Goal: Task Accomplishment & Management: Manage account settings

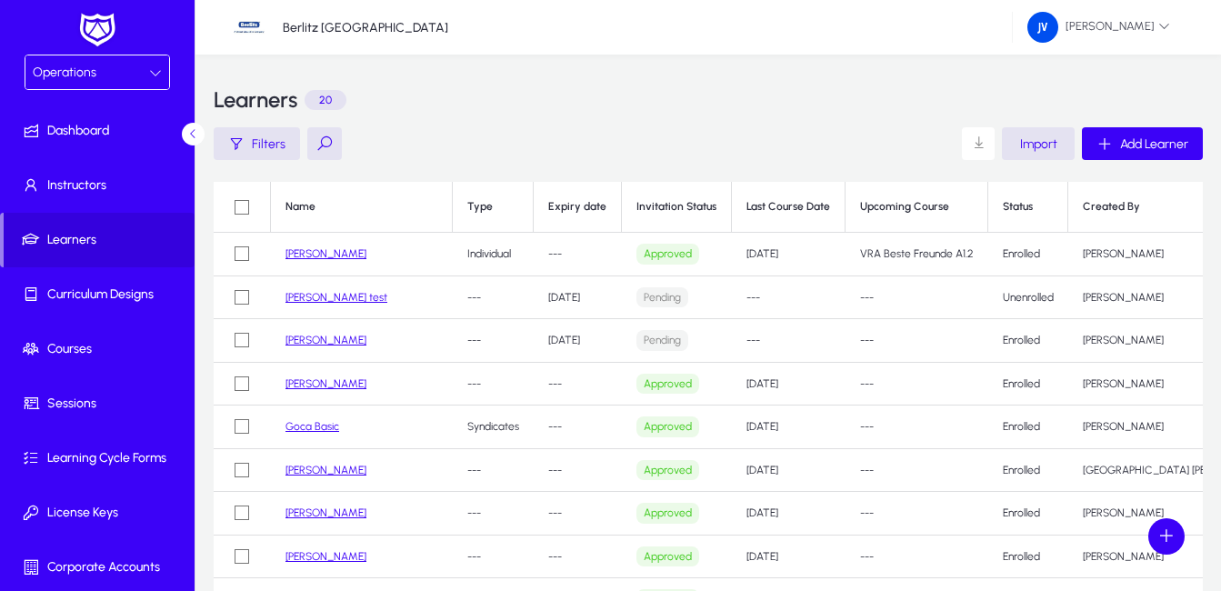
click at [360, 300] on link "Ivana Ivanovic test" at bounding box center [336, 297] width 102 height 13
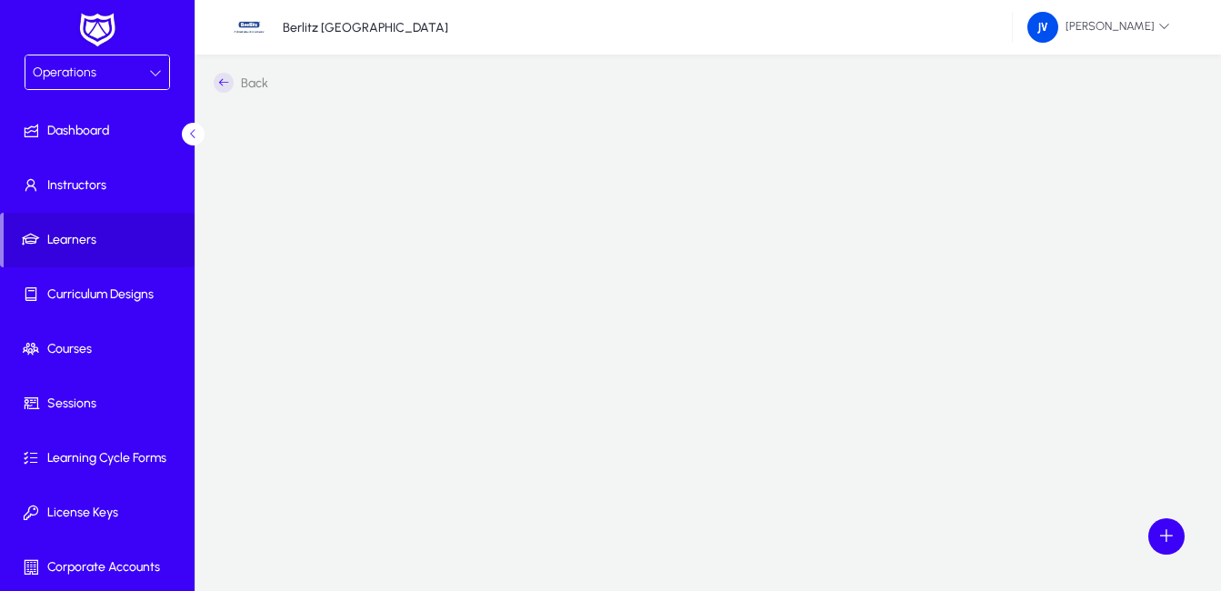
scroll to position [15, 0]
click at [221, 66] on icon at bounding box center [224, 68] width 20 height 20
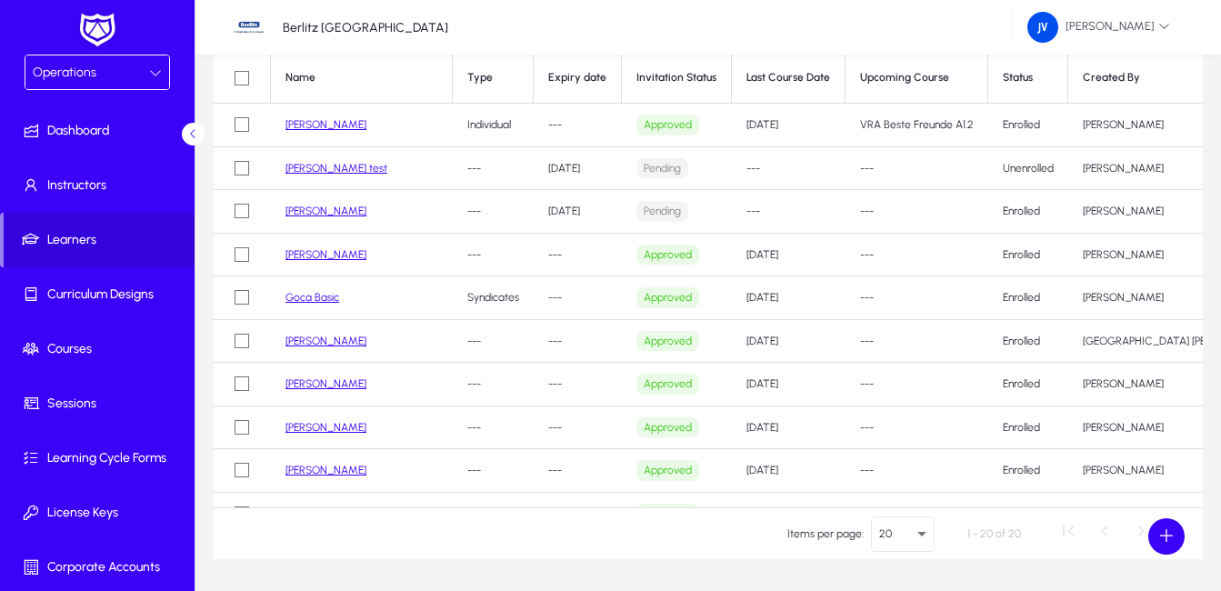
scroll to position [97, 0]
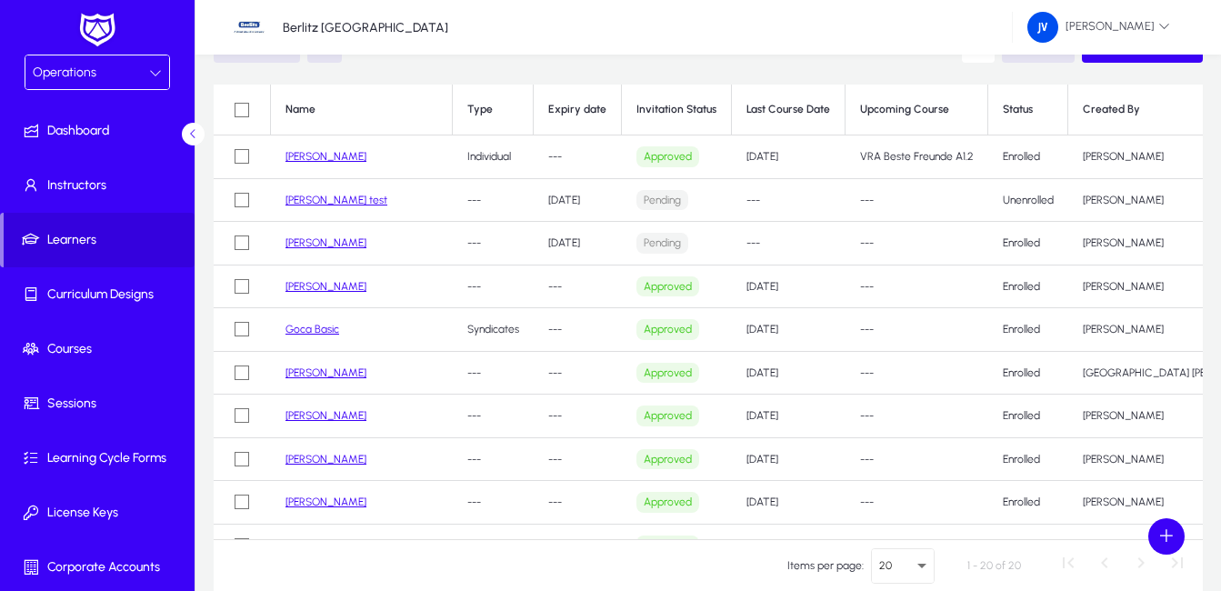
click at [296, 333] on link "Goca Basic" at bounding box center [312, 329] width 54 height 13
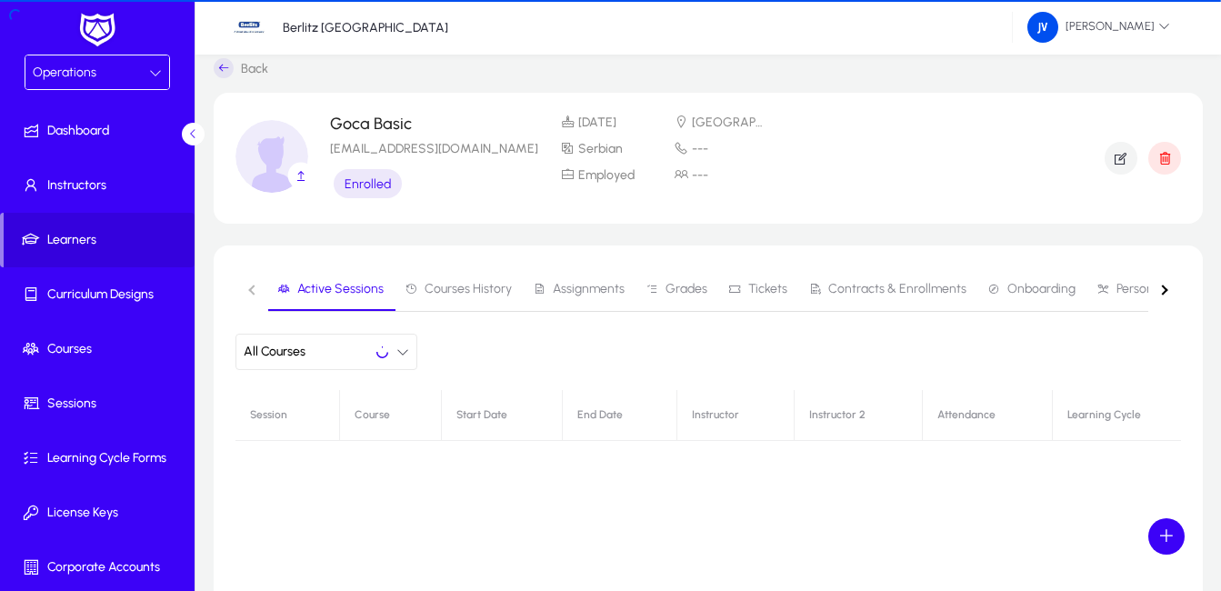
scroll to position [97, 0]
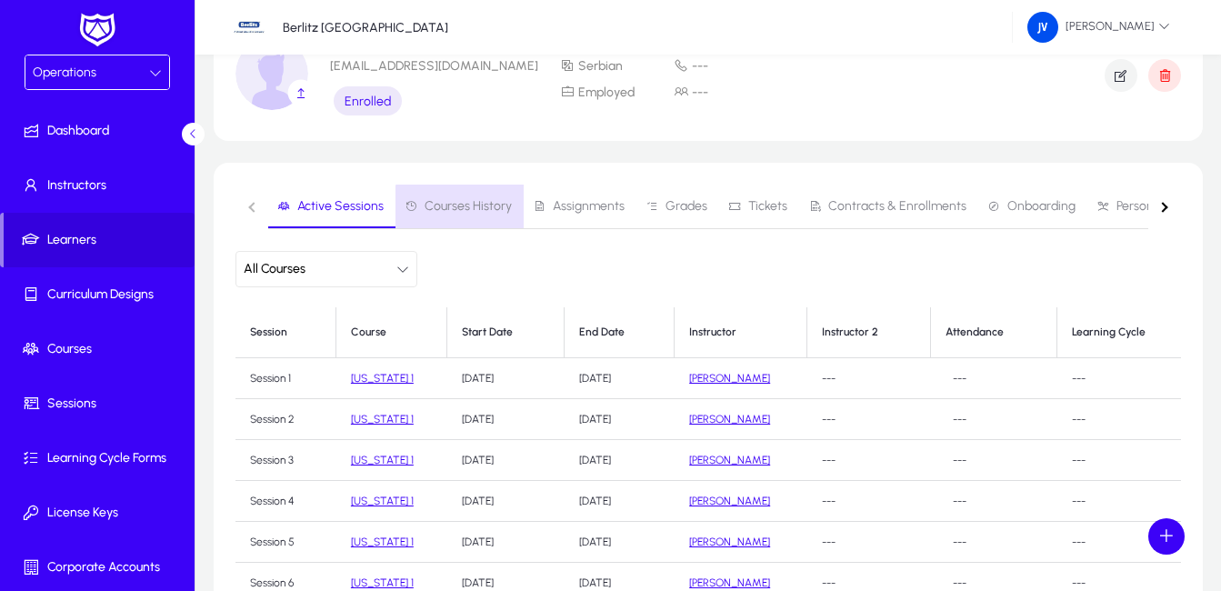
click at [493, 209] on span "Courses History" at bounding box center [468, 206] width 87 height 13
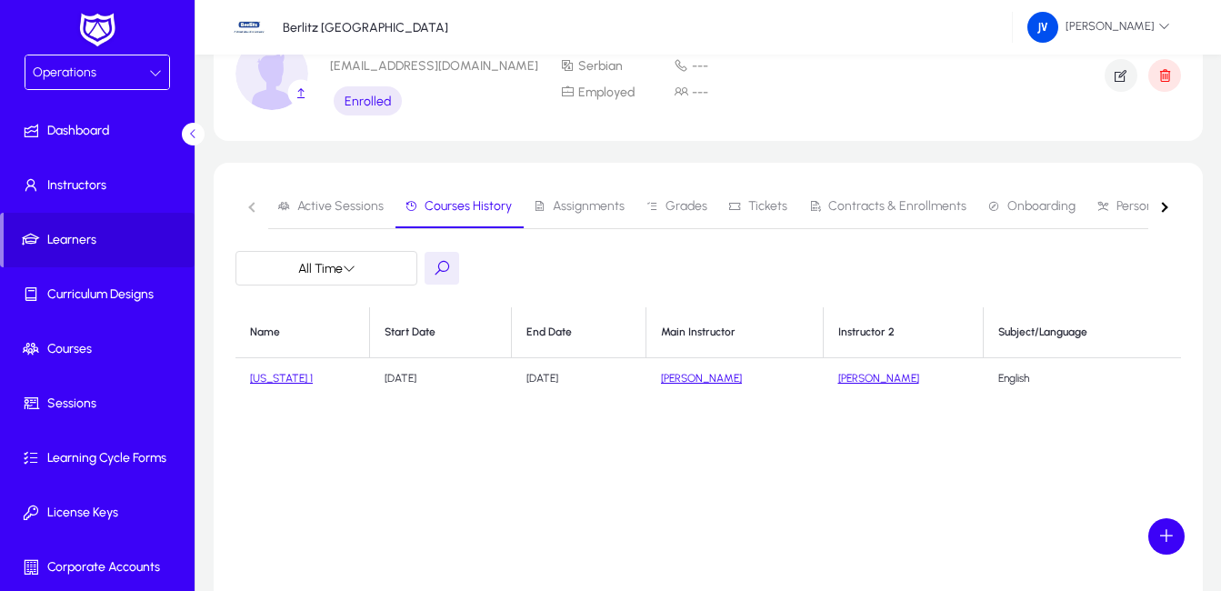
click at [585, 205] on span "Assignments" at bounding box center [589, 206] width 72 height 13
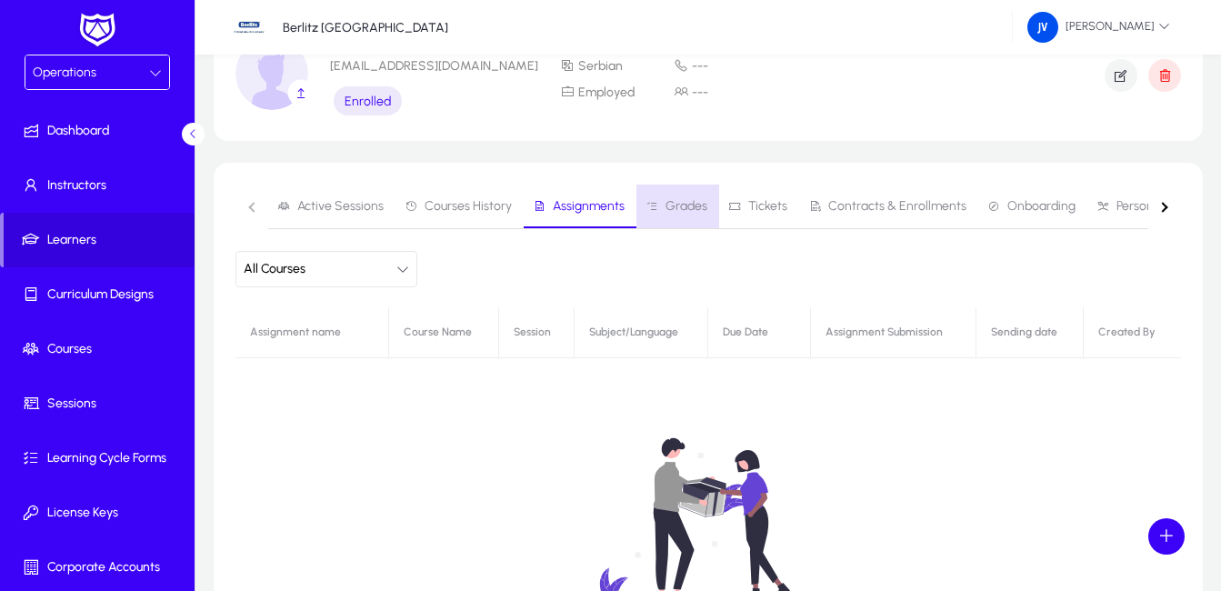
click at [696, 200] on span "Grades" at bounding box center [687, 206] width 42 height 13
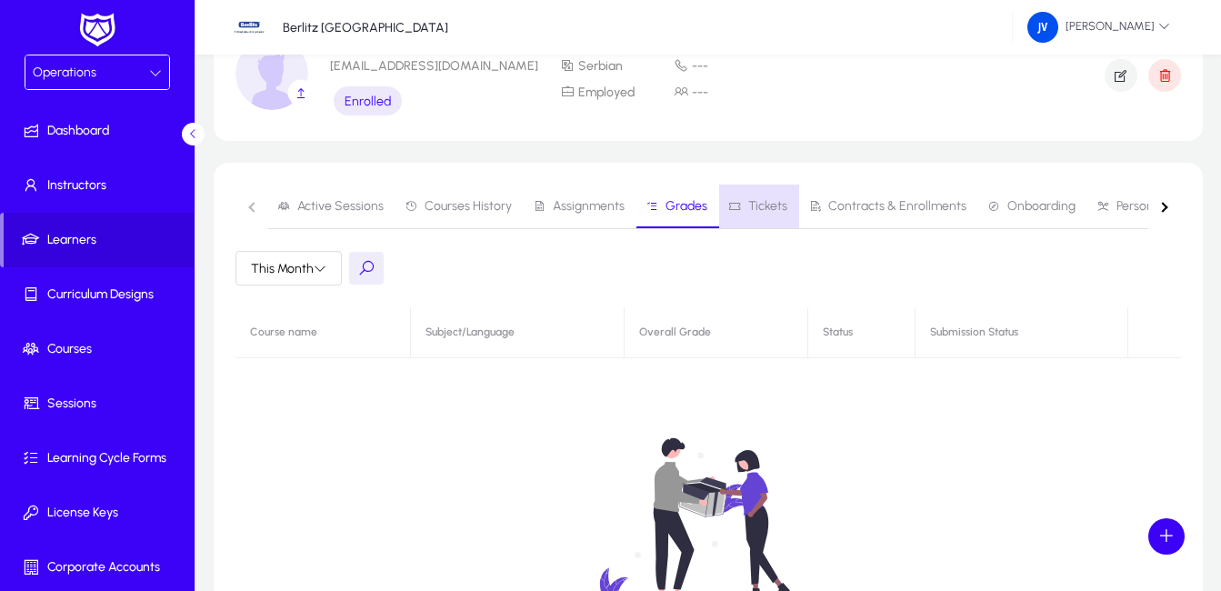
click at [781, 205] on span "Tickets" at bounding box center [767, 206] width 39 height 13
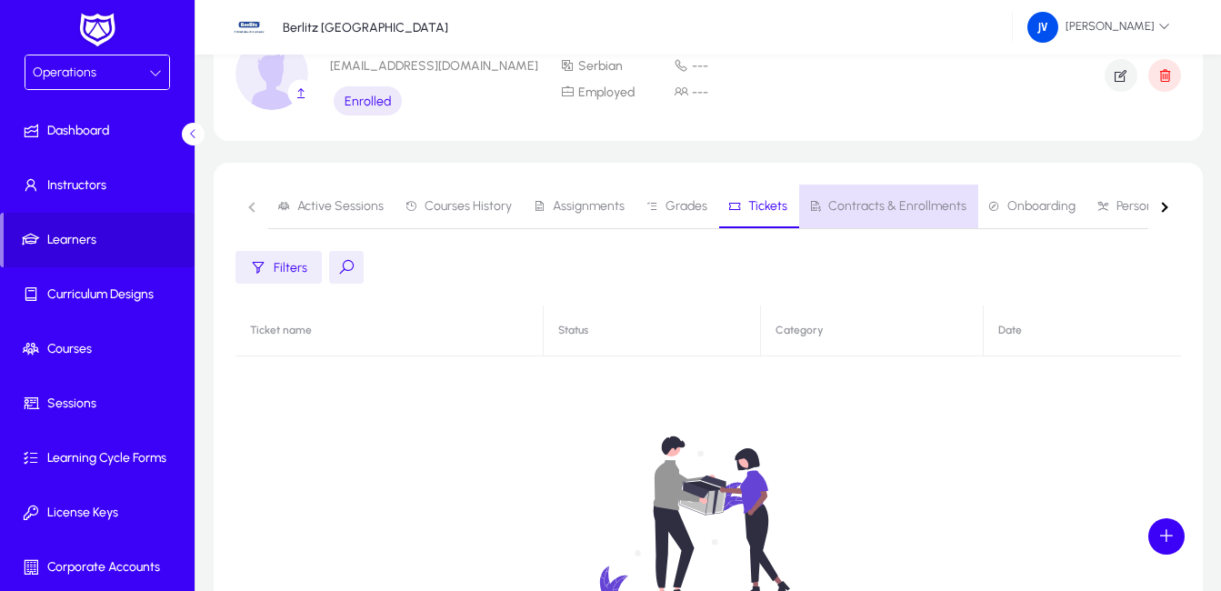
click at [927, 202] on span "Contracts & Enrollments" at bounding box center [897, 206] width 138 height 13
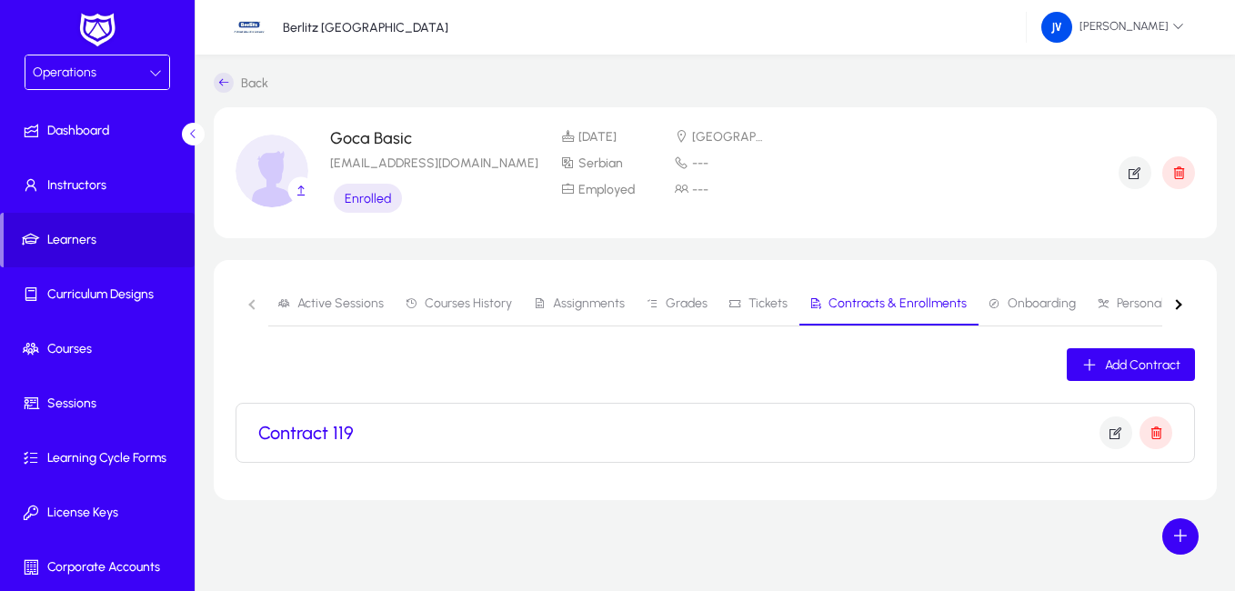
click at [334, 429] on h3 "Contract 119" at bounding box center [305, 433] width 95 height 22
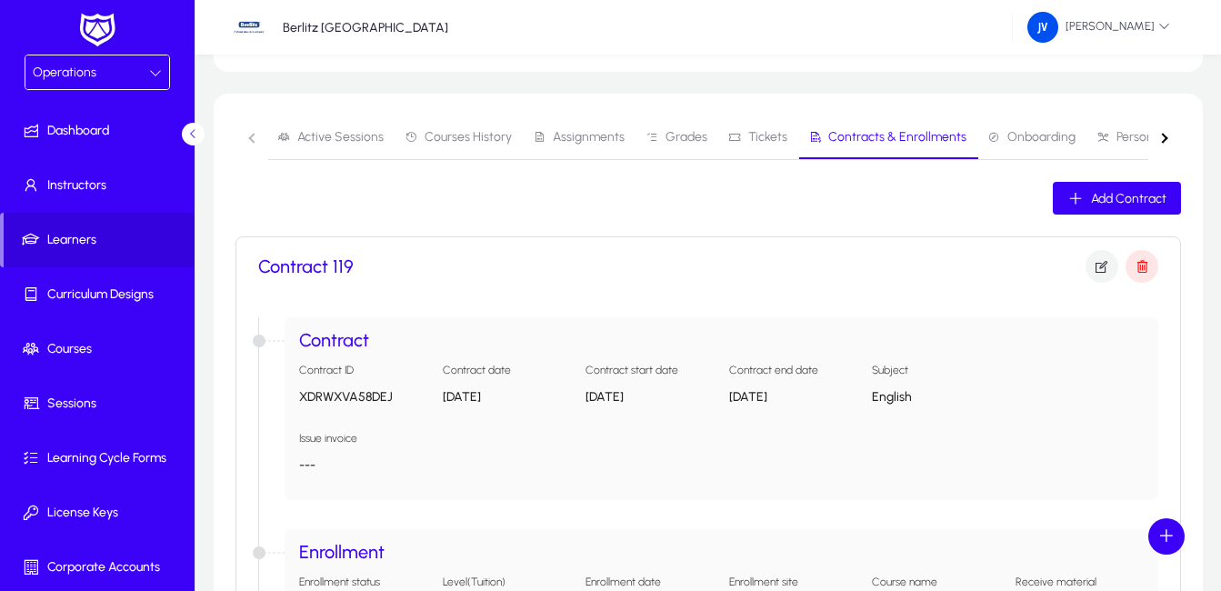
scroll to position [112, 0]
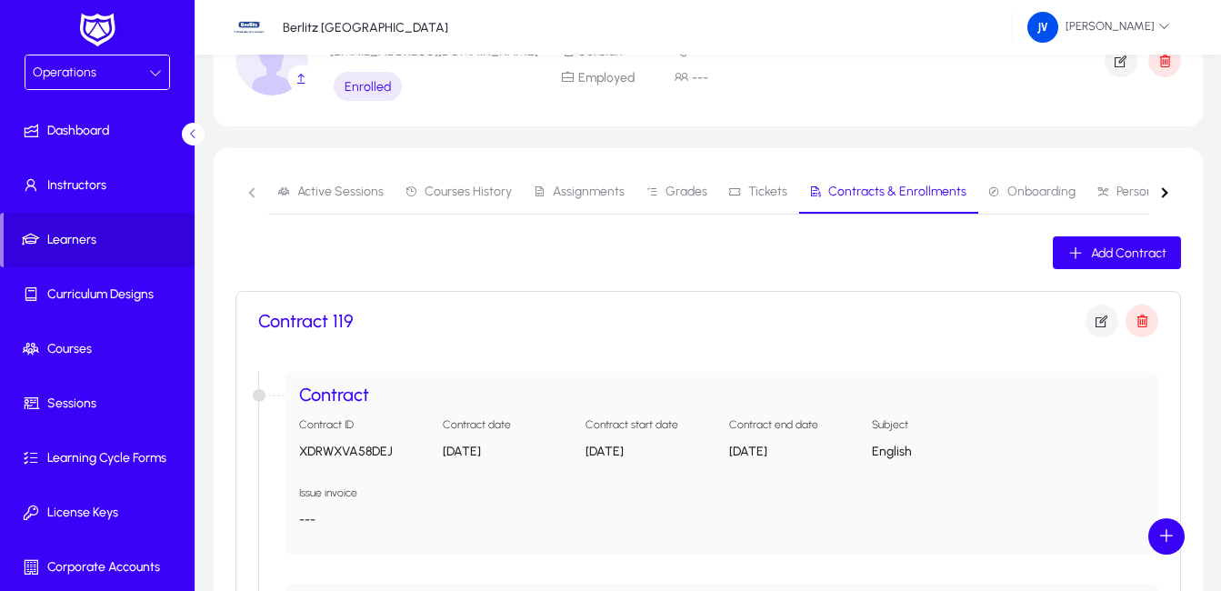
click at [1032, 188] on span "Onboarding" at bounding box center [1041, 191] width 68 height 13
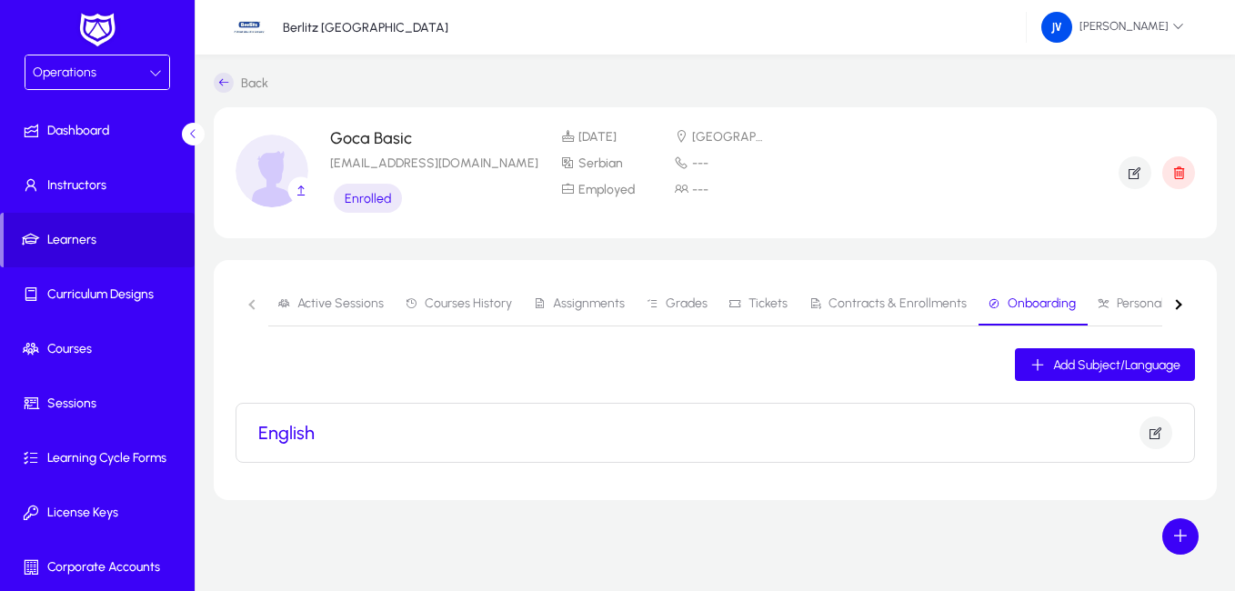
click at [1119, 304] on span "Personal Development" at bounding box center [1179, 303] width 126 height 13
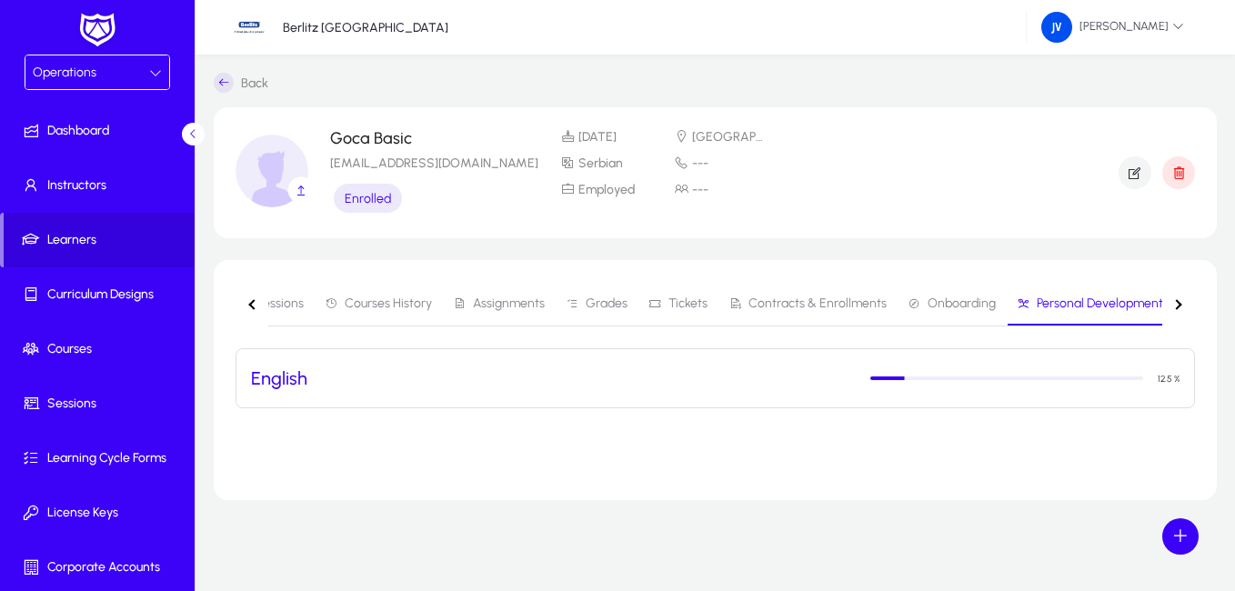
click at [273, 384] on h3 "English" at bounding box center [279, 378] width 56 height 22
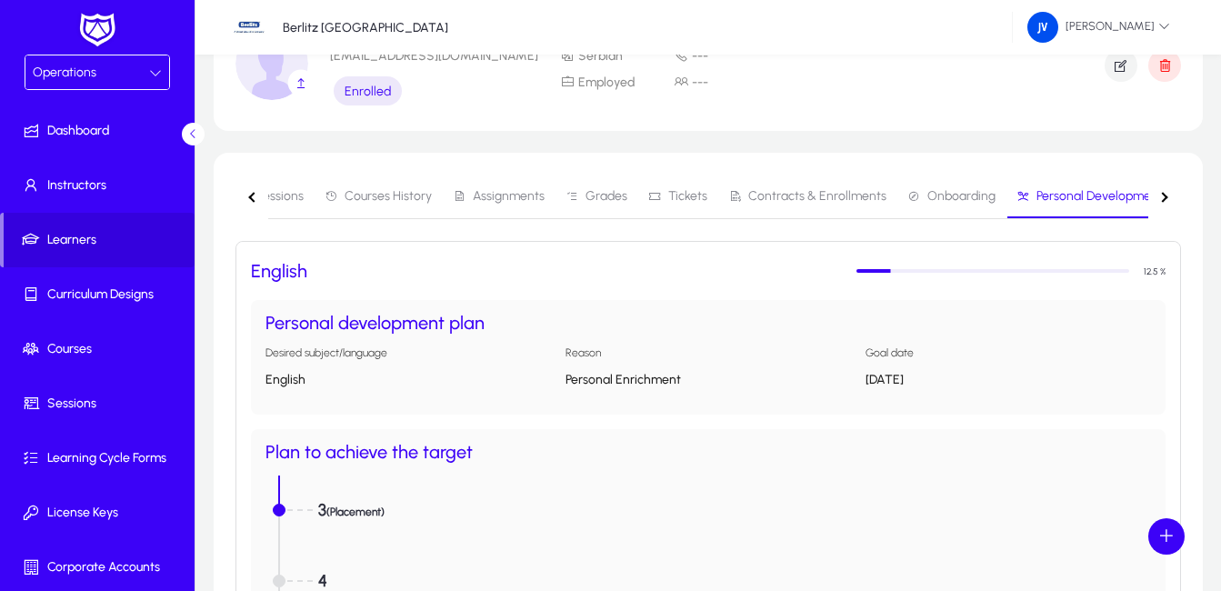
scroll to position [364, 0]
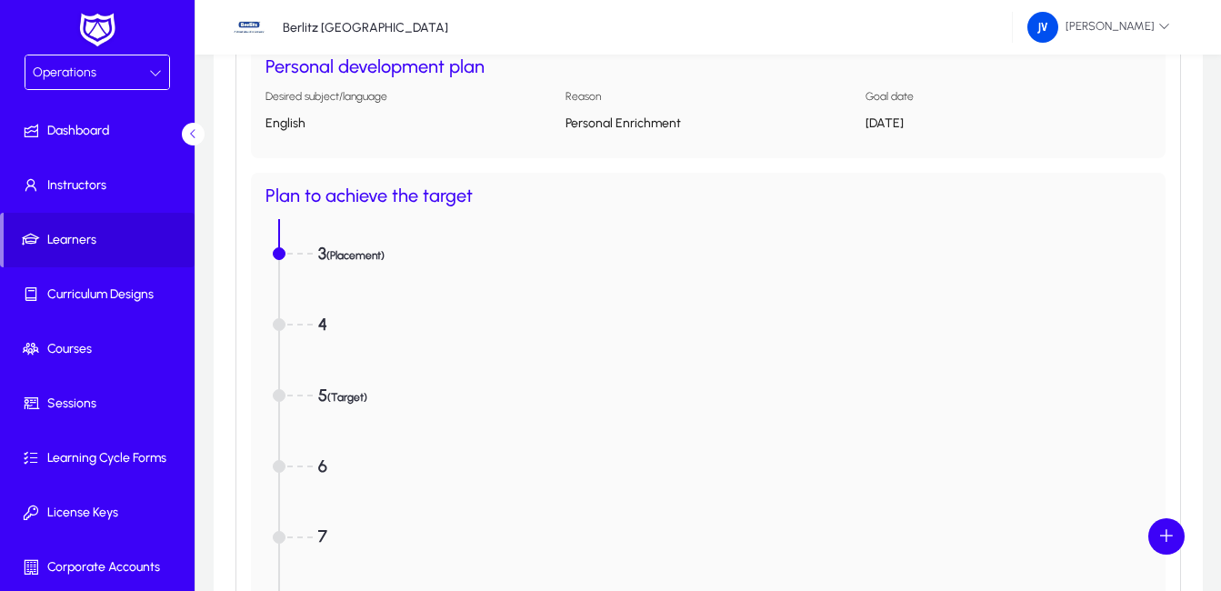
drag, startPoint x: 280, startPoint y: 252, endPoint x: 275, endPoint y: 352, distance: 100.1
click at [275, 352] on app-personal-development-levels "3 (Placement) 4 5 (Target) 6 7 8 9 10" at bounding box center [708, 502] width 886 height 566
drag, startPoint x: 275, startPoint y: 352, endPoint x: 413, endPoint y: 287, distance: 151.7
click at [413, 287] on div "3 (Placement)" at bounding box center [708, 254] width 886 height 71
click at [478, 256] on div "3 (Placement)" at bounding box center [734, 255] width 833 height 64
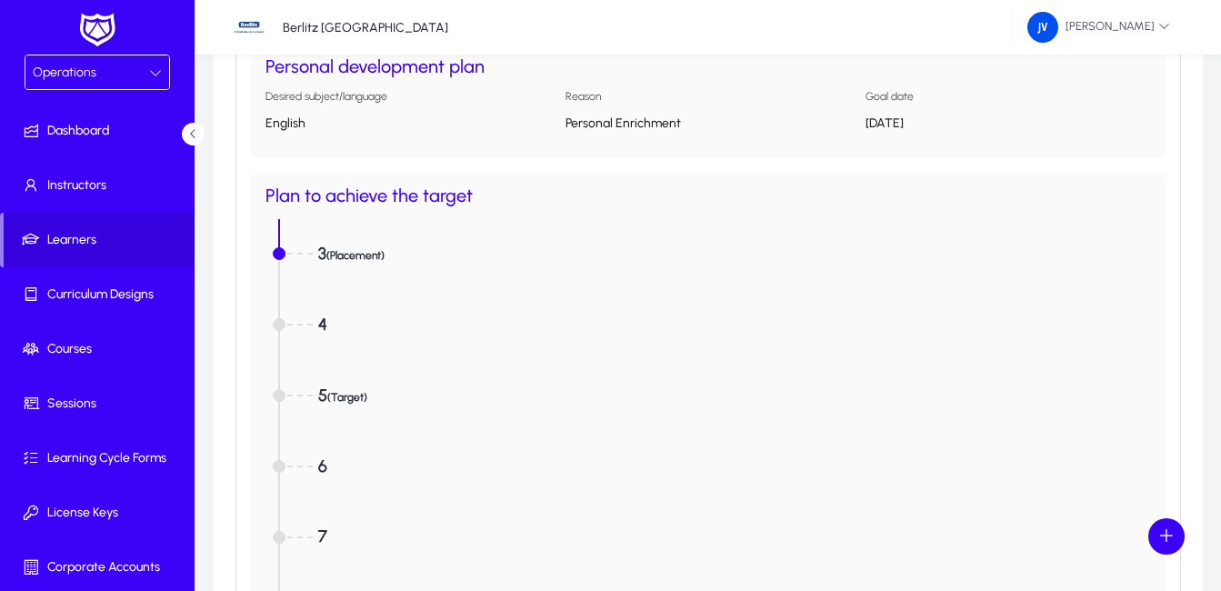
click at [479, 256] on div "3 (Placement)" at bounding box center [734, 255] width 833 height 64
click at [377, 253] on span "(Placement)" at bounding box center [355, 255] width 58 height 13
click at [476, 258] on div "3 (Placement)" at bounding box center [734, 255] width 833 height 64
click at [893, 125] on p "30 Jan 2026" at bounding box center [1008, 122] width 285 height 15
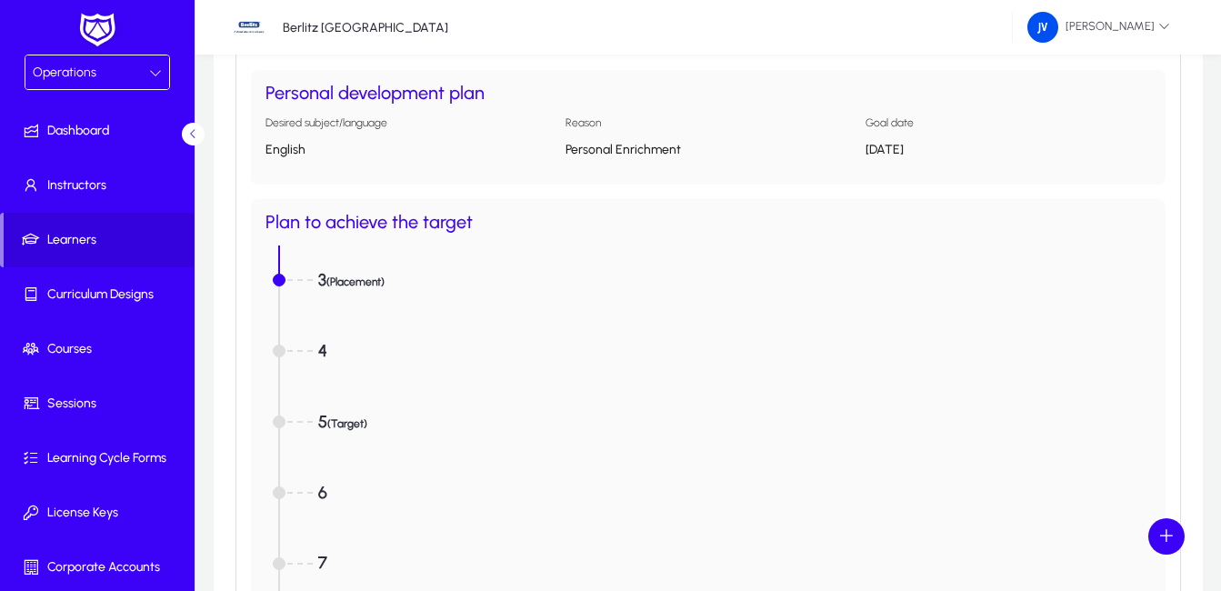
scroll to position [0, 0]
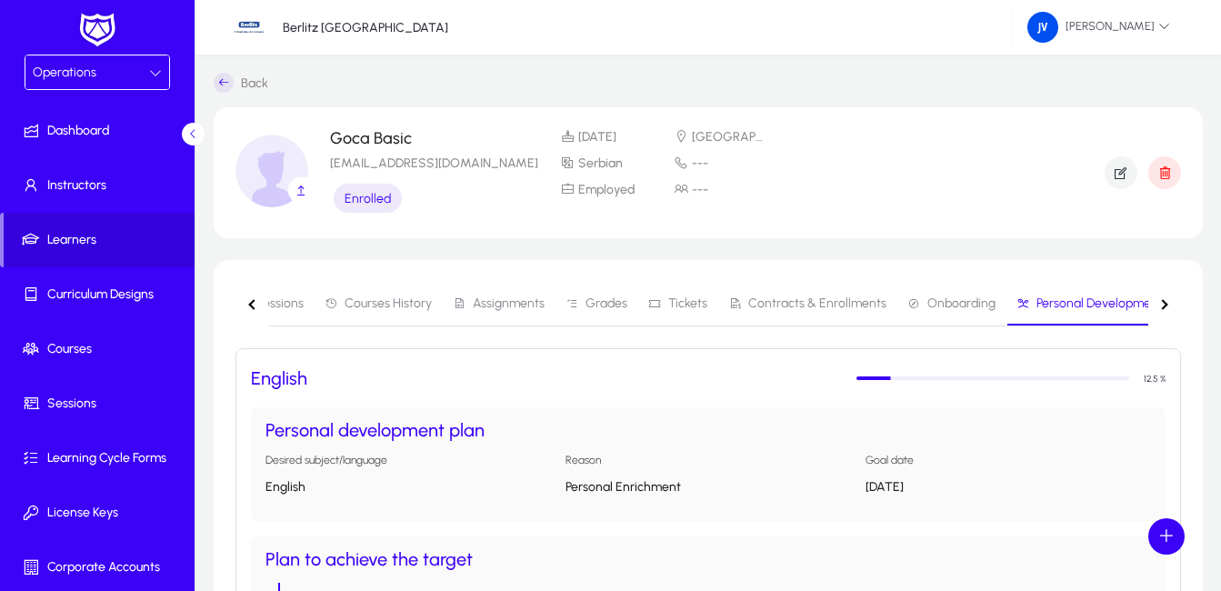
click at [946, 304] on span "Onboarding" at bounding box center [961, 303] width 68 height 13
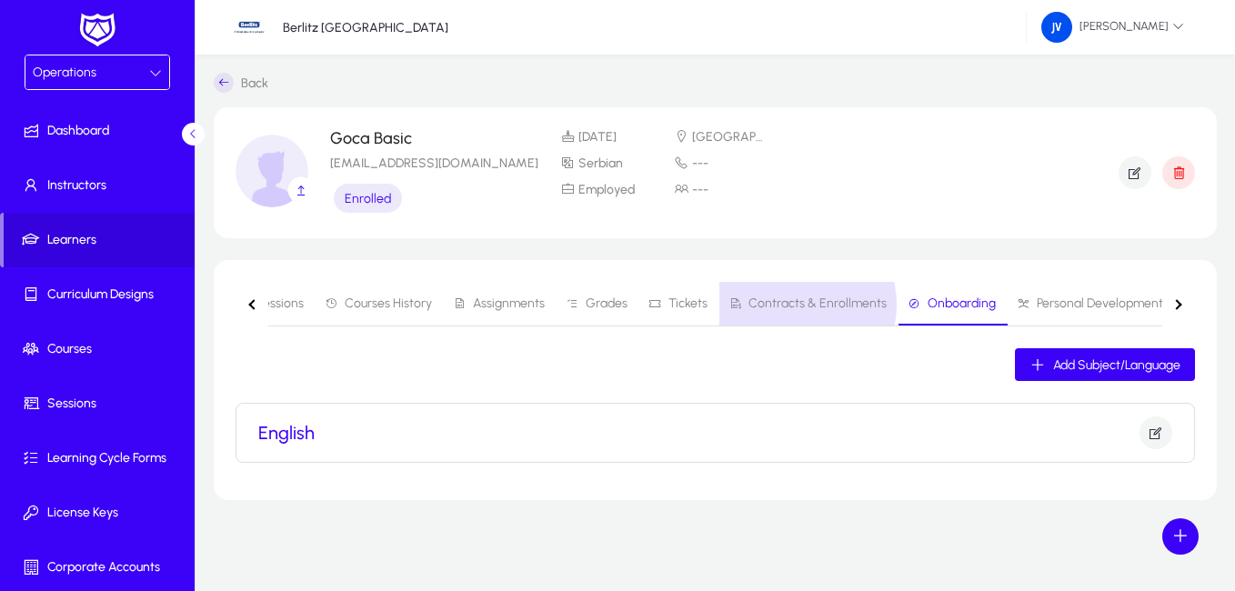
click at [792, 305] on span "Contracts & Enrollments" at bounding box center [817, 303] width 138 height 13
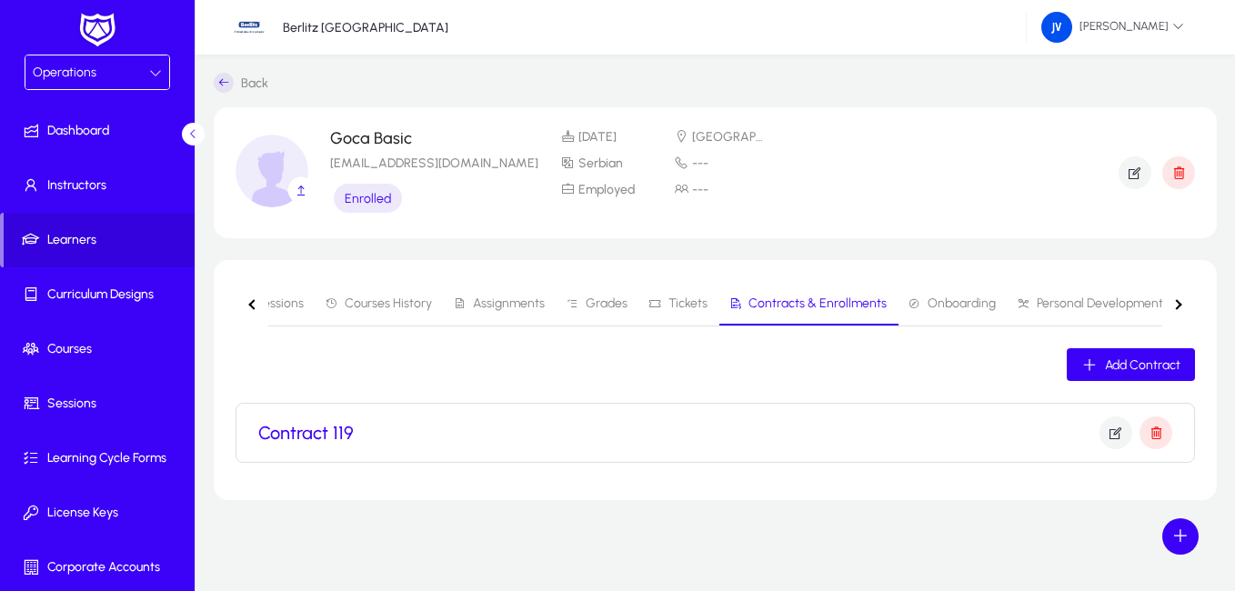
click at [687, 297] on span "Tickets" at bounding box center [687, 303] width 39 height 13
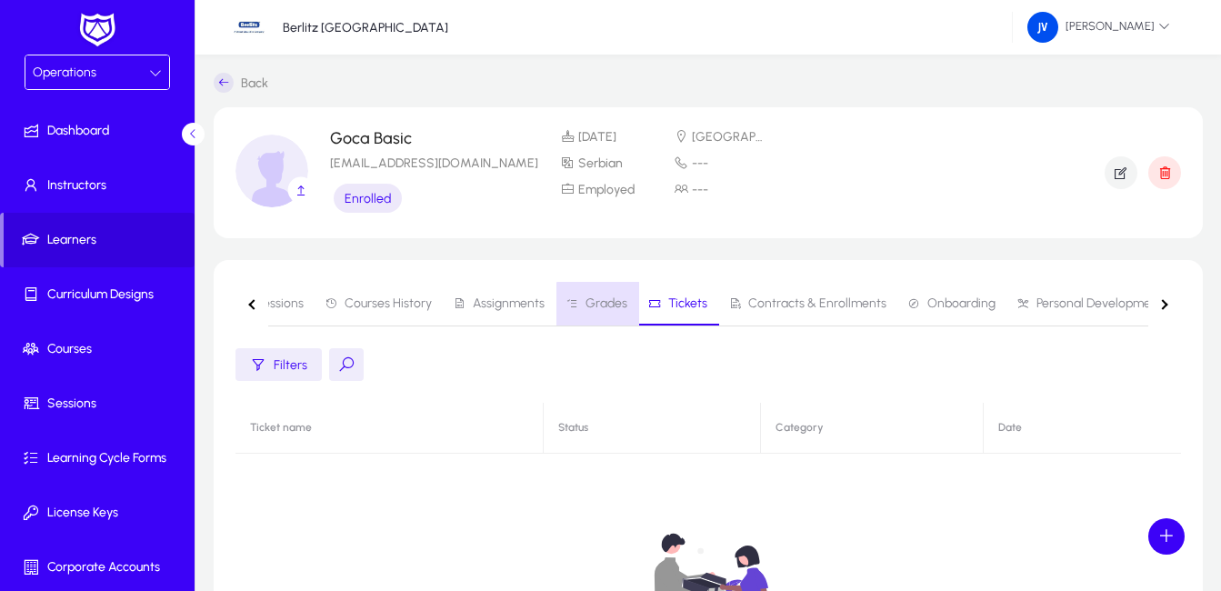
click at [616, 307] on span "Grades" at bounding box center [607, 303] width 42 height 13
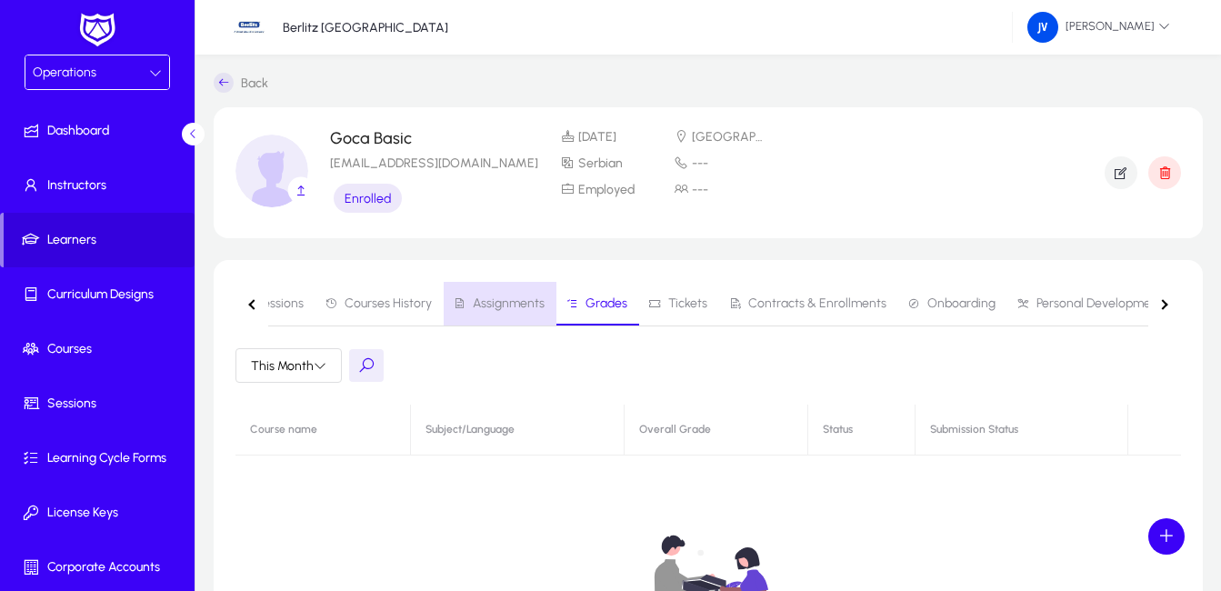
click at [511, 310] on span "Assignments" at bounding box center [499, 304] width 92 height 44
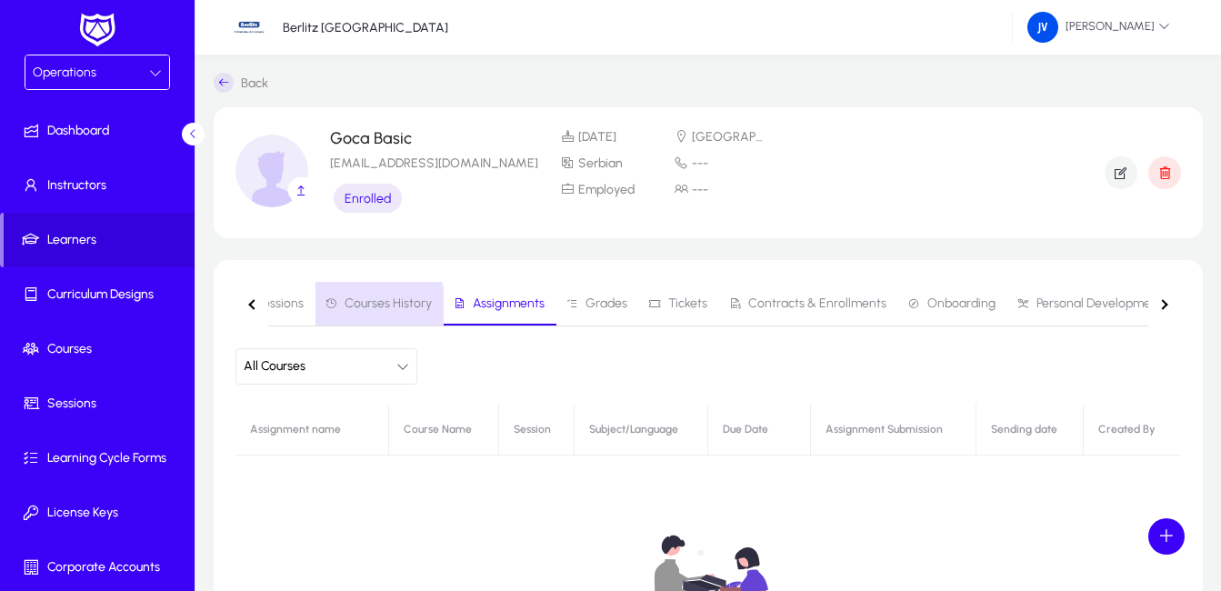
click at [367, 311] on span "Courses History" at bounding box center [378, 304] width 107 height 44
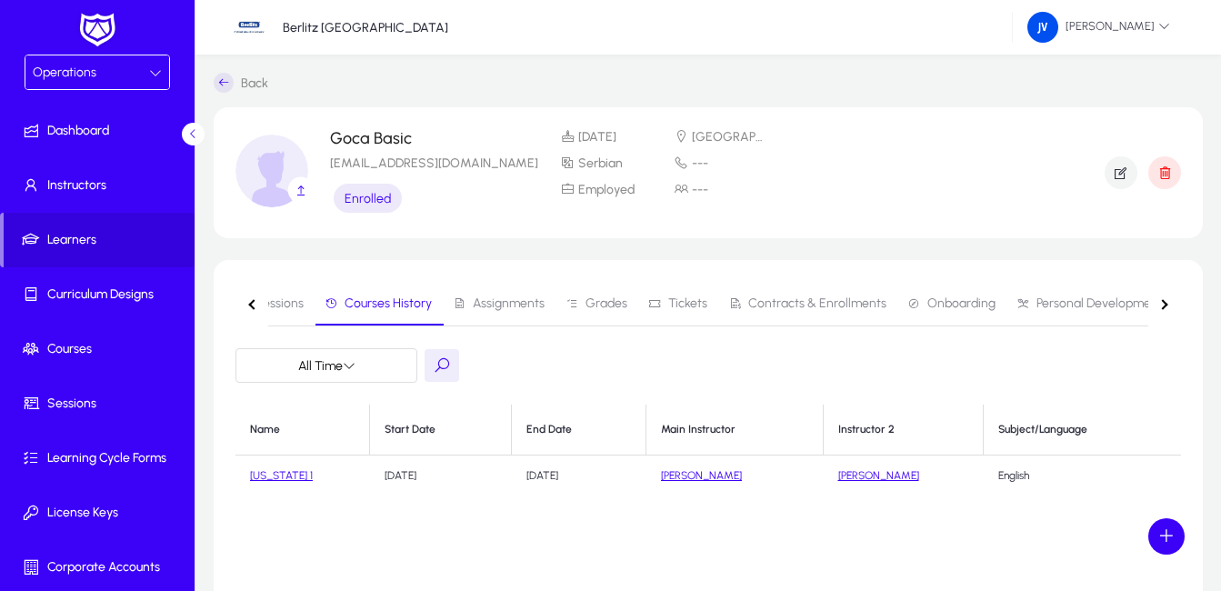
click at [246, 300] on button "button" at bounding box center [251, 304] width 33 height 45
click at [246, 300] on nav "Active Sessions Courses History Assignments Grades Tickets Contracts & Enrollme…" at bounding box center [708, 304] width 946 height 45
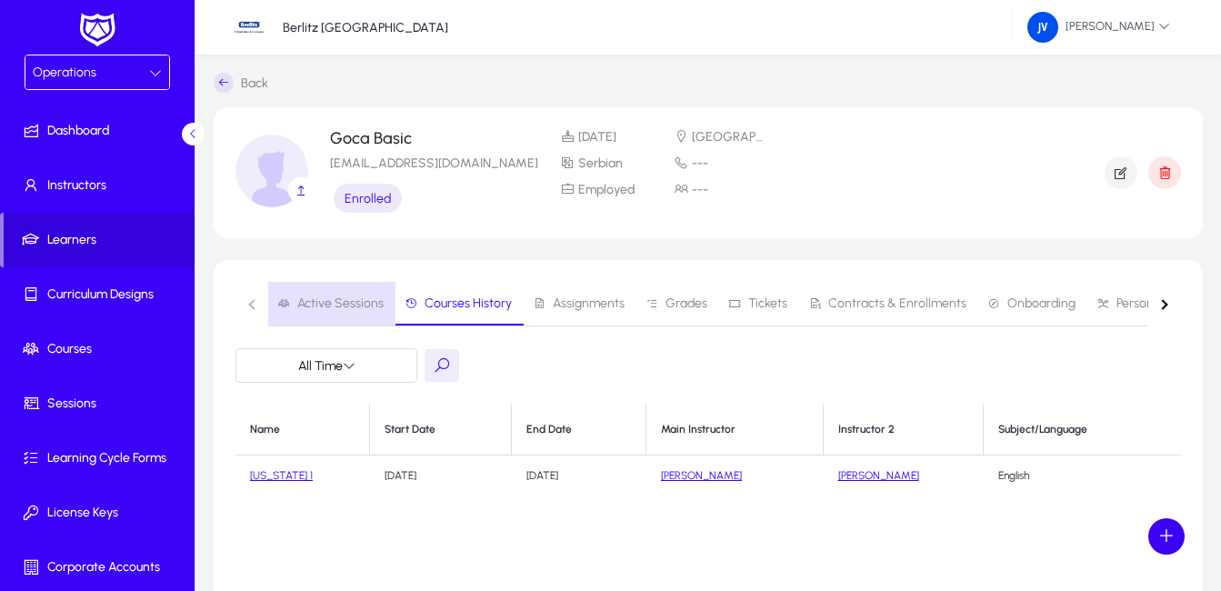
click at [337, 301] on span "Active Sessions" at bounding box center [340, 303] width 86 height 13
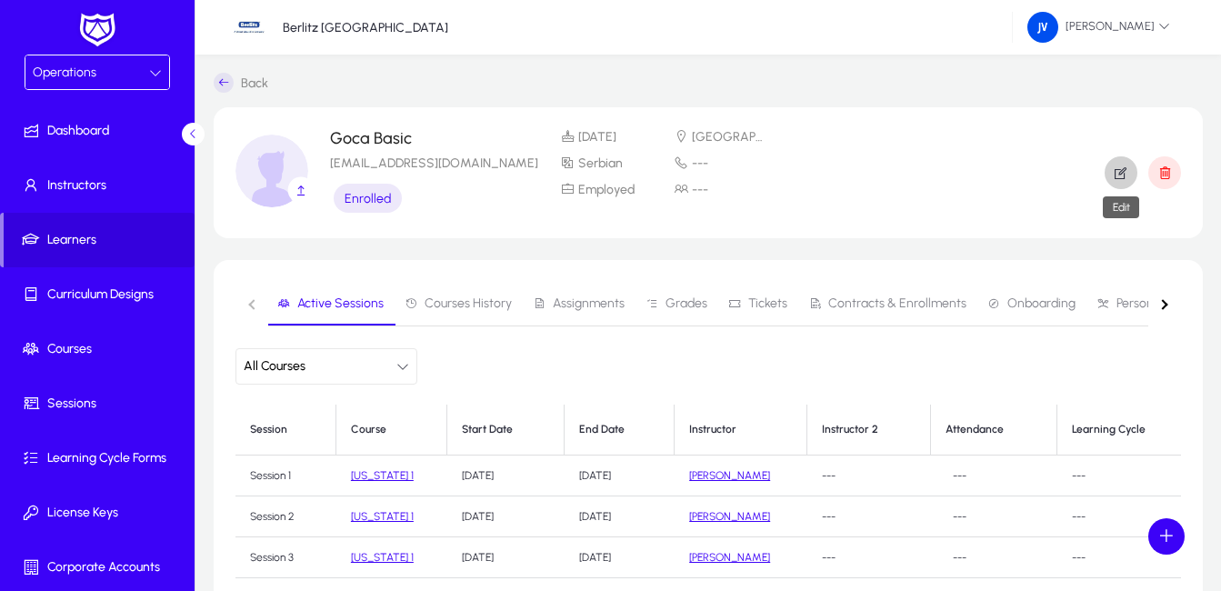
click at [1122, 171] on icon "button" at bounding box center [1121, 173] width 16 height 16
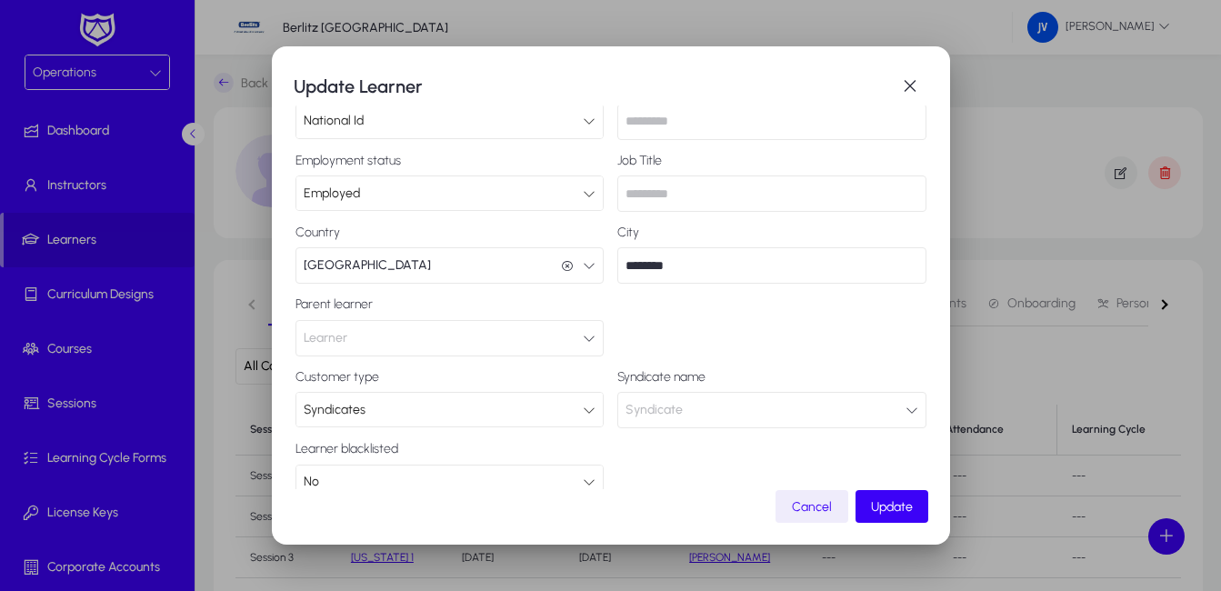
scroll to position [374, 0]
click at [906, 401] on icon "button" at bounding box center [912, 407] width 13 height 13
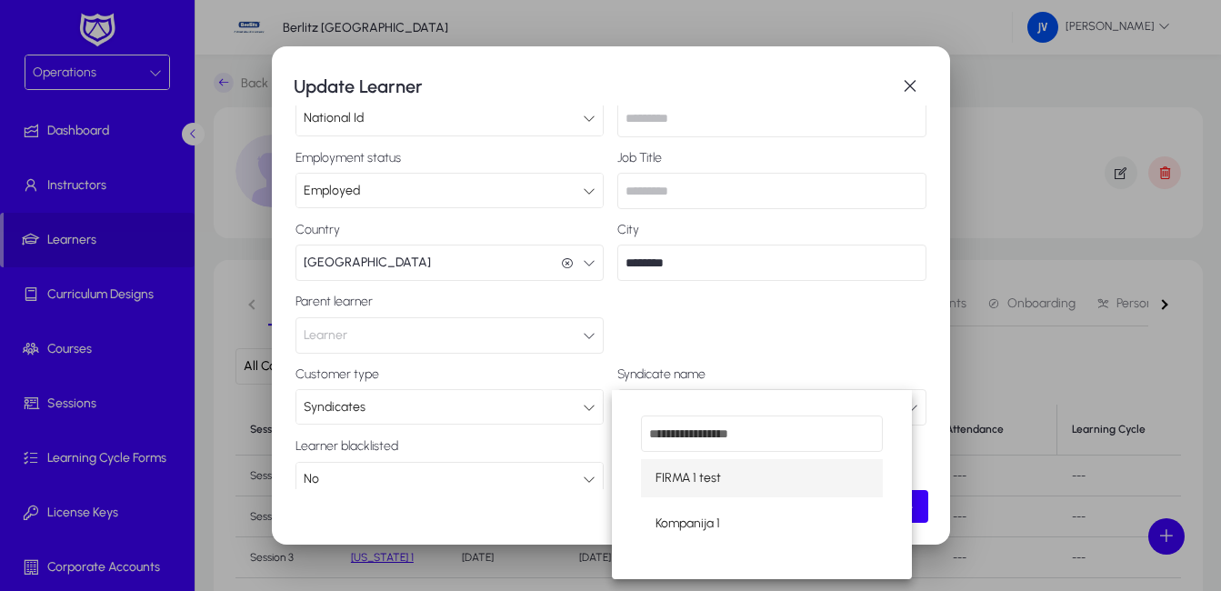
drag, startPoint x: 771, startPoint y: 435, endPoint x: 586, endPoint y: 442, distance: 185.6
click at [586, 442] on div "**********" at bounding box center [610, 295] width 1221 height 591
drag, startPoint x: 762, startPoint y: 439, endPoint x: 554, endPoint y: 438, distance: 208.2
click at [554, 438] on div "**********" at bounding box center [610, 295] width 1221 height 591
click at [759, 307] on div at bounding box center [610, 295] width 1221 height 591
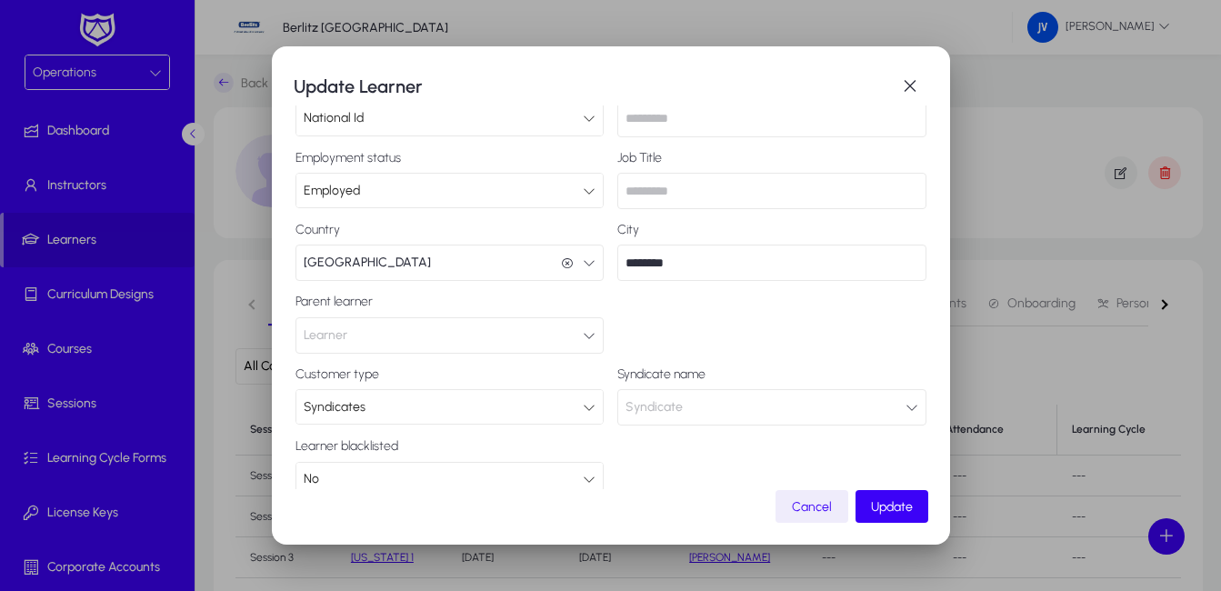
click at [733, 367] on label "Syndicate name" at bounding box center [771, 374] width 309 height 15
click at [680, 367] on label "Syndicate name" at bounding box center [771, 374] width 309 height 15
click at [583, 401] on icon at bounding box center [589, 407] width 13 height 13
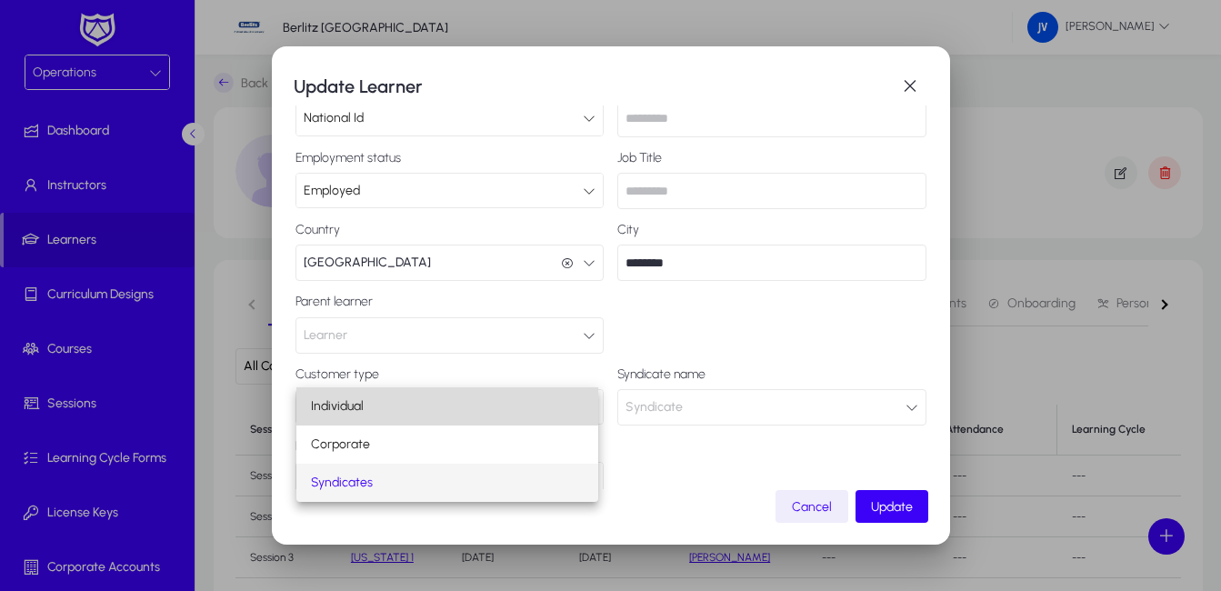
click at [354, 403] on span "Individual" at bounding box center [337, 406] width 53 height 22
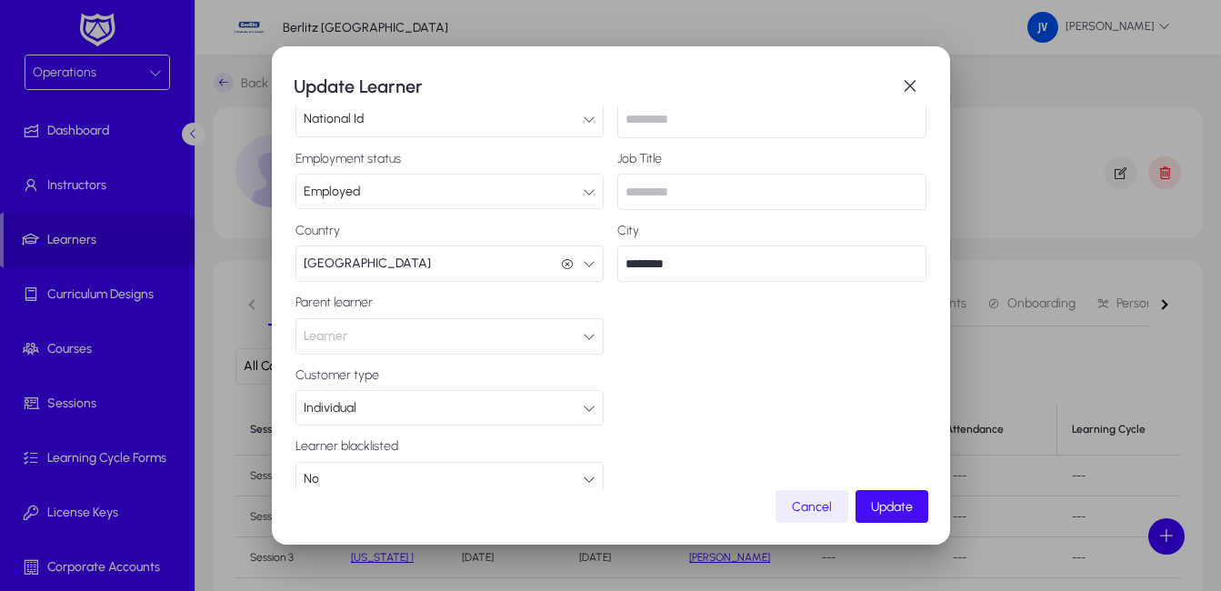
click at [891, 503] on span "Update" at bounding box center [892, 506] width 42 height 15
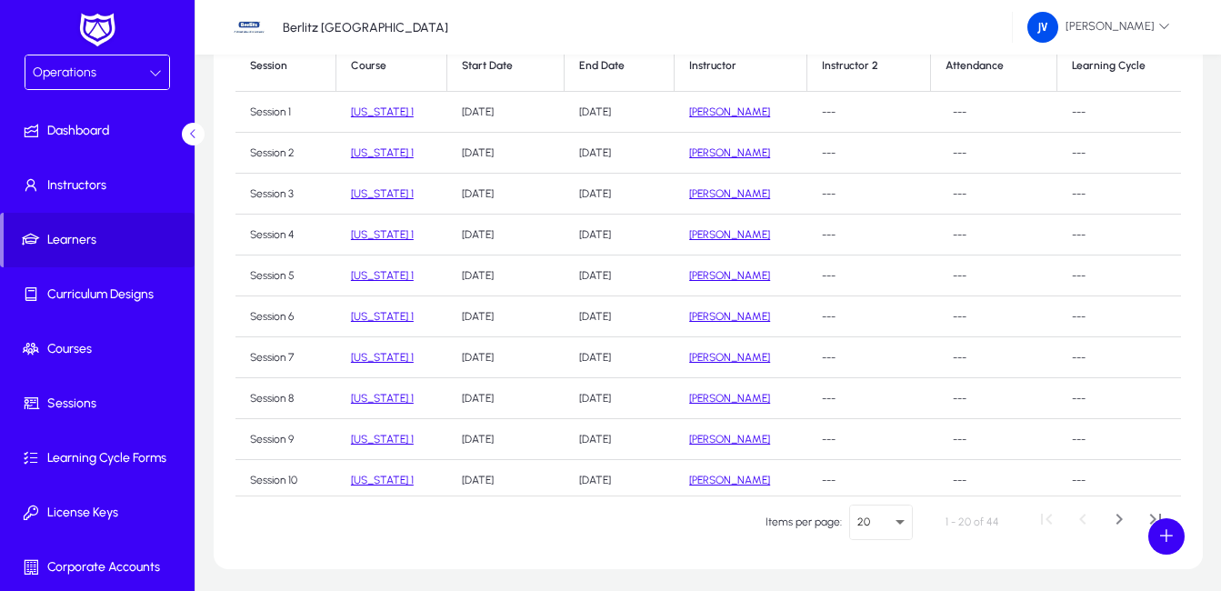
scroll to position [0, 0]
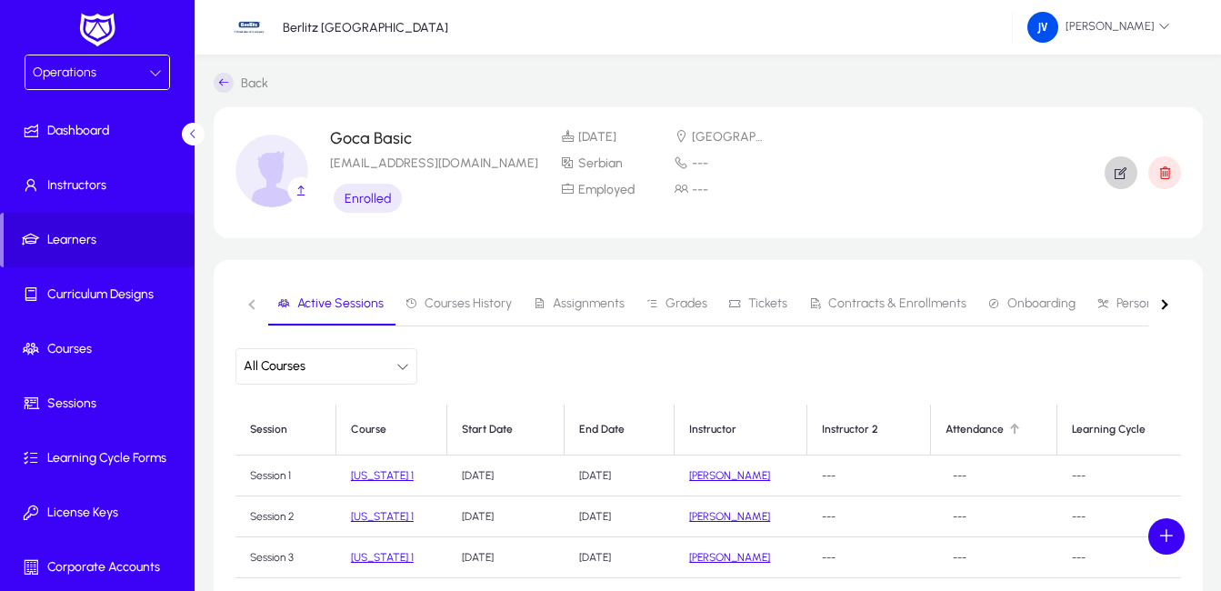
click at [1009, 431] on div at bounding box center [1014, 429] width 11 height 11
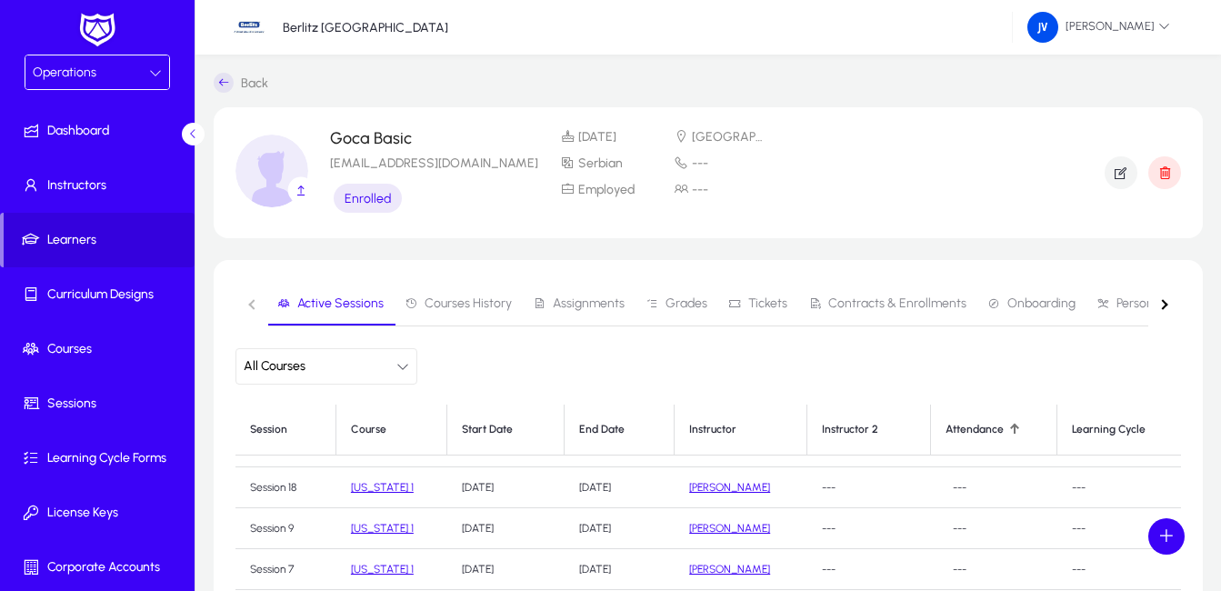
scroll to position [415, 0]
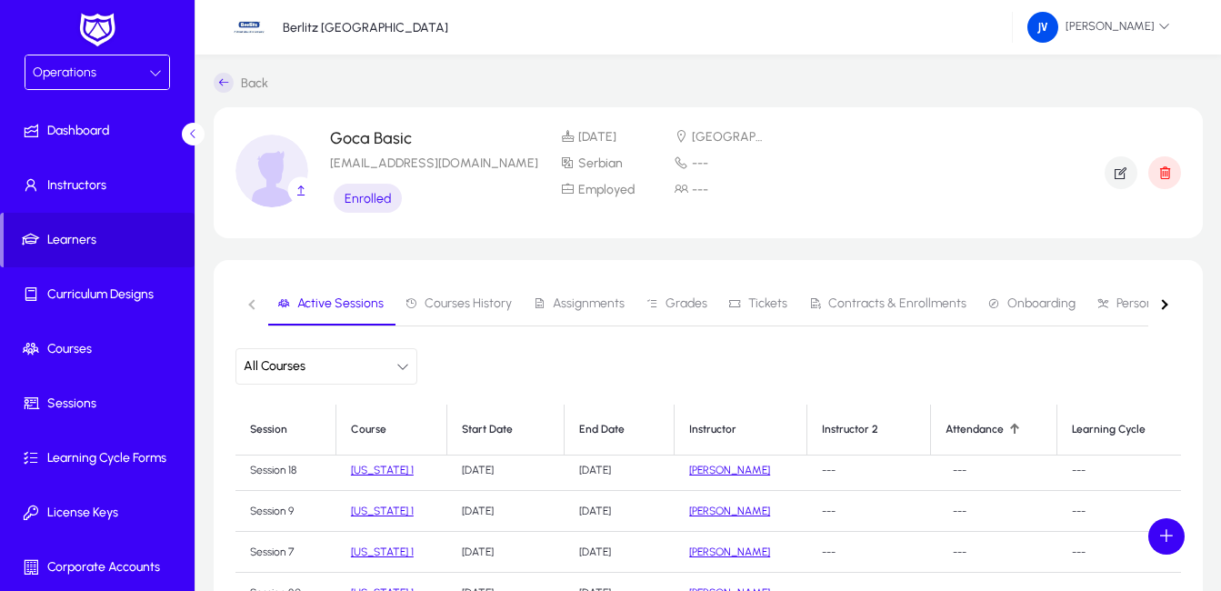
drag, startPoint x: 1143, startPoint y: 427, endPoint x: 1019, endPoint y: 427, distance: 123.6
click at [1019, 41] on tr "Session Course Start Date End Date Instructor Instructor 2 Attendance Learning …" at bounding box center [708, 15] width 946 height 51
drag, startPoint x: 1019, startPoint y: 427, endPoint x: 1119, endPoint y: 433, distance: 100.2
click at [1119, 433] on th "Learning Cycle" at bounding box center [1119, 430] width 124 height 51
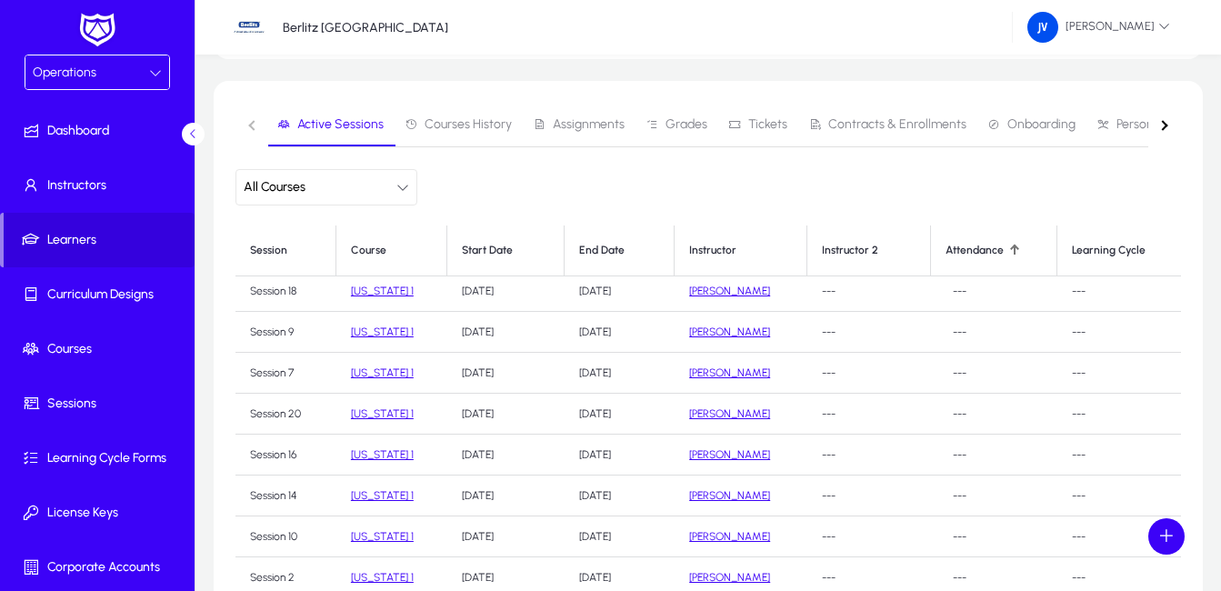
scroll to position [433, 0]
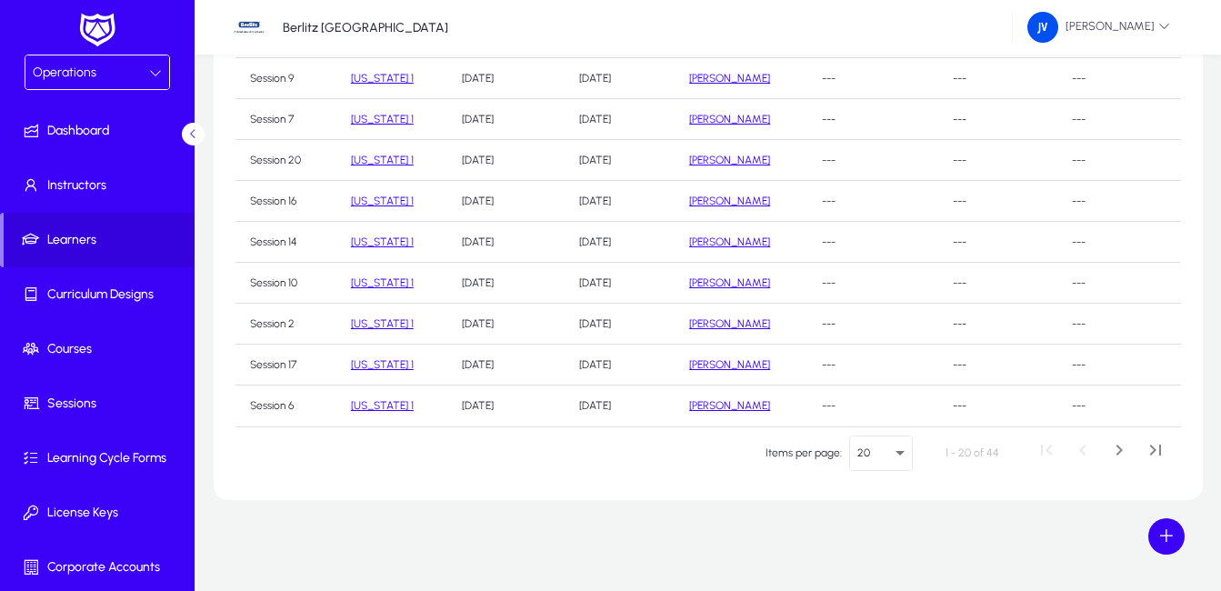
click at [1071, 314] on td "---" at bounding box center [1119, 324] width 124 height 41
click at [1118, 449] on span "Next page" at bounding box center [1119, 453] width 36 height 36
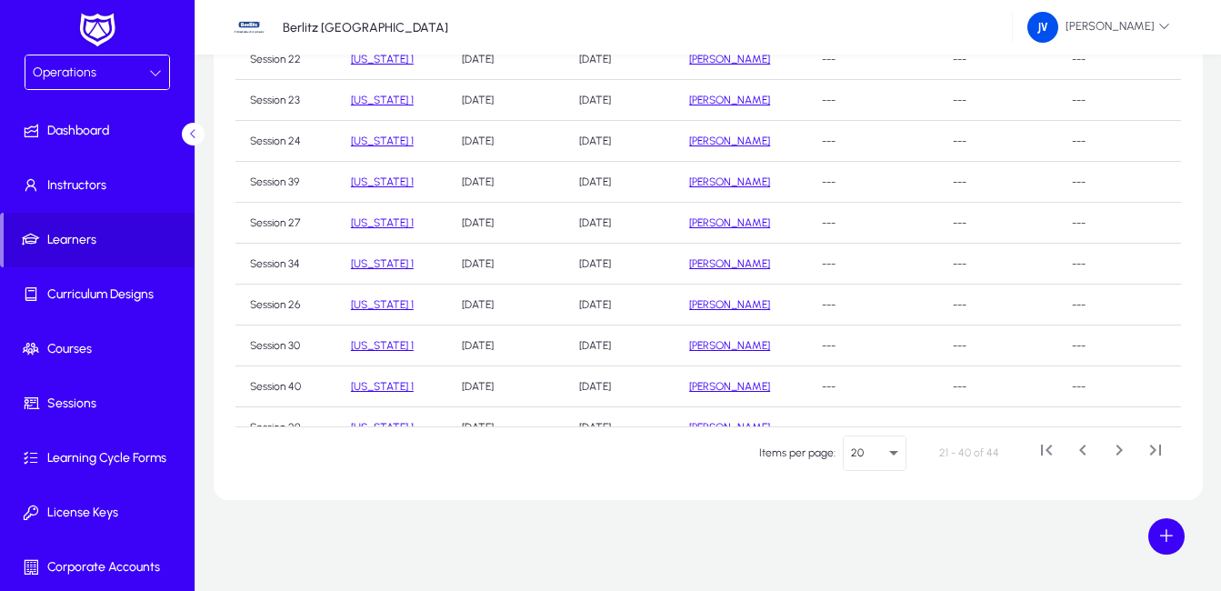
scroll to position [0, 0]
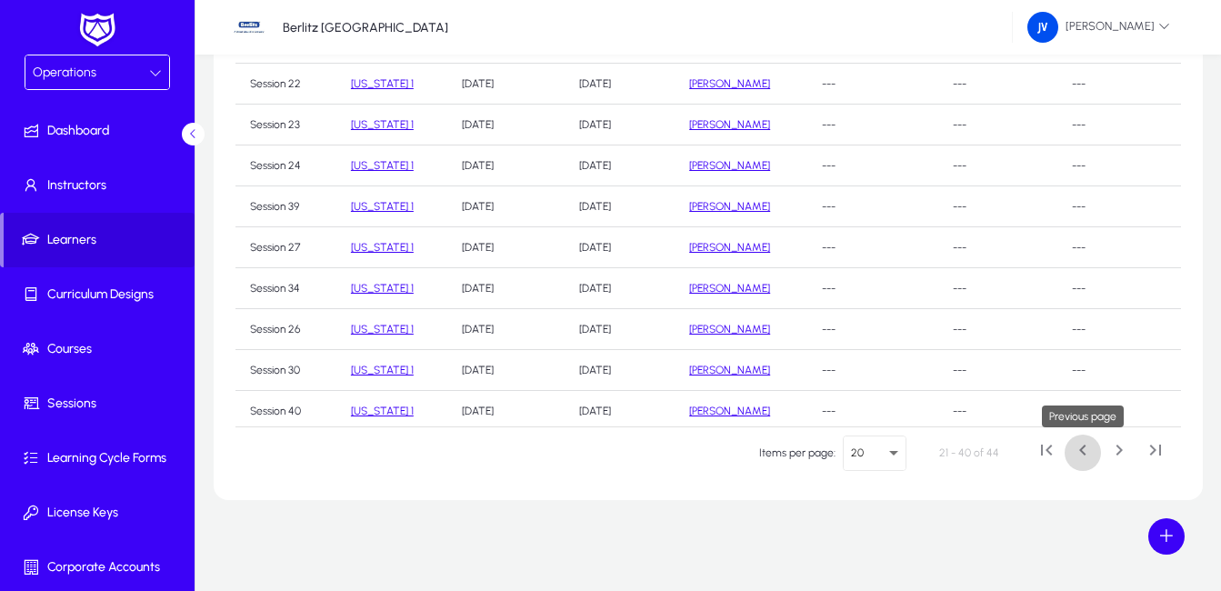
click at [1084, 447] on span "Previous page" at bounding box center [1083, 453] width 36 height 36
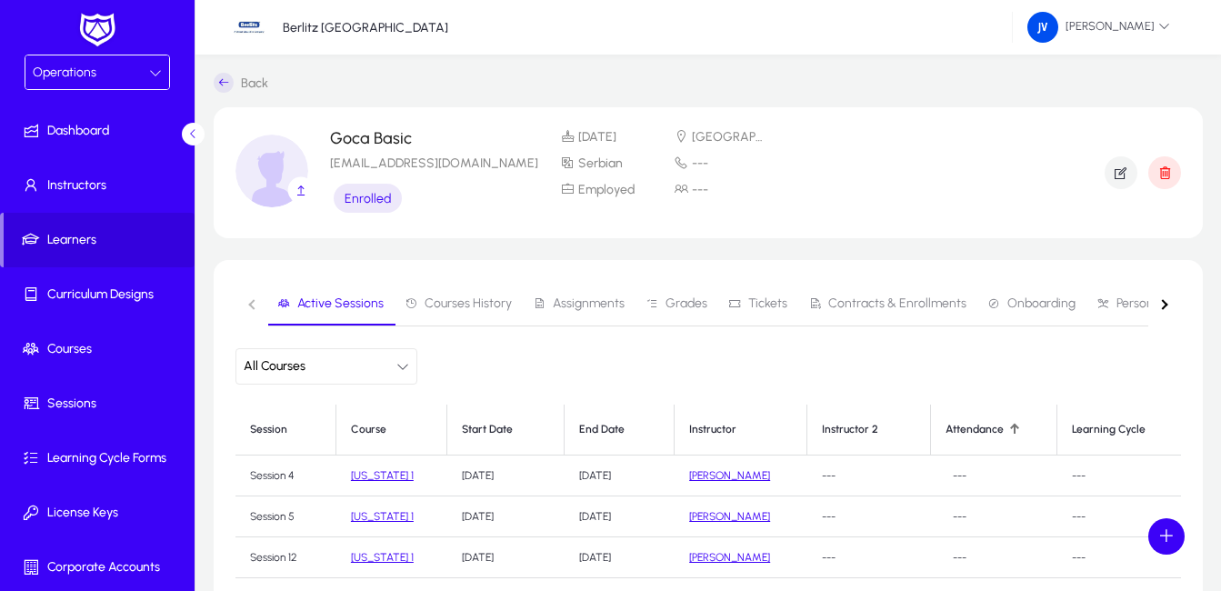
click at [1014, 429] on div at bounding box center [1015, 429] width 2 height 9
click at [951, 474] on span "---" at bounding box center [960, 475] width 28 height 21
click at [1173, 537] on span at bounding box center [1166, 536] width 36 height 36
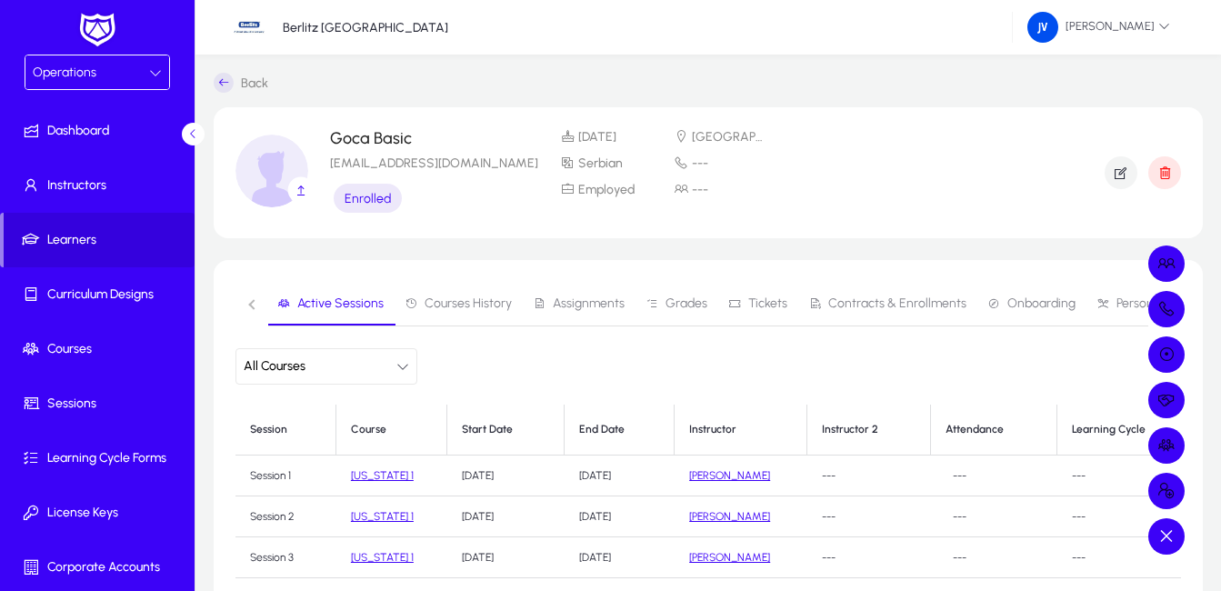
click at [1166, 535] on div at bounding box center [610, 295] width 1221 height 591
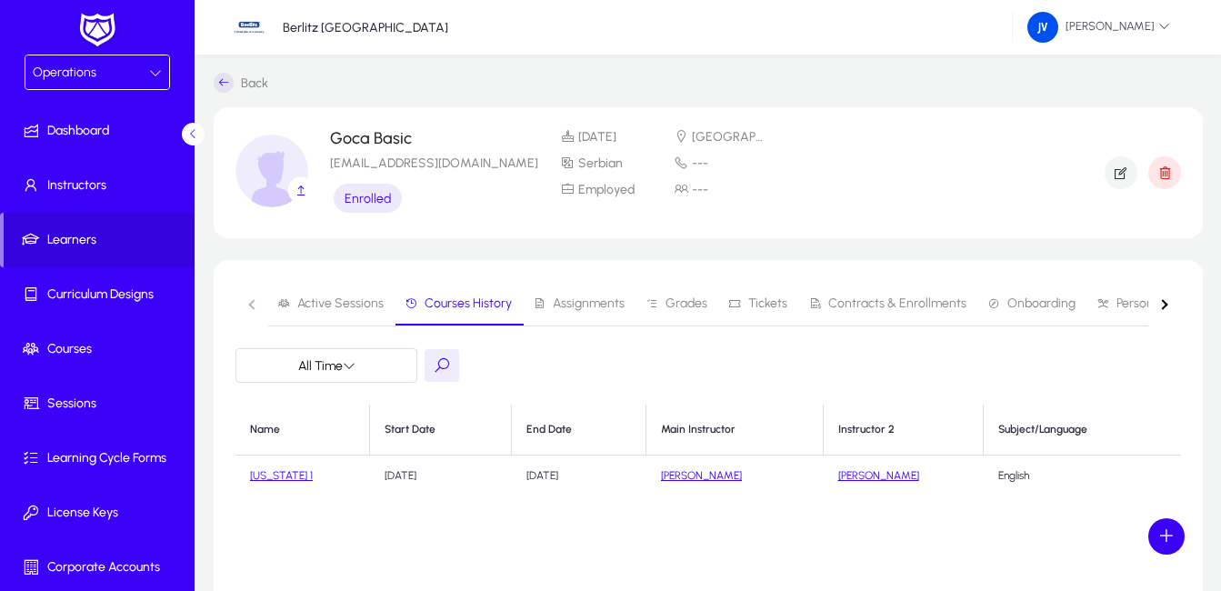
click at [222, 77] on icon at bounding box center [224, 83] width 20 height 20
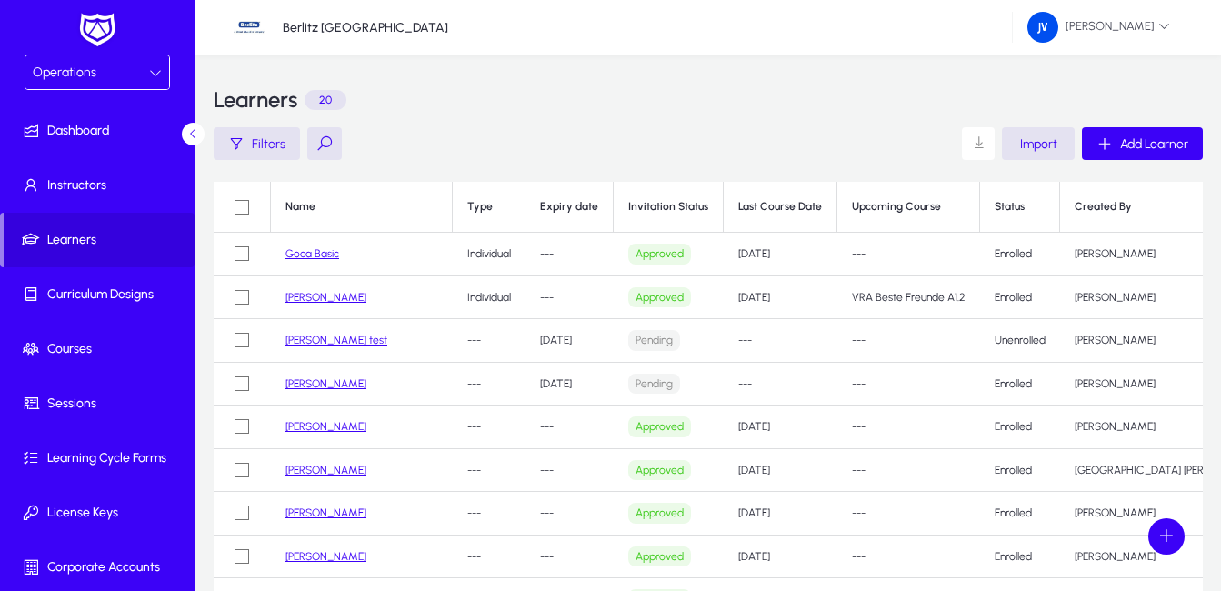
click at [333, 255] on link "Goca Basic" at bounding box center [312, 253] width 54 height 13
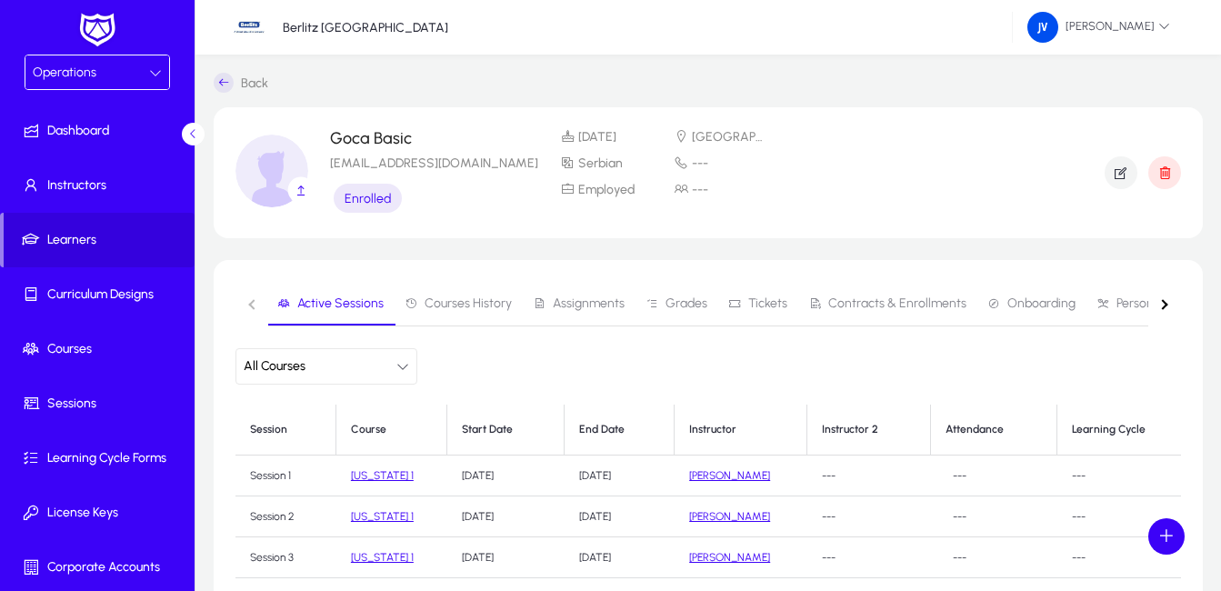
click at [496, 303] on span "Courses History" at bounding box center [468, 303] width 87 height 13
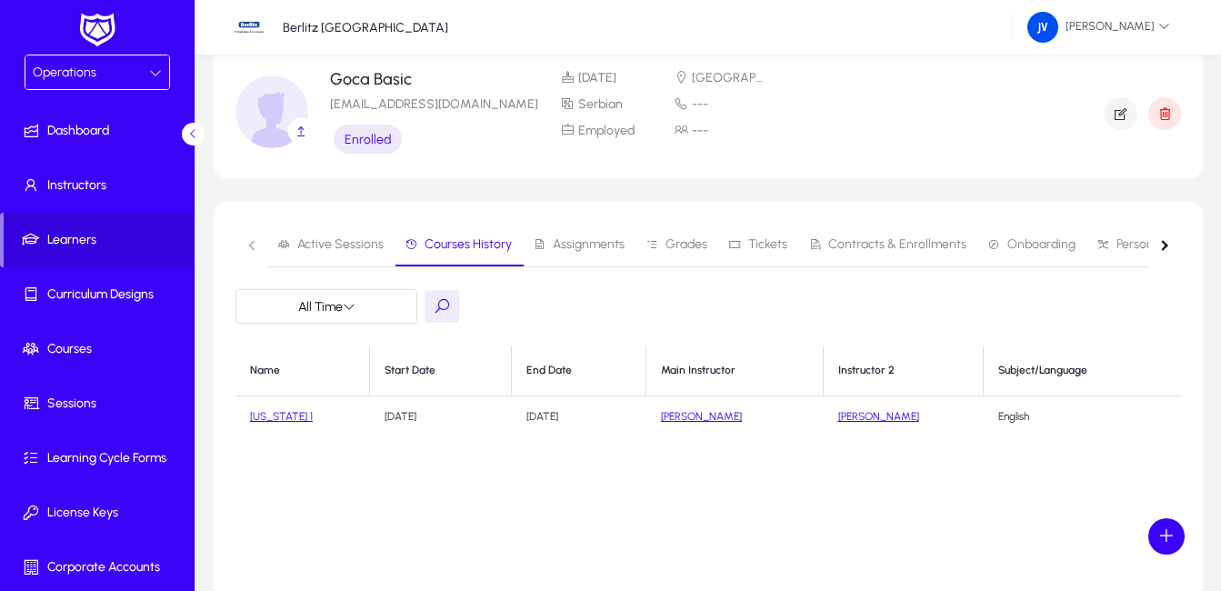
scroll to position [91, 0]
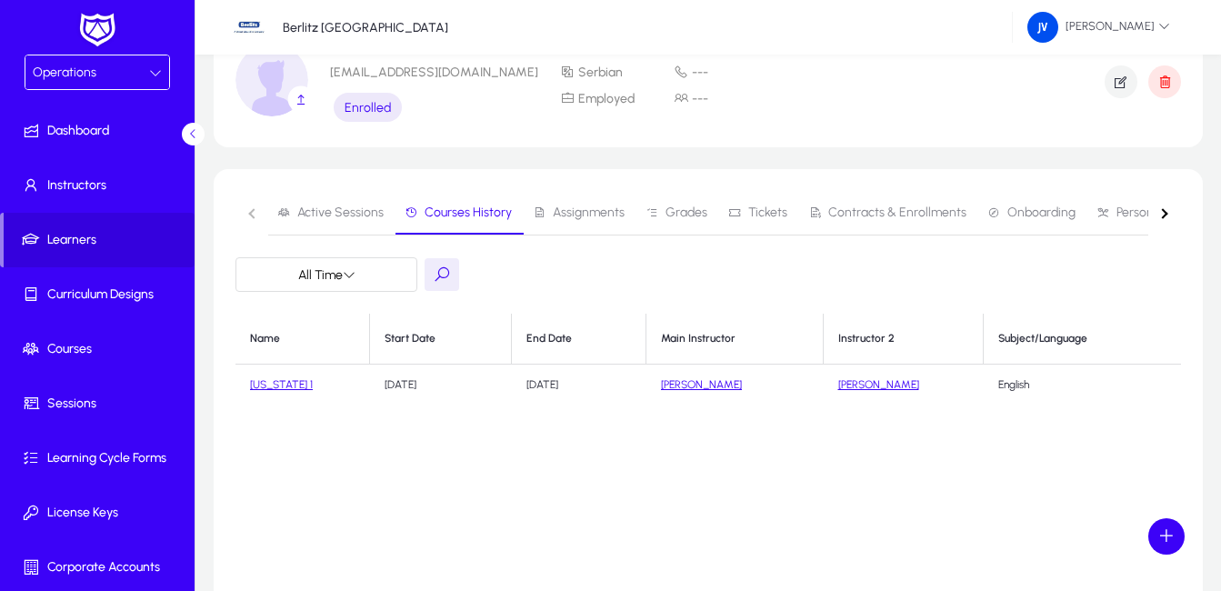
click at [345, 210] on span "Active Sessions" at bounding box center [340, 212] width 86 height 13
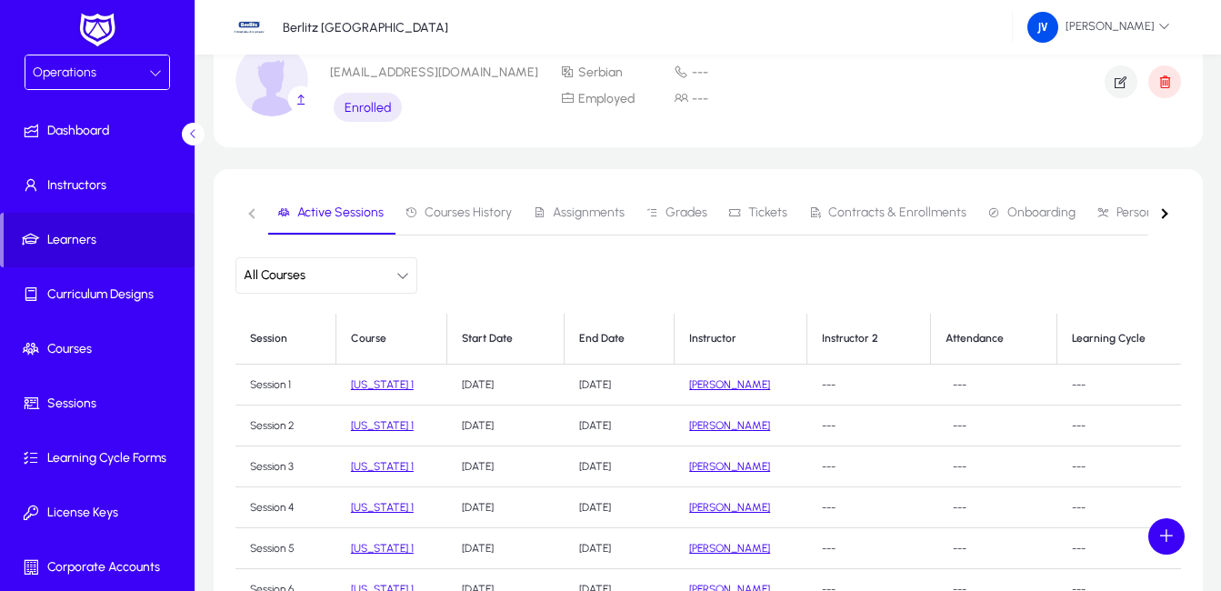
click at [926, 213] on span "Contracts & Enrollments" at bounding box center [897, 212] width 138 height 13
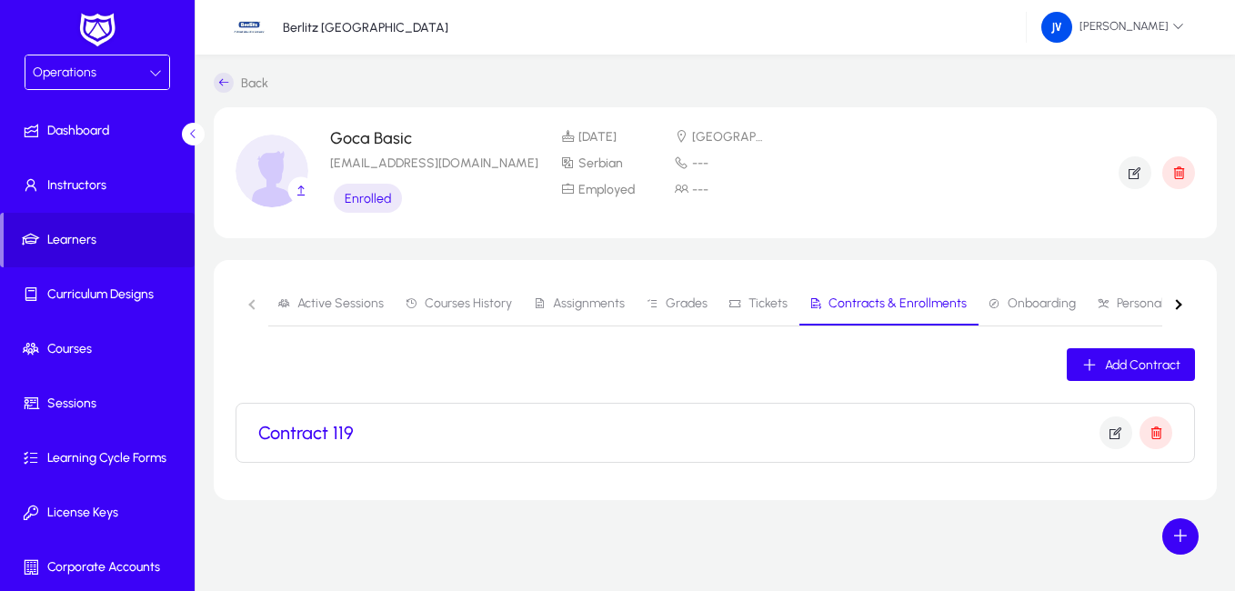
click at [316, 443] on h3 "Contract 119" at bounding box center [305, 433] width 95 height 22
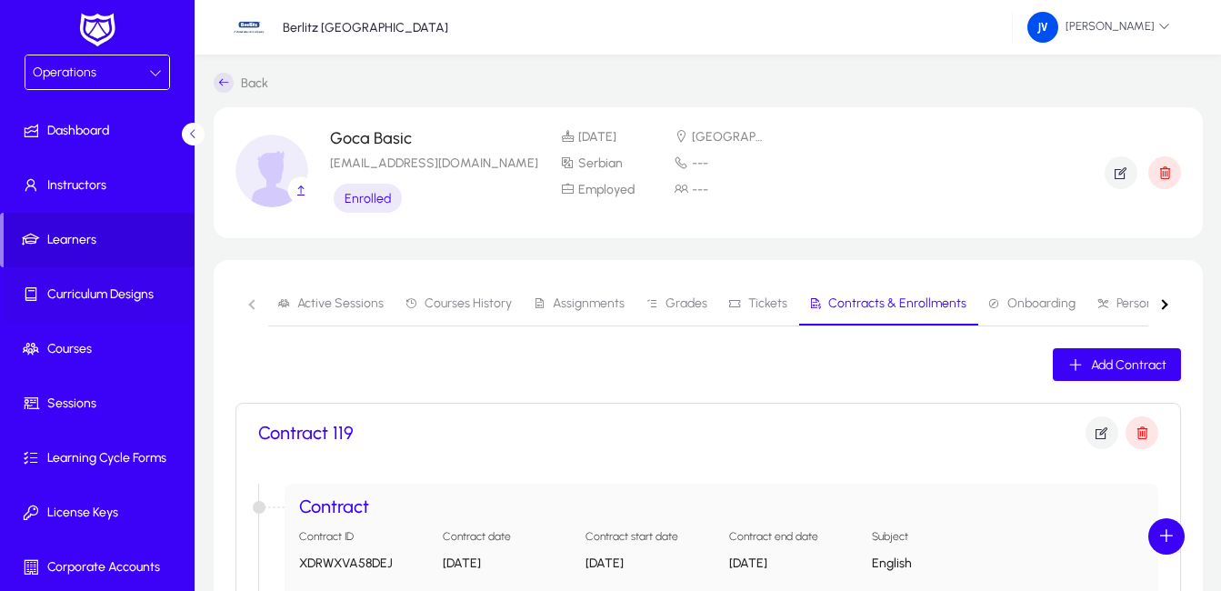
click at [134, 293] on span "Curriculum Designs" at bounding box center [101, 294] width 195 height 18
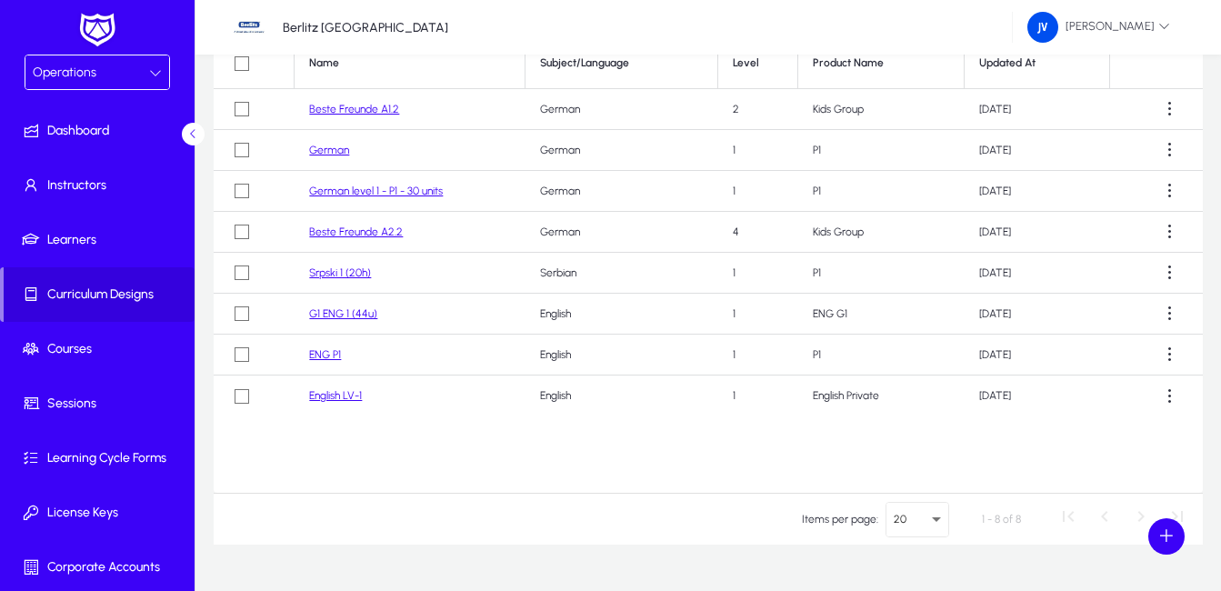
scroll to position [188, 0]
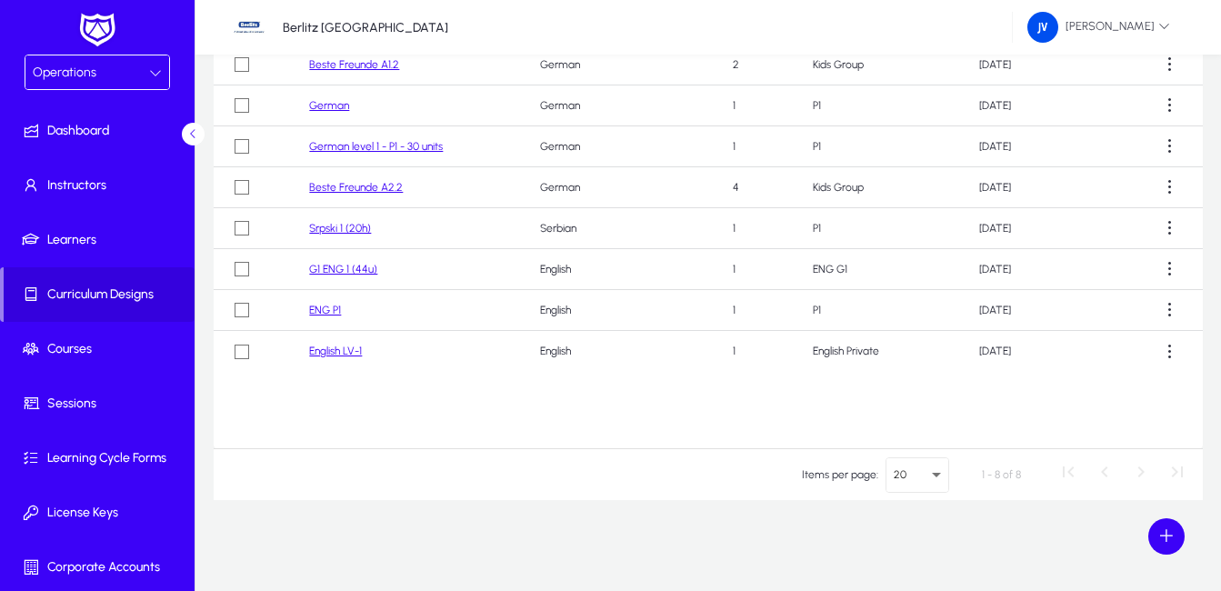
click at [369, 233] on link "Srpski 1 (20h)" at bounding box center [340, 228] width 62 height 13
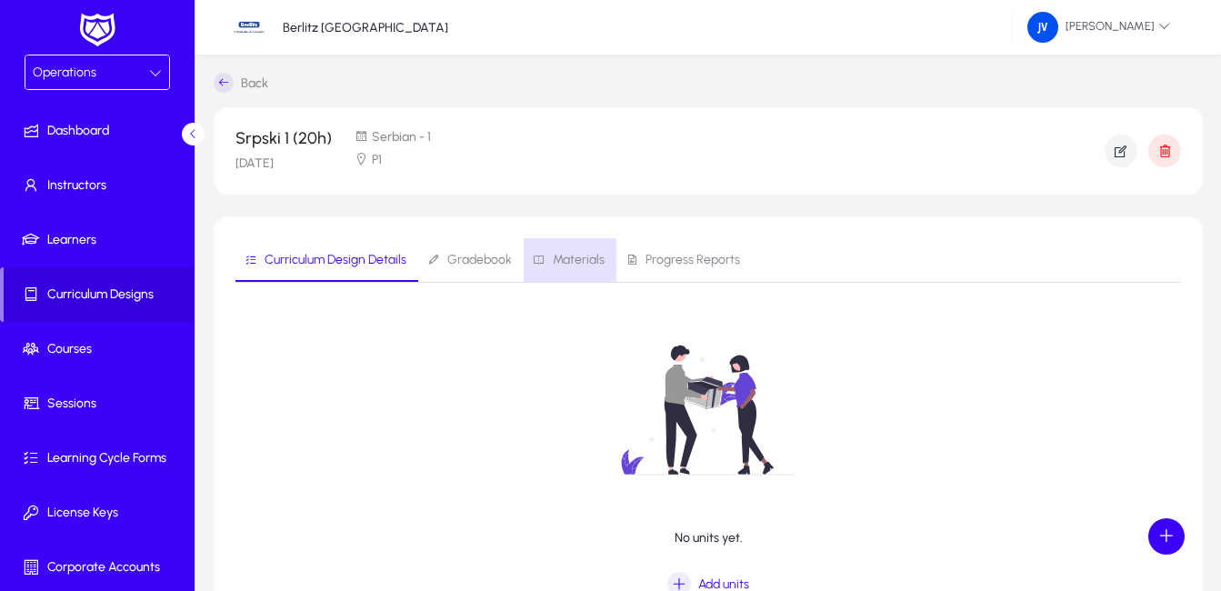
click at [573, 263] on span "Materials" at bounding box center [579, 260] width 52 height 13
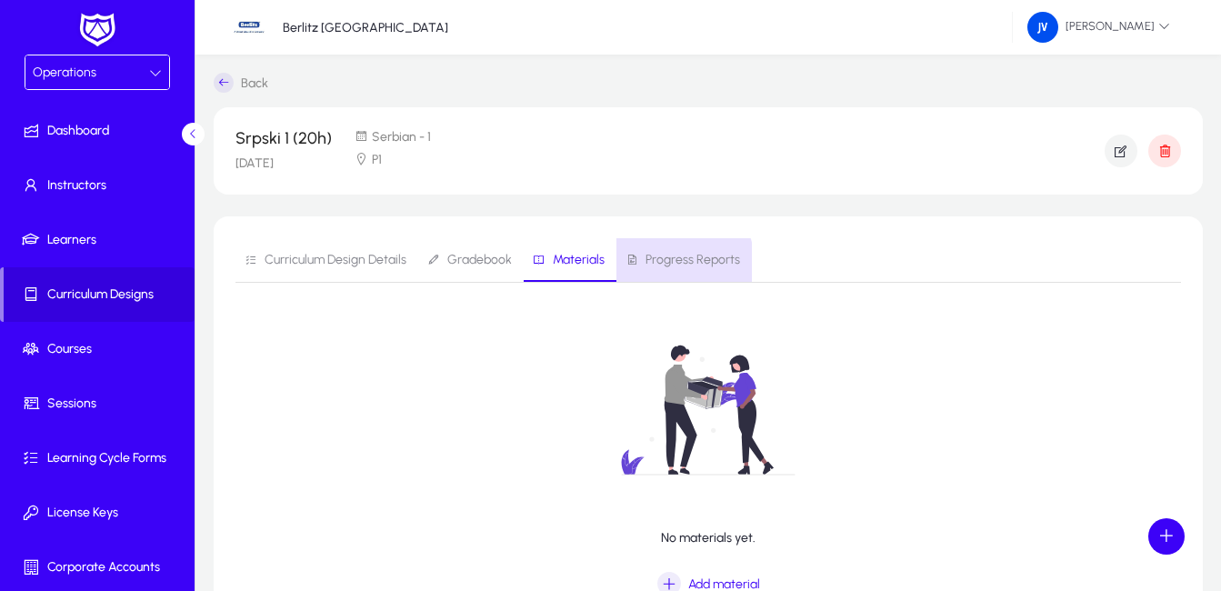
click at [675, 263] on span "Progress Reports" at bounding box center [693, 260] width 95 height 13
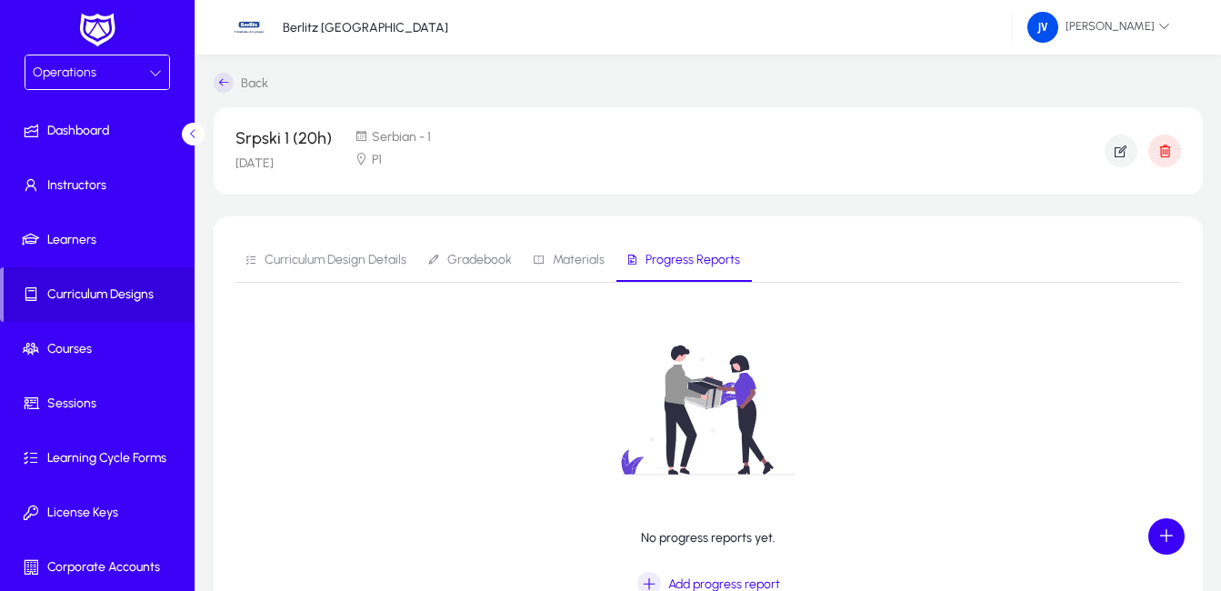
click at [299, 268] on span "Curriculum Design Details" at bounding box center [326, 260] width 162 height 44
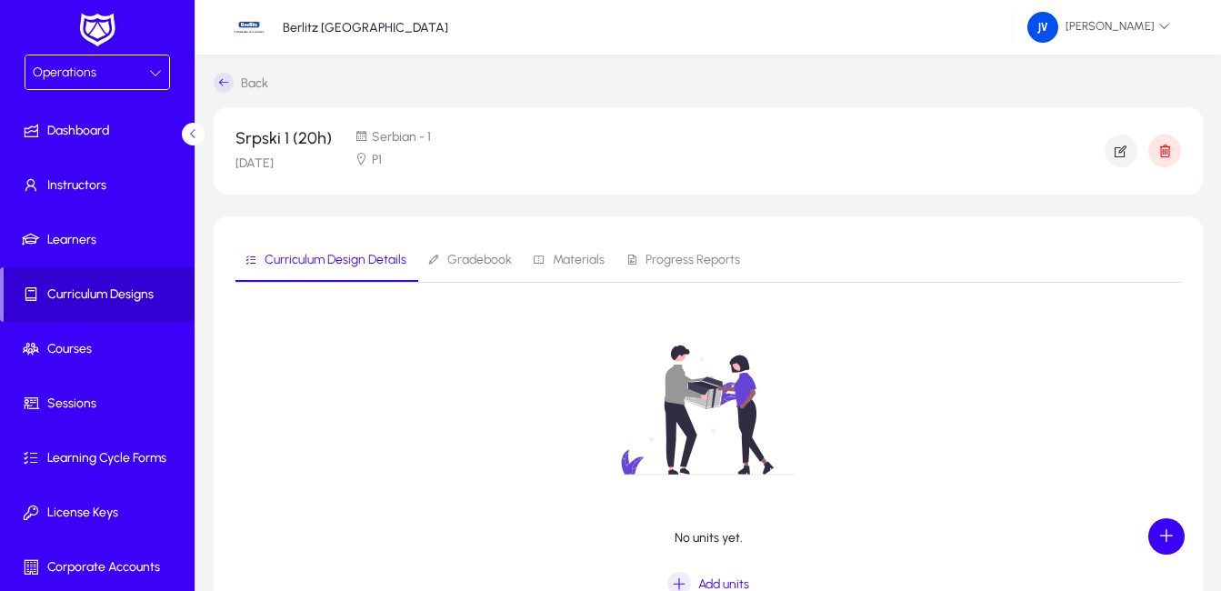
click at [145, 299] on span "Curriculum Designs" at bounding box center [99, 294] width 191 height 18
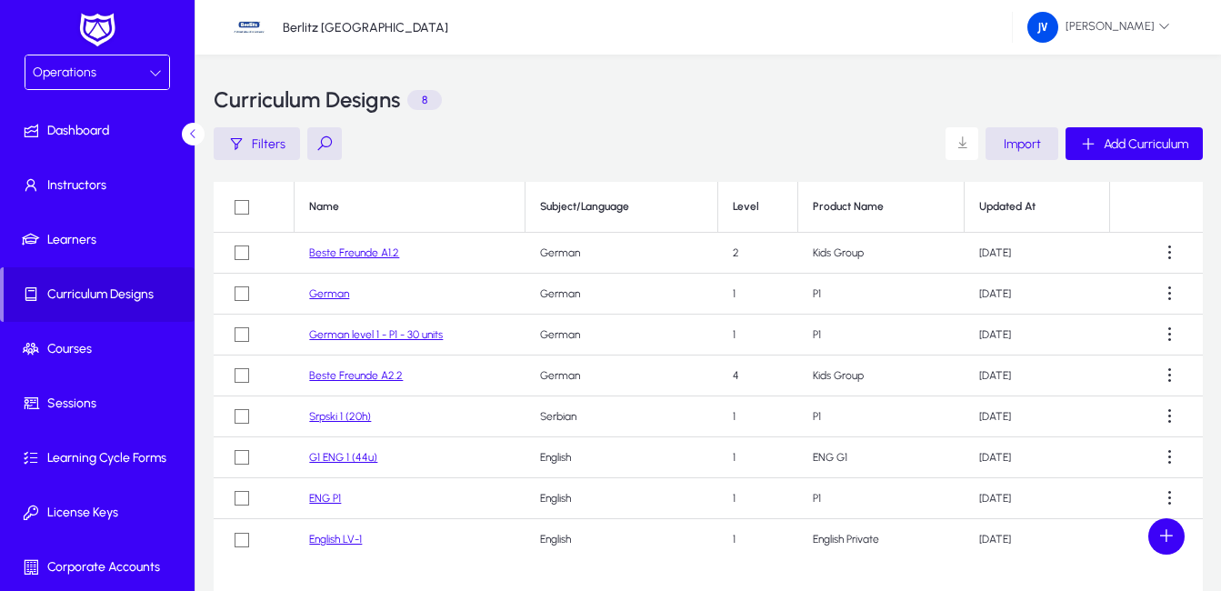
click at [384, 253] on link "Beste Freunde A1.2" at bounding box center [354, 252] width 90 height 13
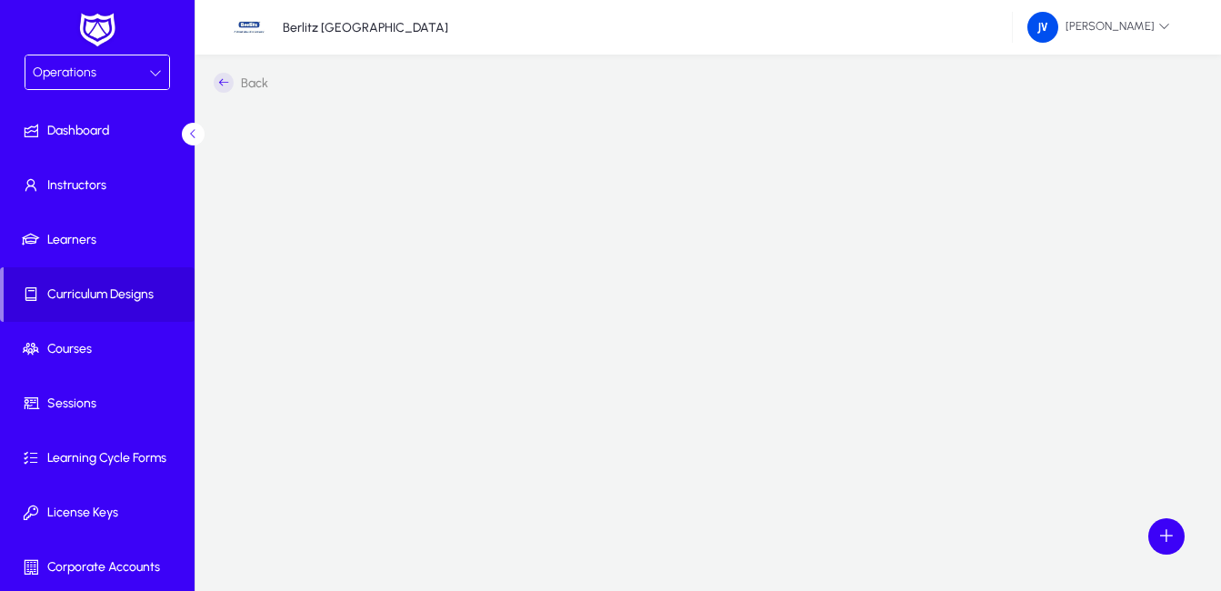
click at [223, 75] on icon at bounding box center [224, 83] width 20 height 20
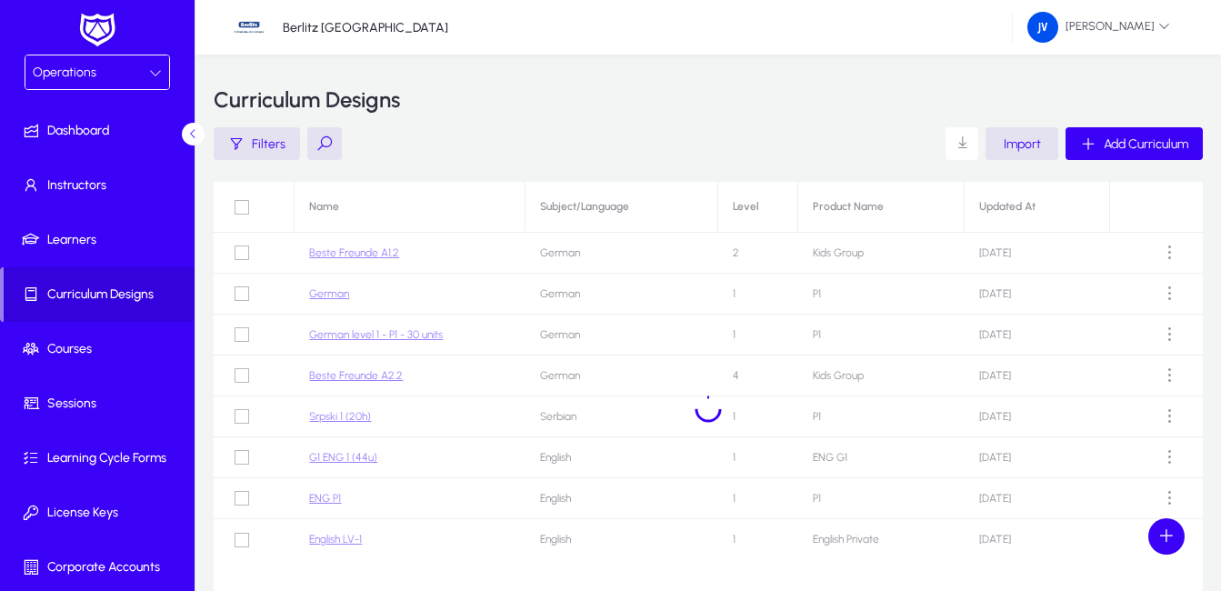
click at [567, 345] on div at bounding box center [708, 409] width 989 height 455
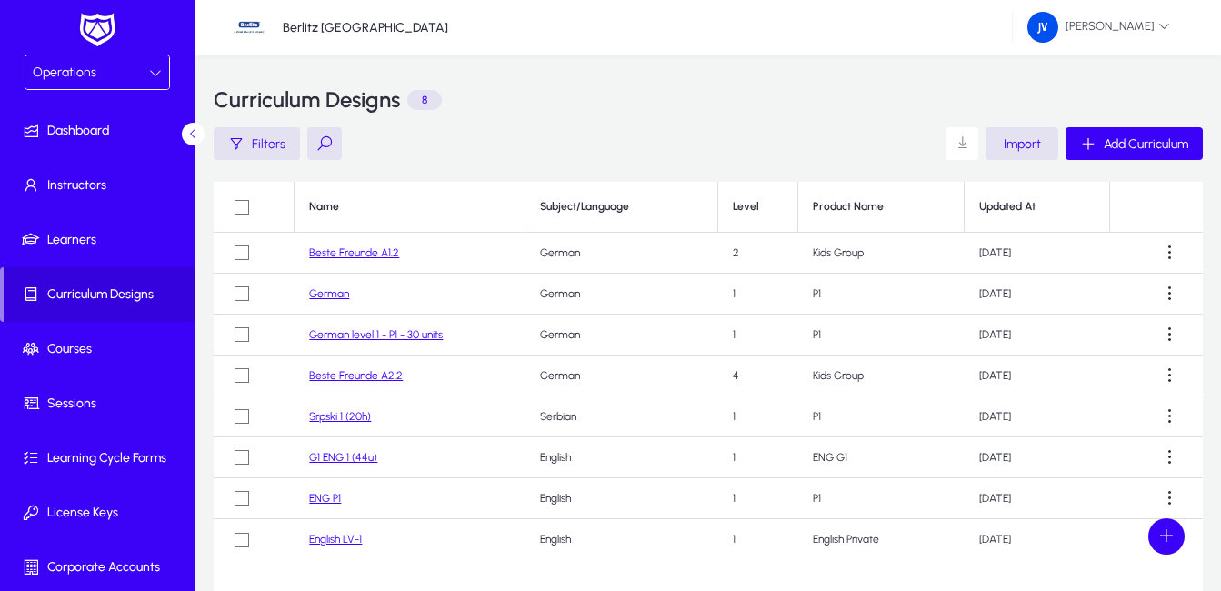
click at [379, 251] on link "Beste Freunde A1.2" at bounding box center [354, 252] width 90 height 13
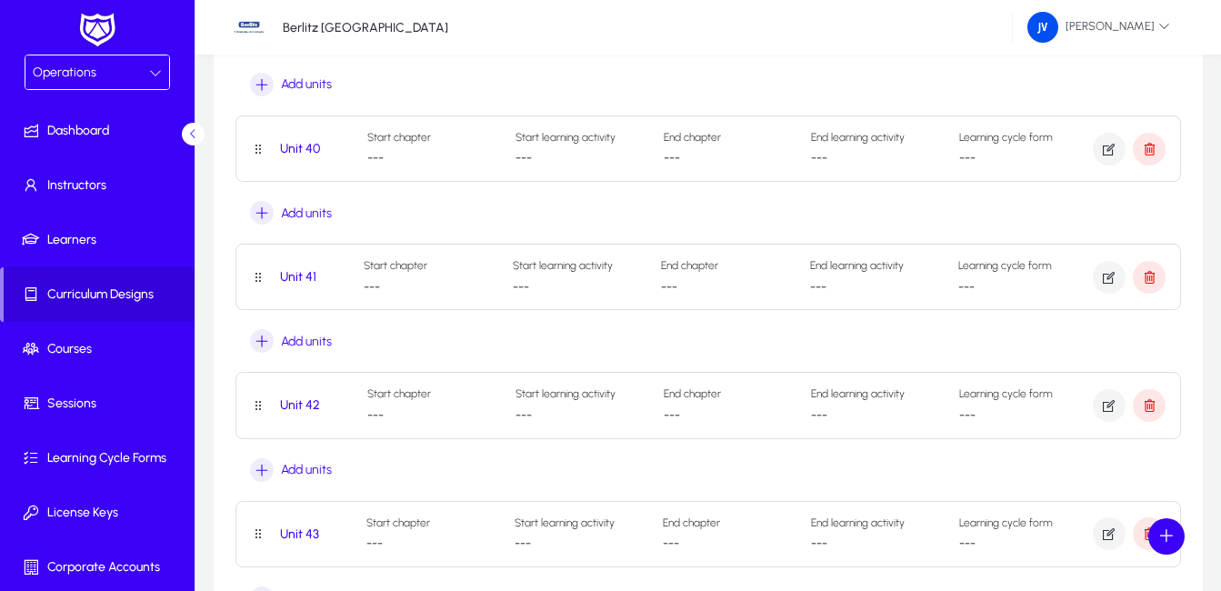
scroll to position [5364, 0]
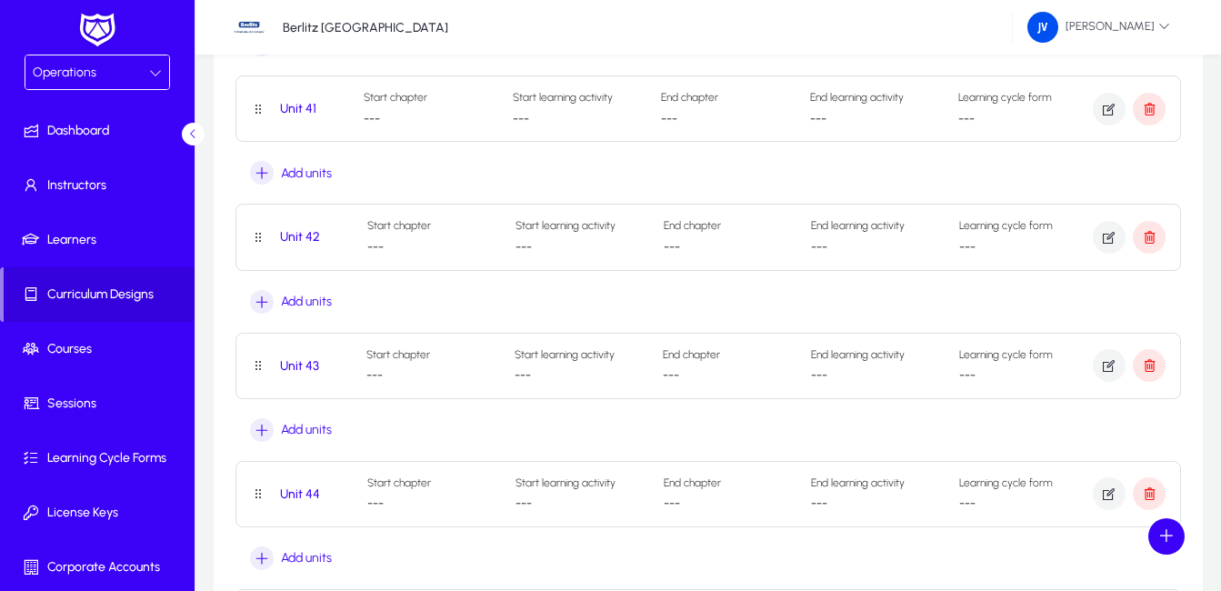
click at [435, 352] on p "Start chapter ---" at bounding box center [425, 365] width 119 height 35
click at [427, 352] on span "Start chapter" at bounding box center [398, 354] width 64 height 13
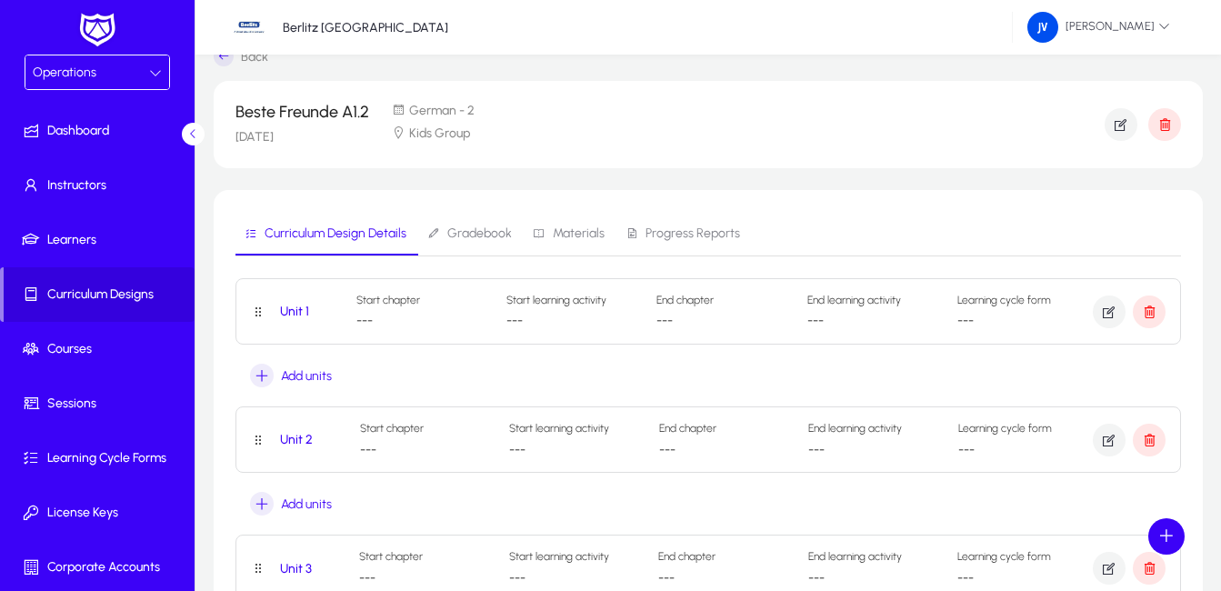
scroll to position [0, 0]
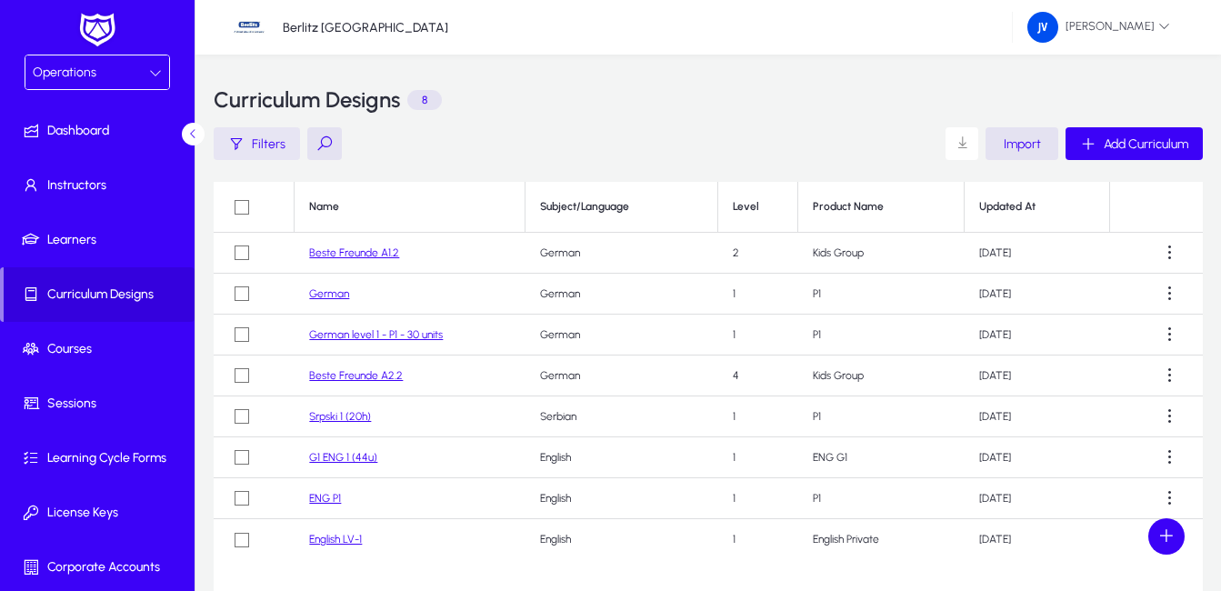
click at [280, 141] on span "Filters" at bounding box center [269, 143] width 34 height 15
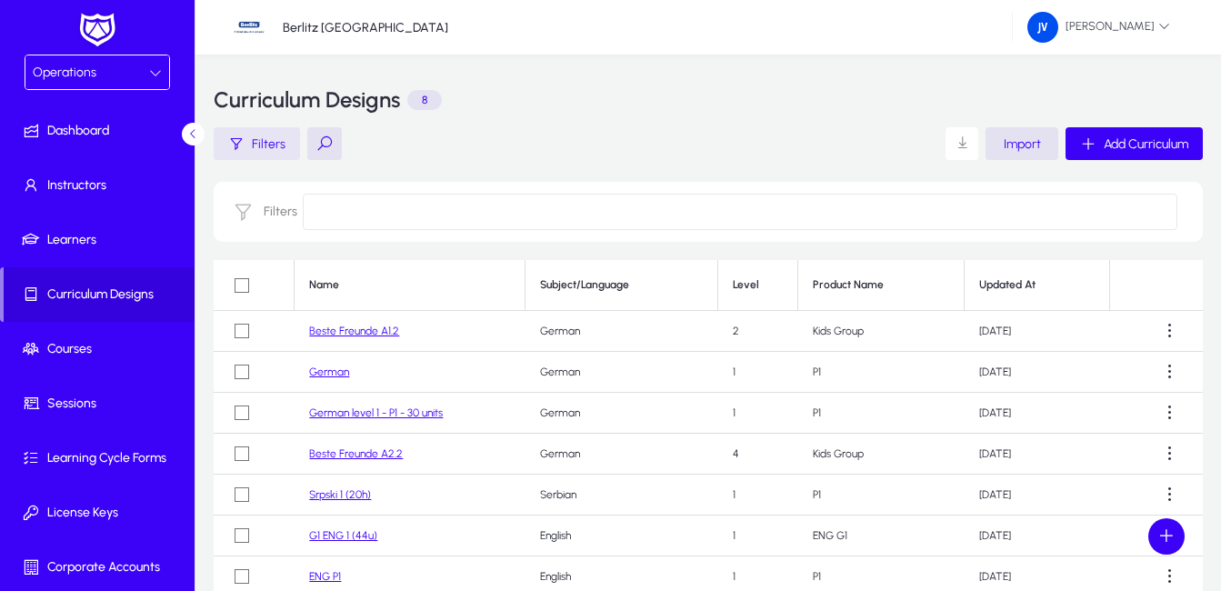
click at [280, 141] on span "Filters" at bounding box center [269, 143] width 34 height 15
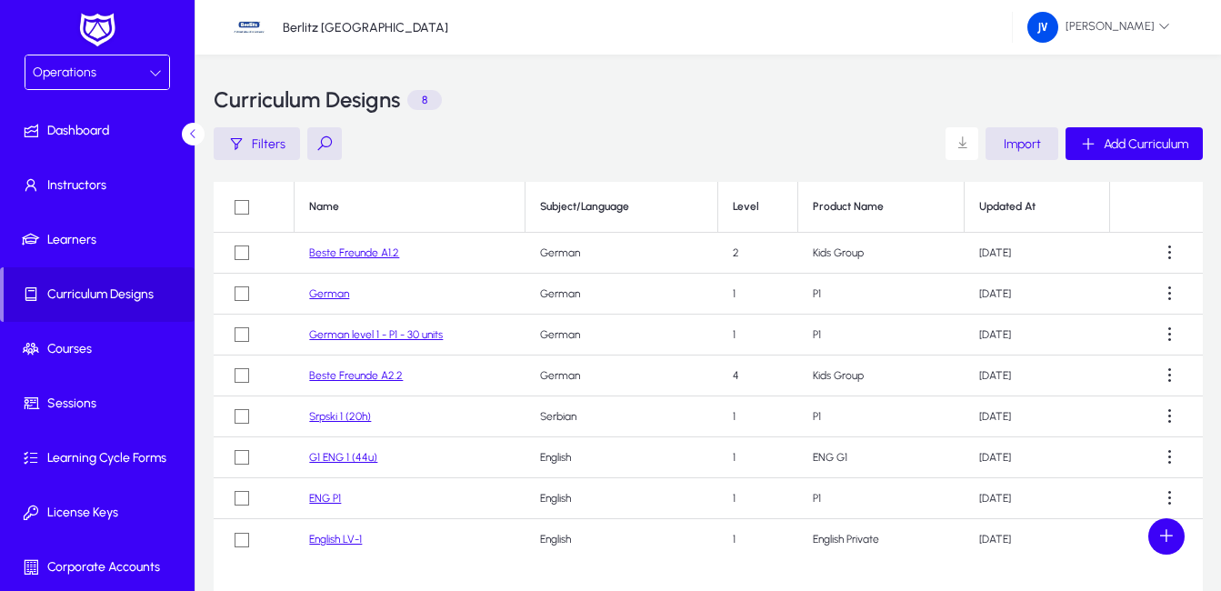
click at [318, 141] on button at bounding box center [324, 143] width 35 height 33
click at [318, 141] on icon "button" at bounding box center [325, 142] width 15 height 15
click at [89, 237] on span "Learners" at bounding box center [101, 240] width 195 height 18
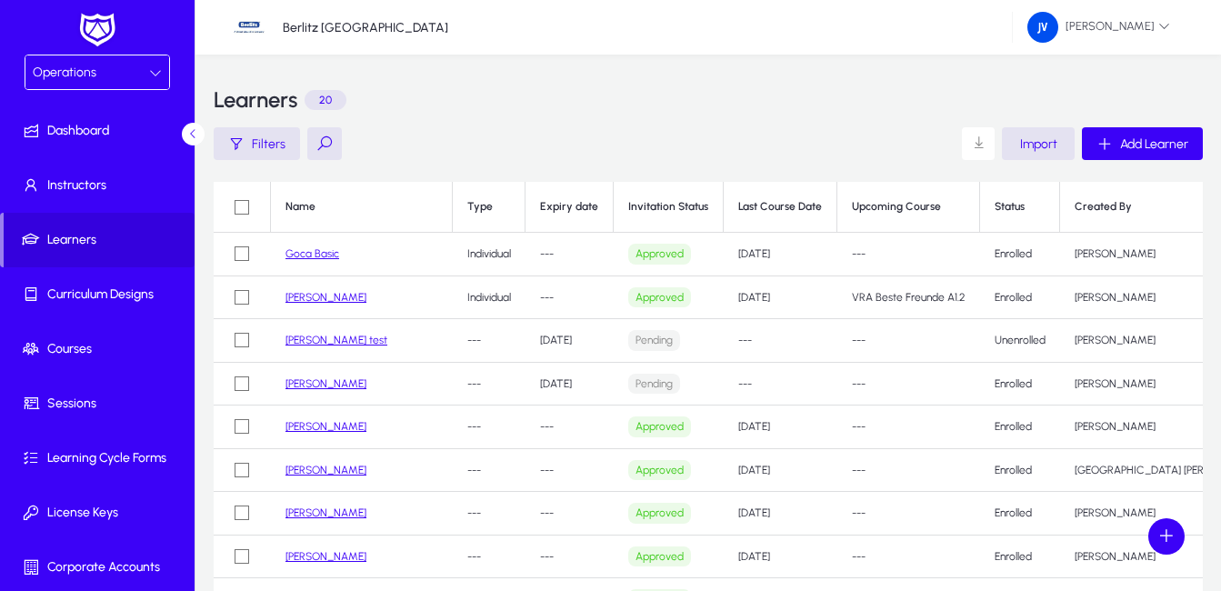
click at [322, 253] on link "Goca Basic" at bounding box center [312, 253] width 54 height 13
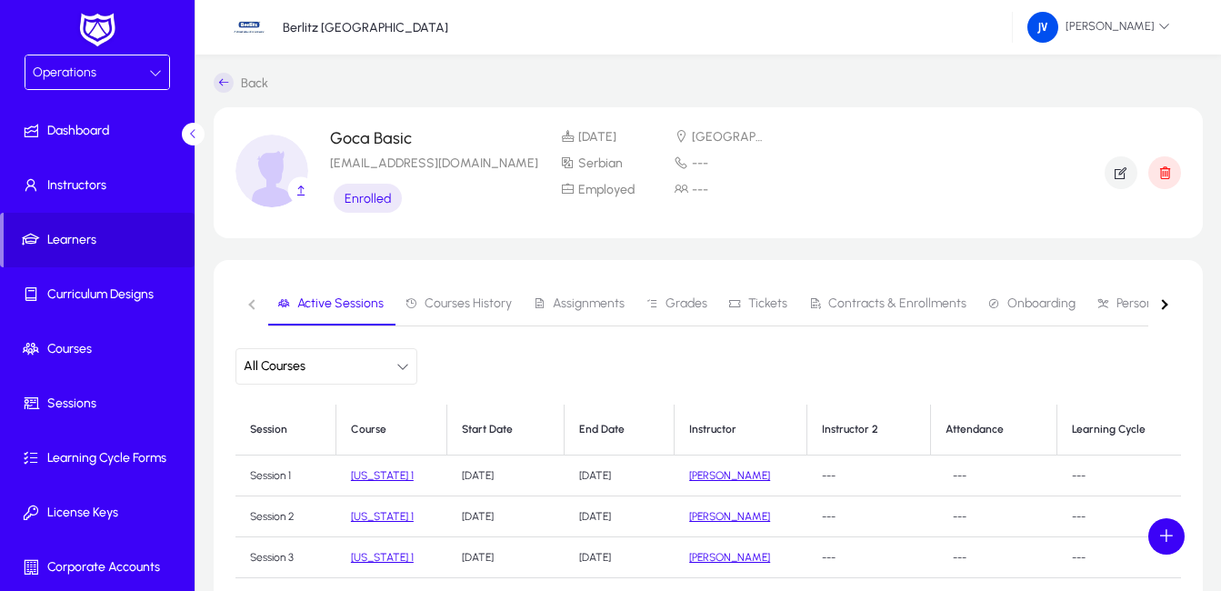
click at [924, 300] on span "Contracts & Enrollments" at bounding box center [897, 303] width 138 height 13
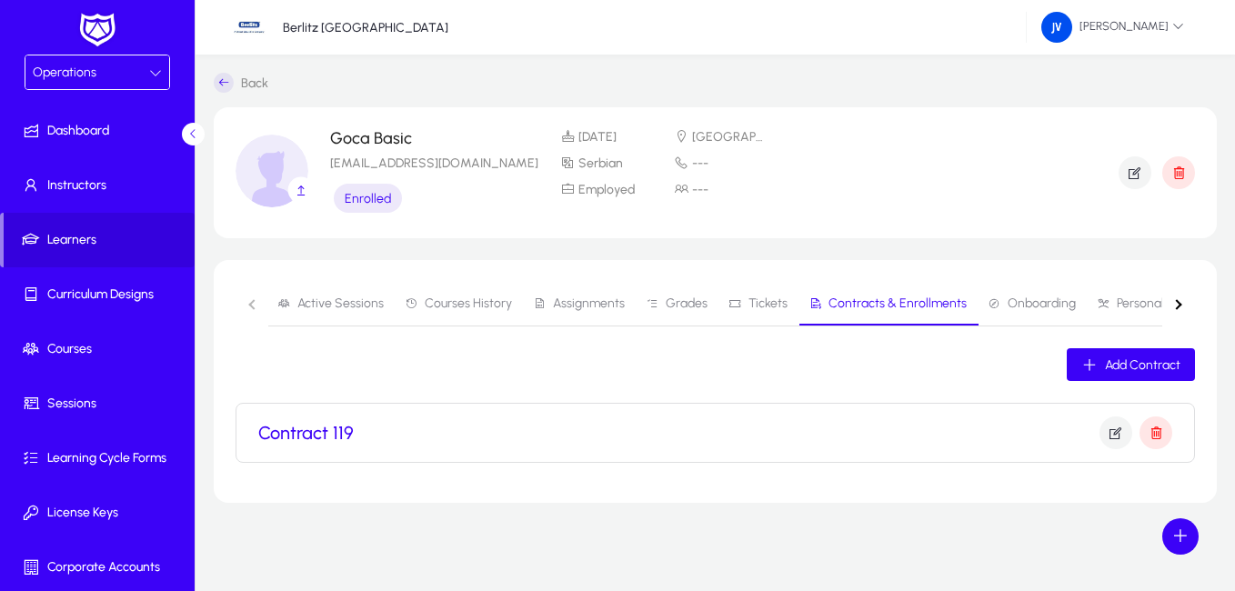
click at [337, 434] on h3 "Contract 119" at bounding box center [305, 433] width 95 height 22
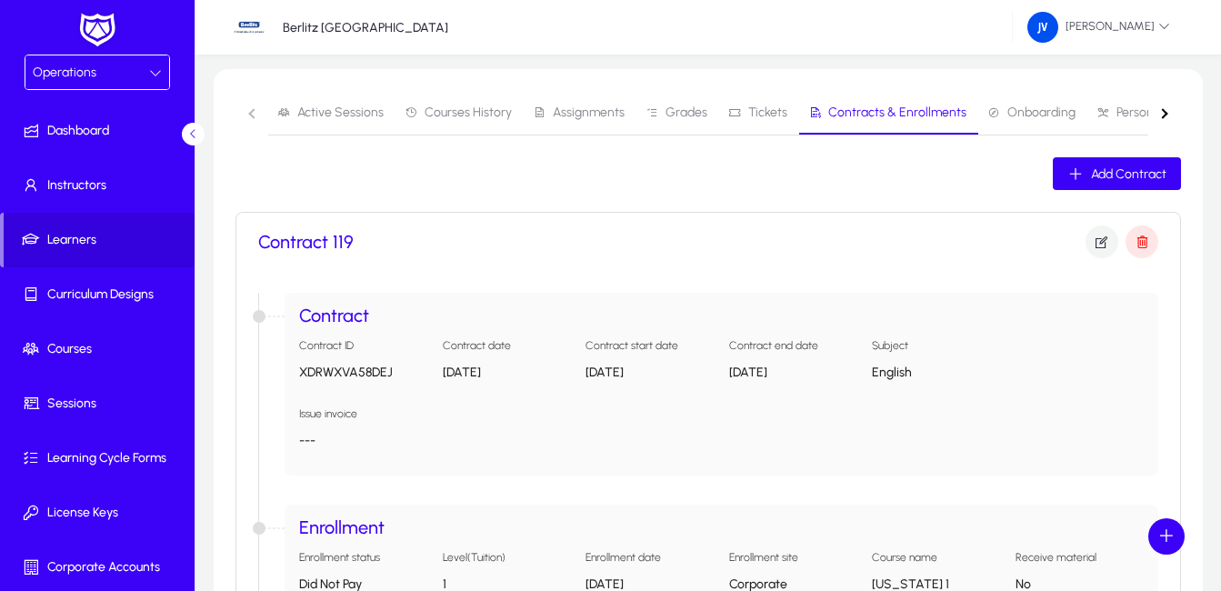
scroll to position [364, 0]
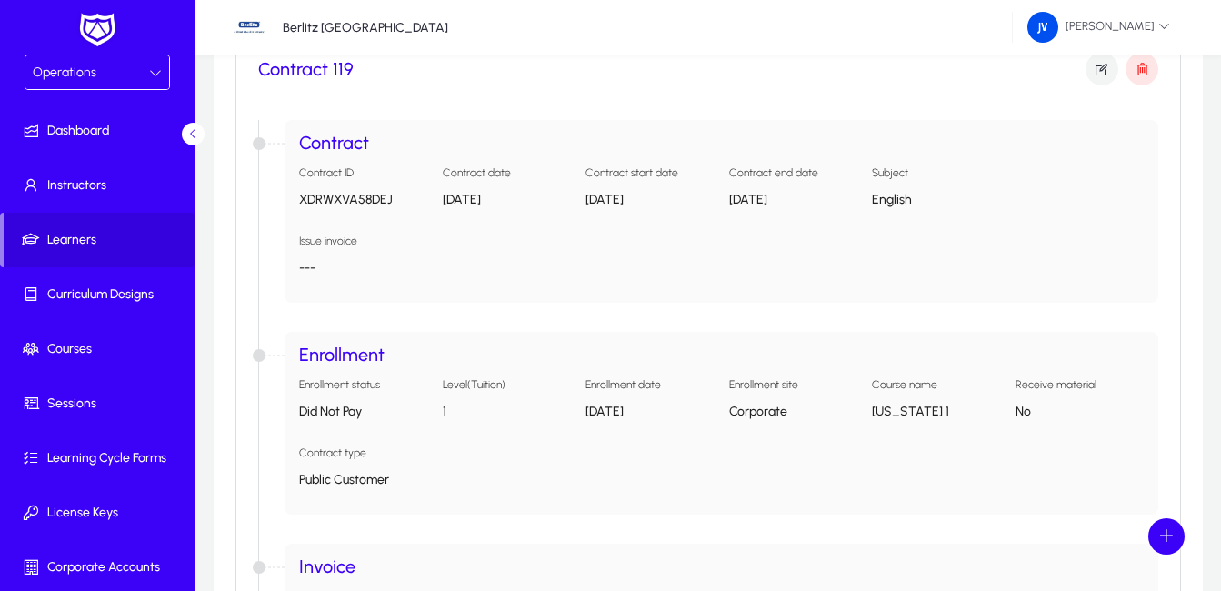
click at [406, 196] on p "XDRWXVA58DEJ" at bounding box center [363, 199] width 129 height 15
click at [316, 245] on h5 "Issue invoice" at bounding box center [328, 241] width 58 height 13
click at [304, 266] on p "---" at bounding box center [721, 267] width 845 height 15
click at [334, 245] on h5 "Issue invoice" at bounding box center [328, 241] width 58 height 13
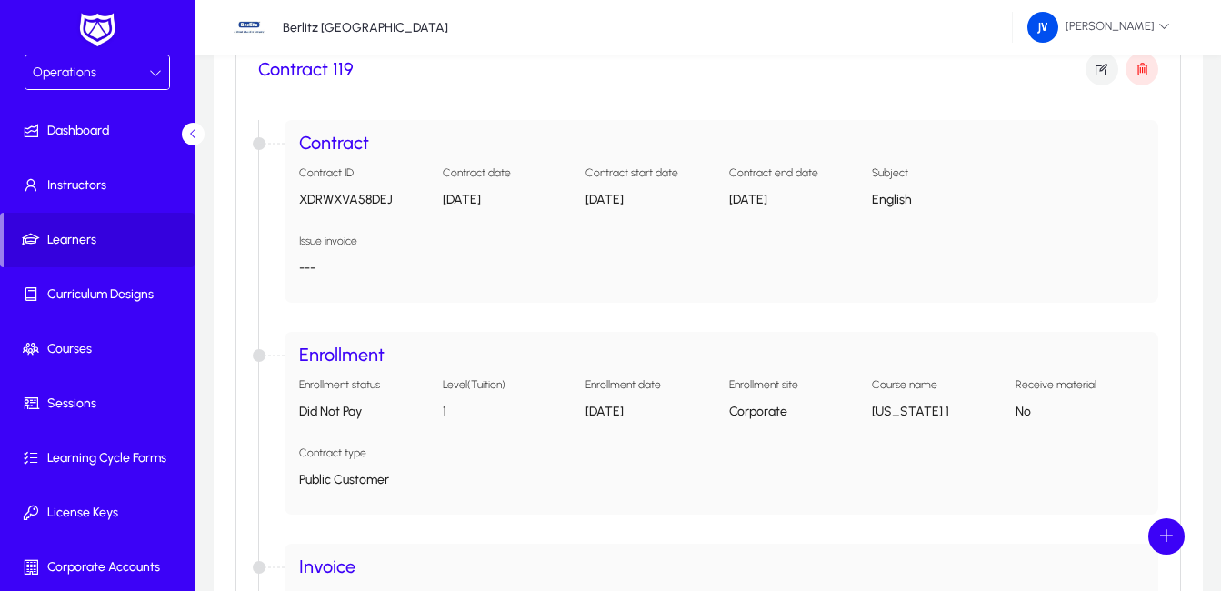
click at [334, 245] on h5 "Issue invoice" at bounding box center [328, 241] width 58 height 13
drag, startPoint x: 334, startPoint y: 245, endPoint x: 397, endPoint y: 250, distance: 63.8
click at [397, 250] on app-accordion-property-info "Issue invoice ---" at bounding box center [721, 262] width 845 height 54
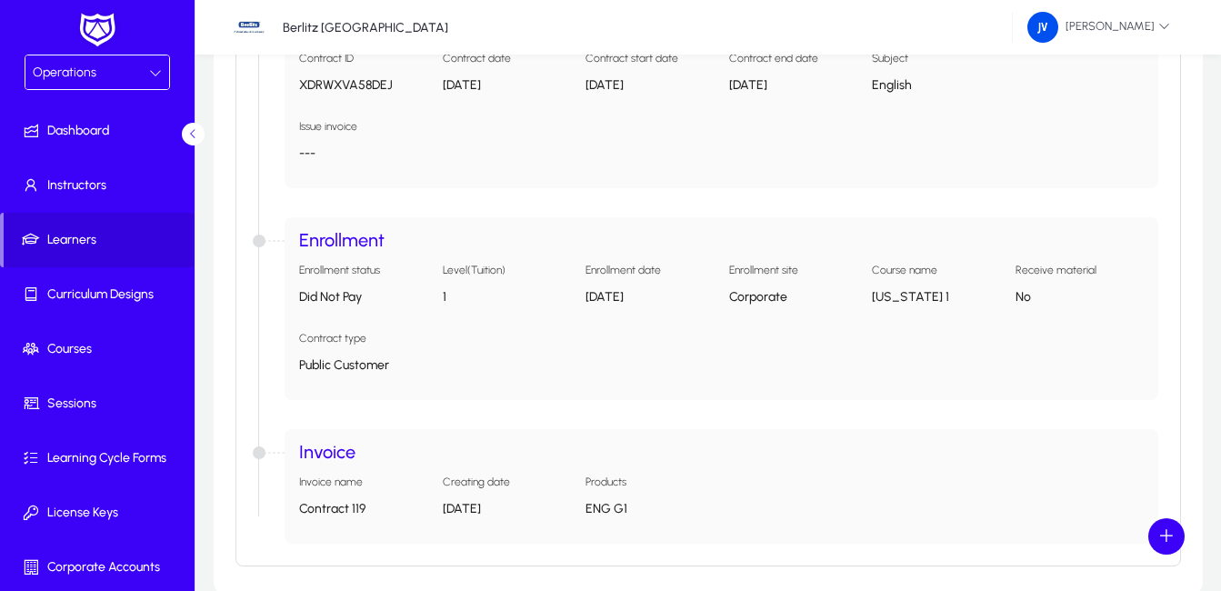
scroll to position [566, 0]
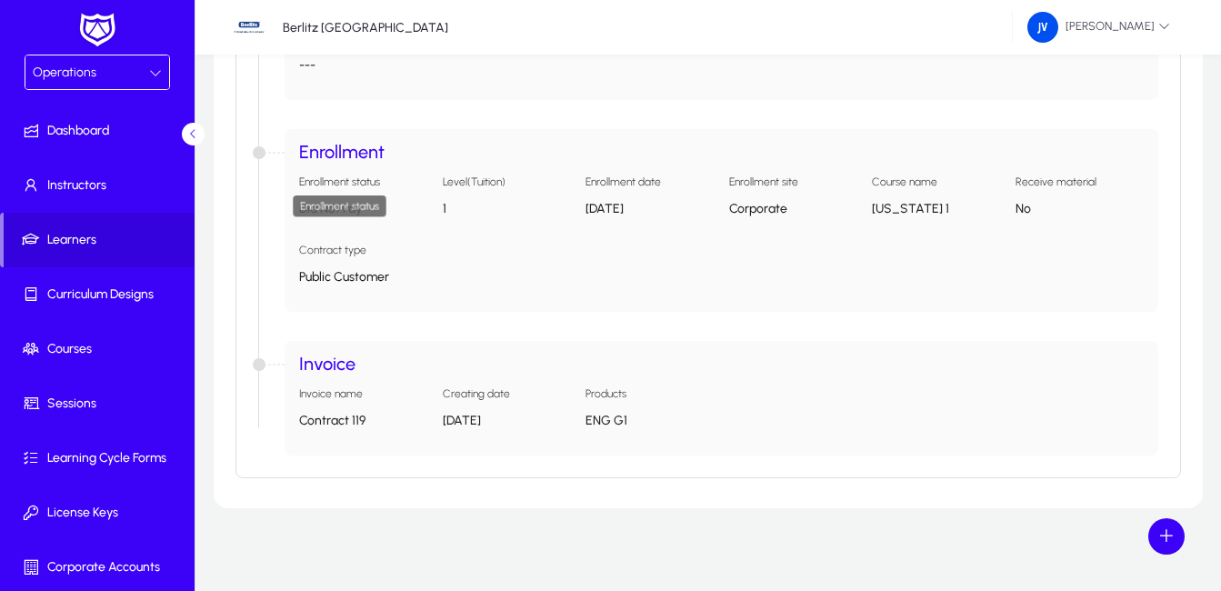
click at [363, 210] on div "Enrollment status" at bounding box center [339, 206] width 95 height 22
click at [299, 150] on h4 "Enrollment" at bounding box center [721, 152] width 845 height 17
click at [354, 273] on p "Public Customer" at bounding box center [363, 276] width 129 height 15
click at [350, 155] on h4 "Enrollment" at bounding box center [721, 152] width 845 height 17
click at [352, 215] on div "Enrollment status" at bounding box center [339, 206] width 95 height 22
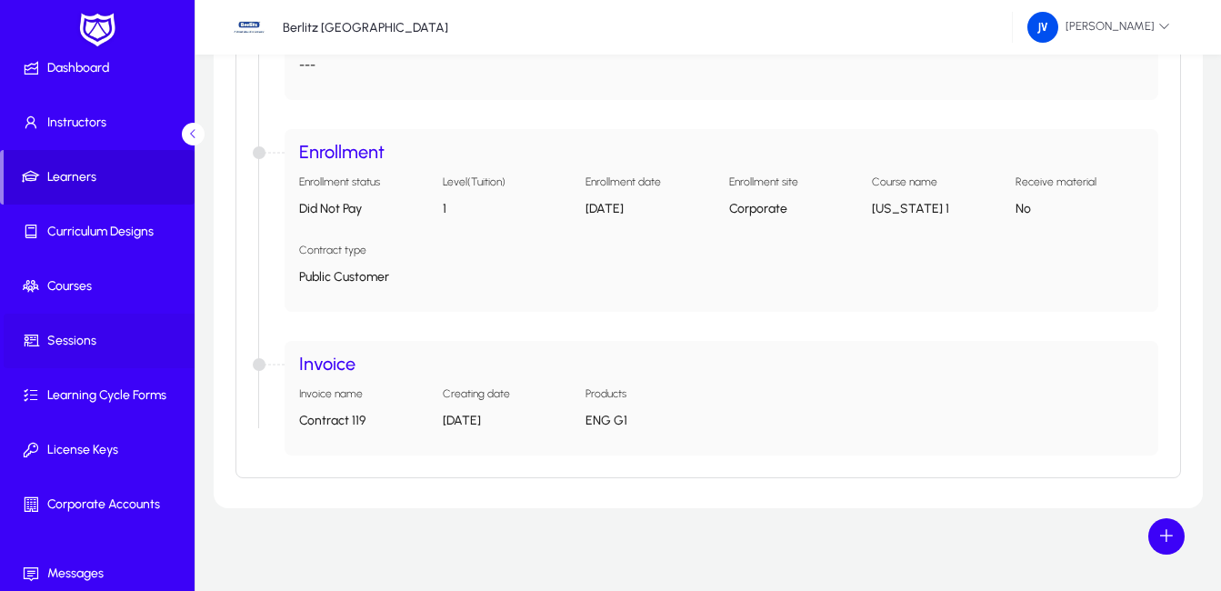
scroll to position [127, 0]
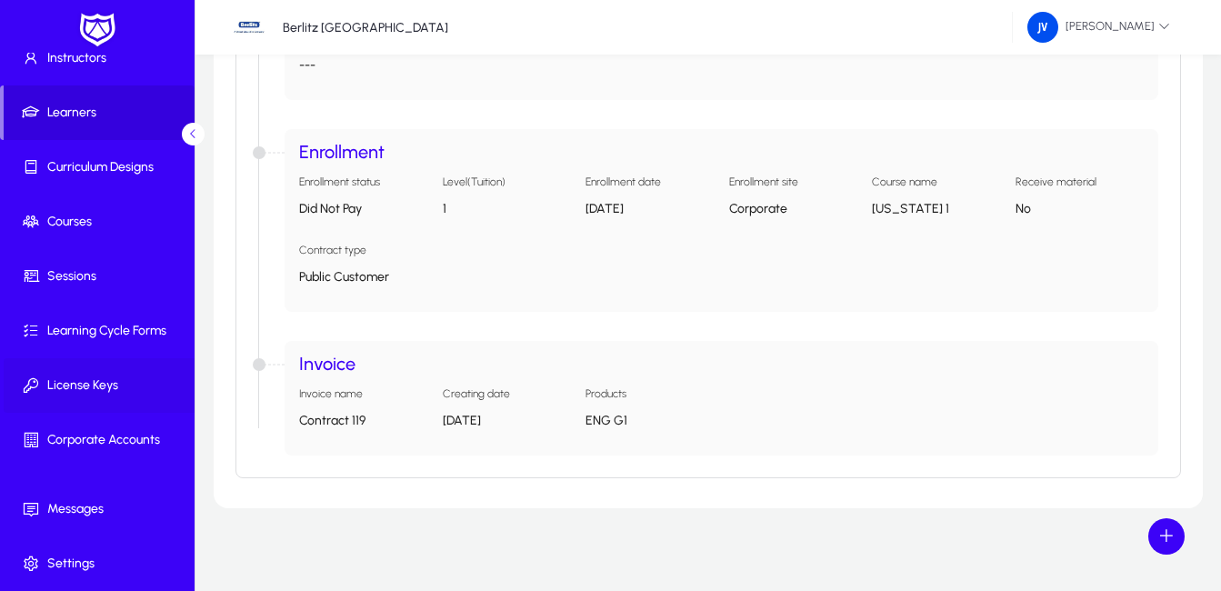
click at [108, 384] on span "License Keys" at bounding box center [101, 385] width 195 height 18
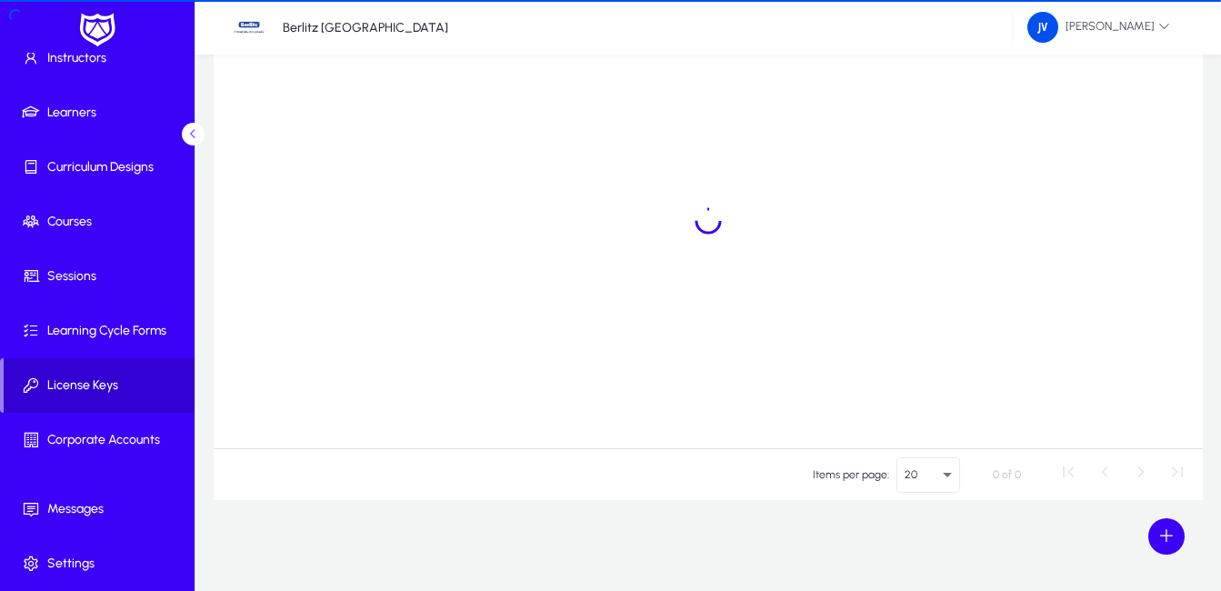
scroll to position [188, 0]
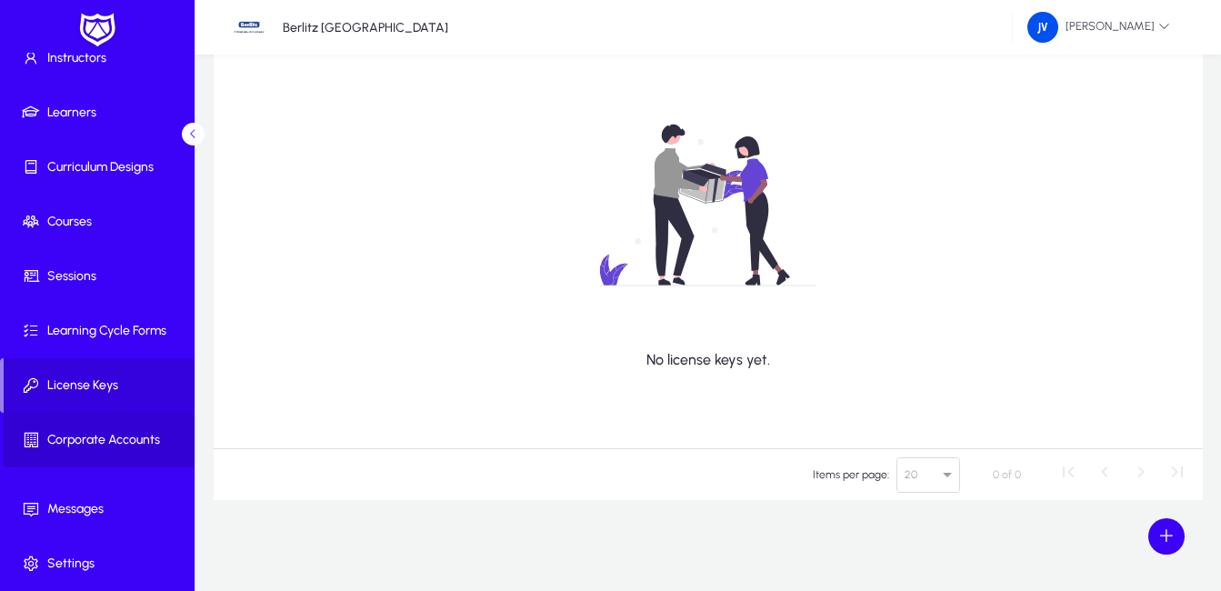
click at [99, 444] on span "Corporate Accounts" at bounding box center [101, 440] width 195 height 18
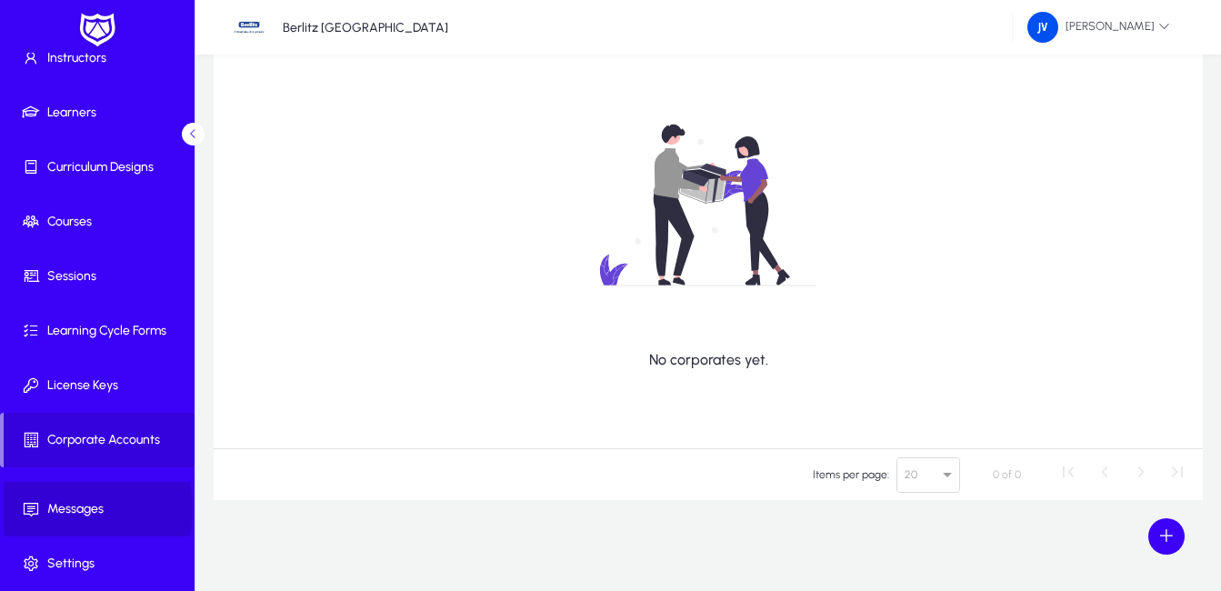
click at [76, 508] on span "Messages" at bounding box center [101, 509] width 195 height 18
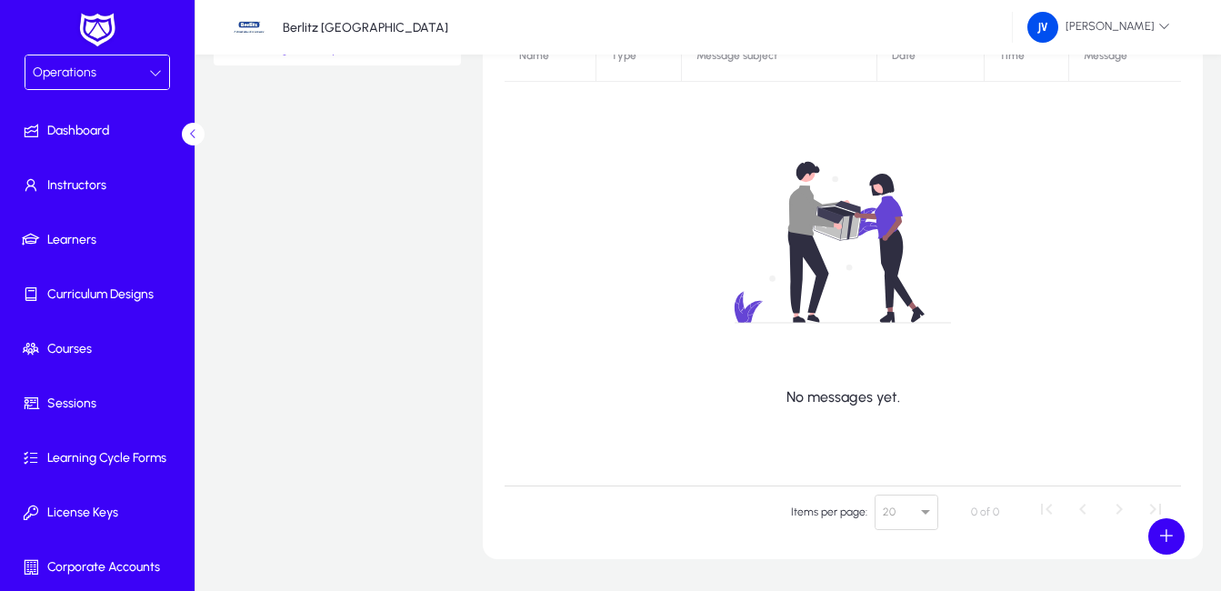
drag, startPoint x: 163, startPoint y: 54, endPoint x: 158, endPoint y: 63, distance: 10.2
click at [158, 63] on div "Operations Dashboard Instructors Learners Curriculum Designs Courses Sessions L…" at bounding box center [97, 295] width 195 height 591
drag, startPoint x: 158, startPoint y: 63, endPoint x: 148, endPoint y: 76, distance: 16.9
click at [149, 76] on icon at bounding box center [155, 72] width 13 height 13
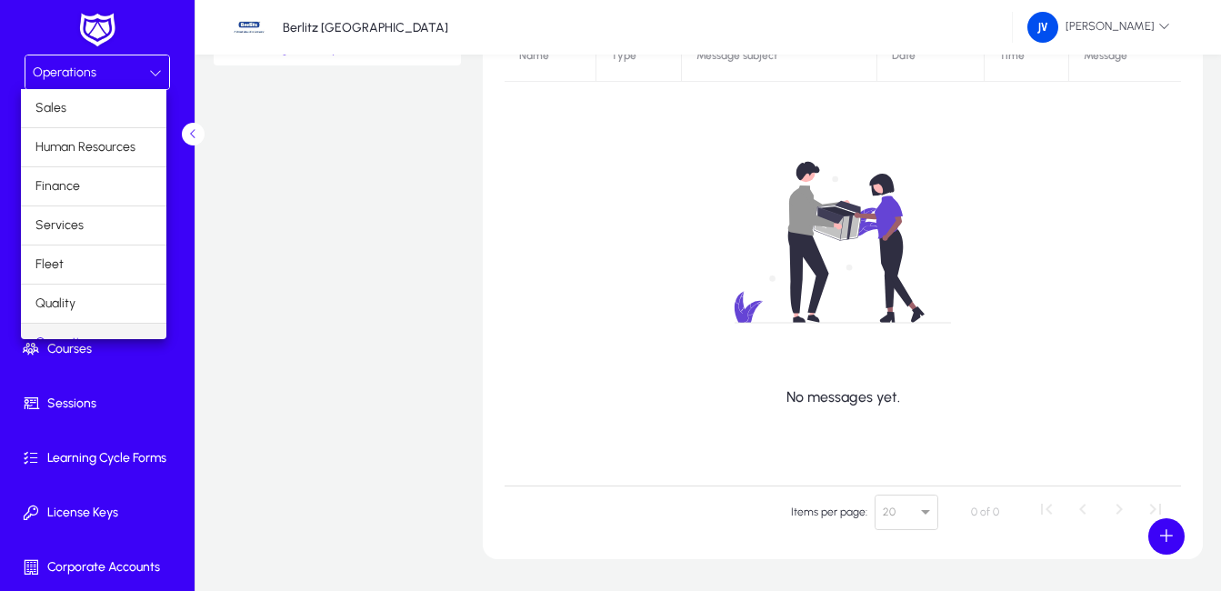
scroll to position [23, 0]
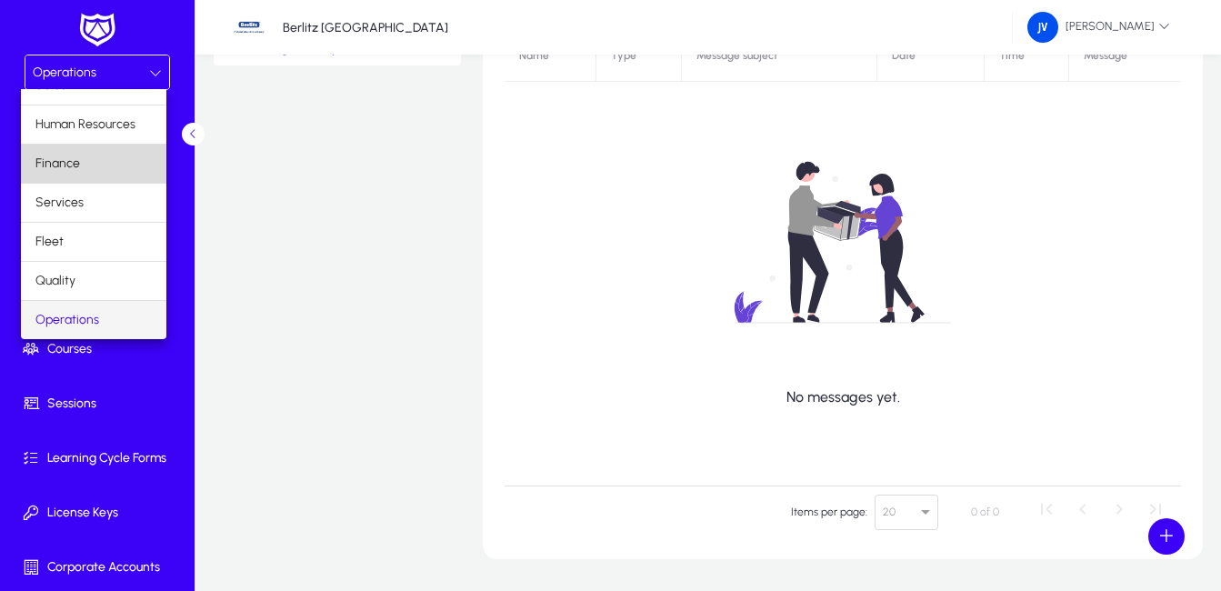
click at [99, 153] on mat-option "Finance" at bounding box center [93, 164] width 145 height 38
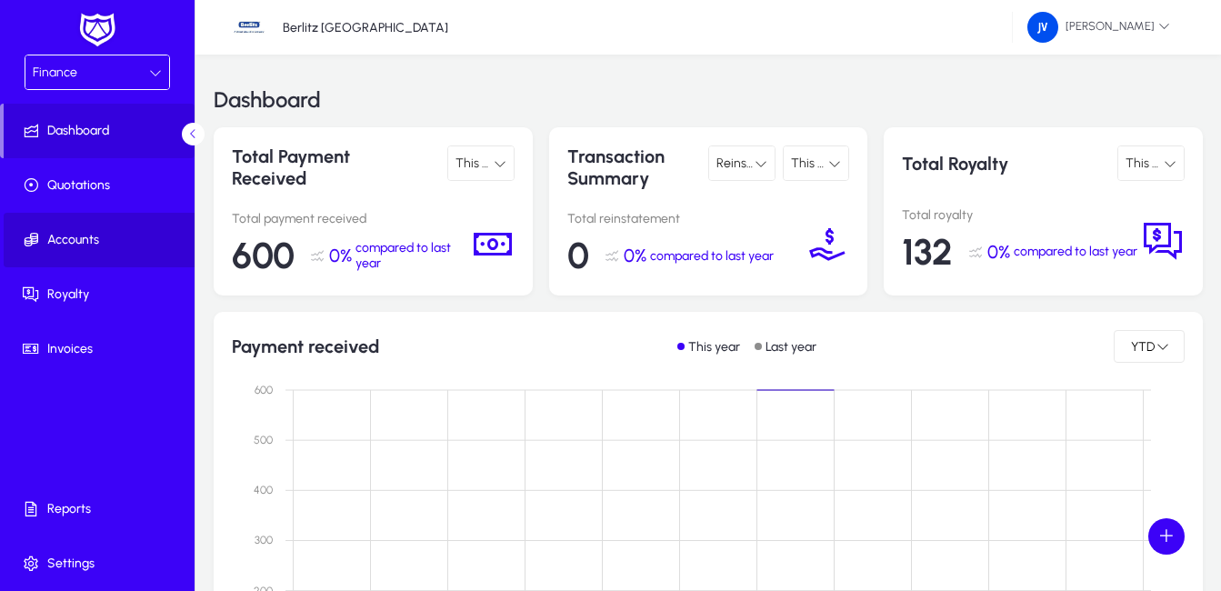
click at [83, 239] on span "Accounts" at bounding box center [101, 240] width 195 height 18
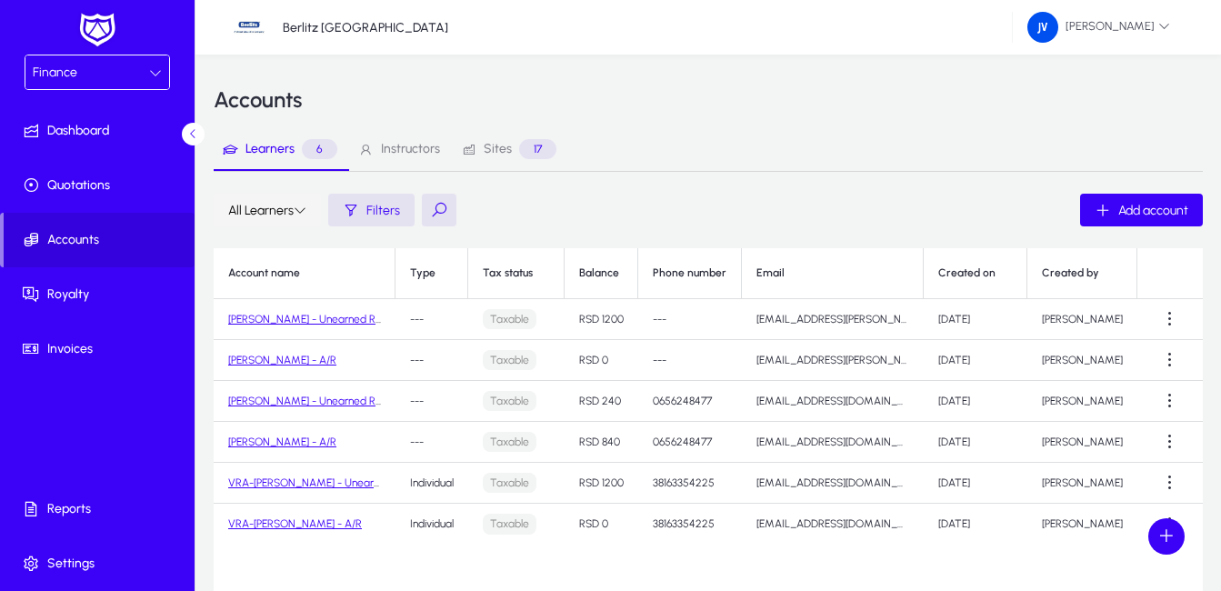
click at [304, 205] on icon at bounding box center [300, 210] width 13 height 13
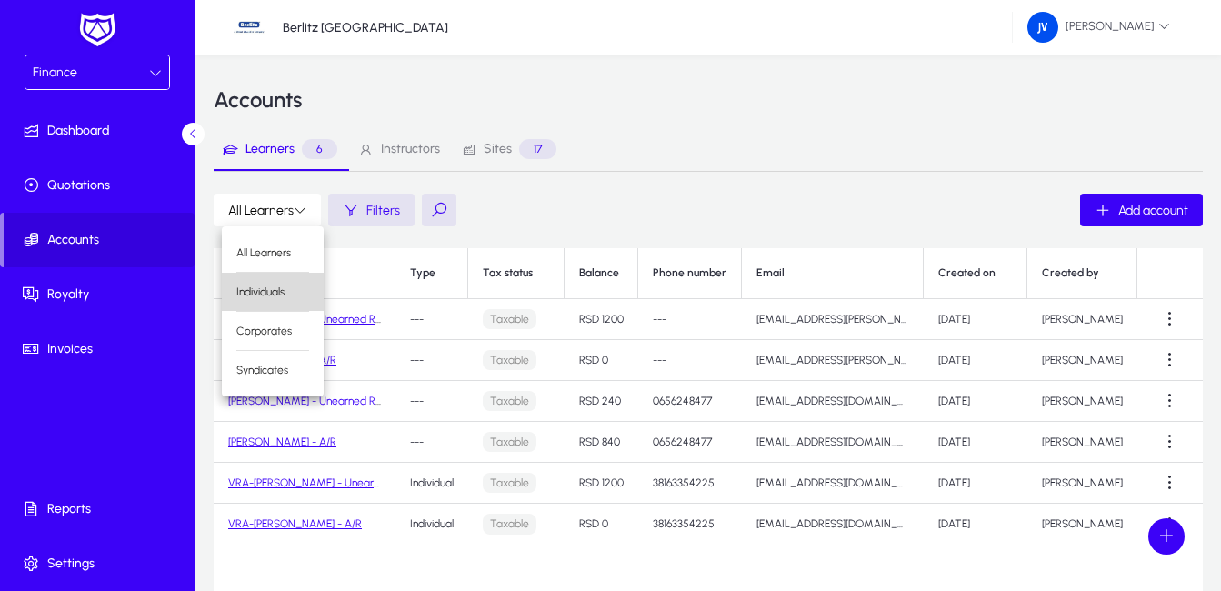
click at [277, 289] on span "Individuals" at bounding box center [272, 292] width 73 height 16
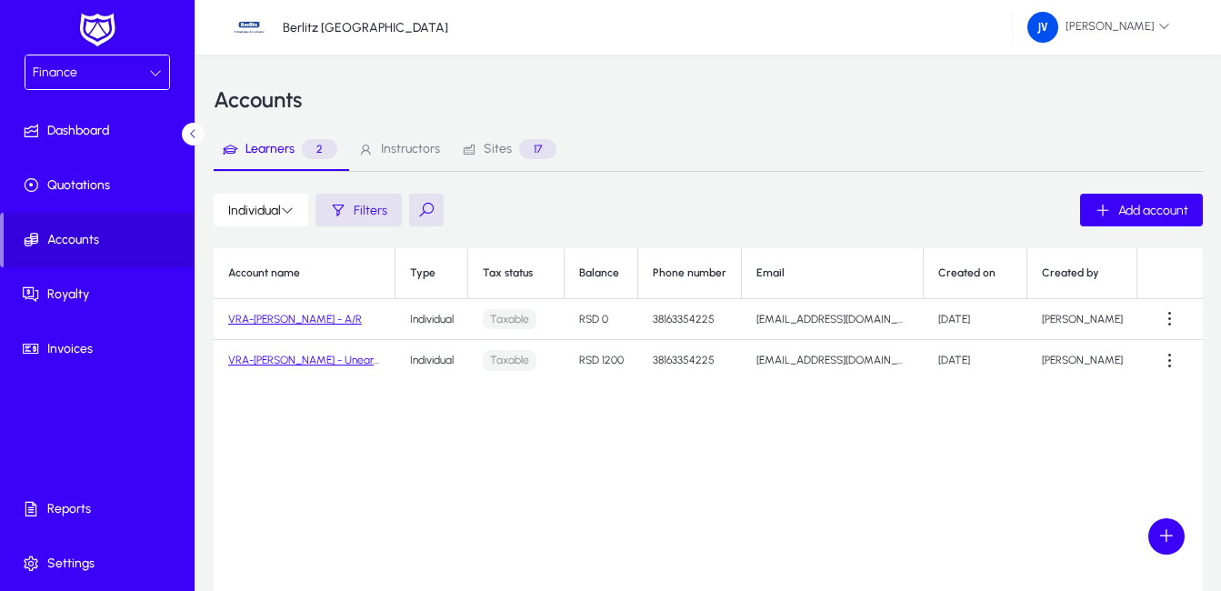
click at [340, 365] on link "VRA-Ksenija Antonijevic - Unearned Revenue" at bounding box center [332, 360] width 208 height 13
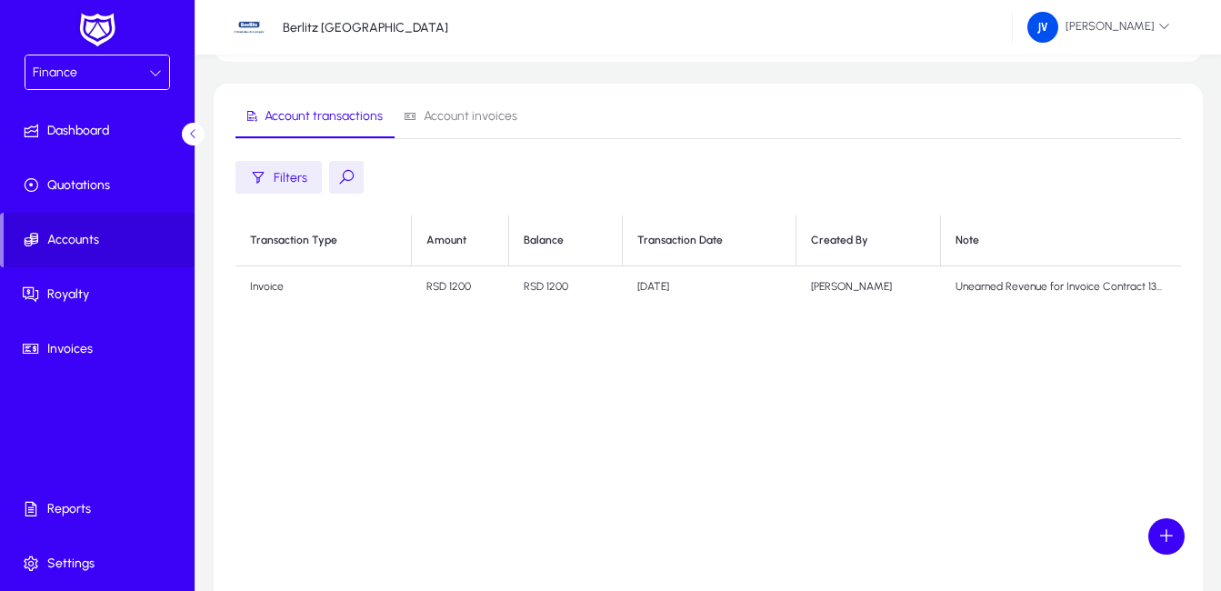
scroll to position [182, 0]
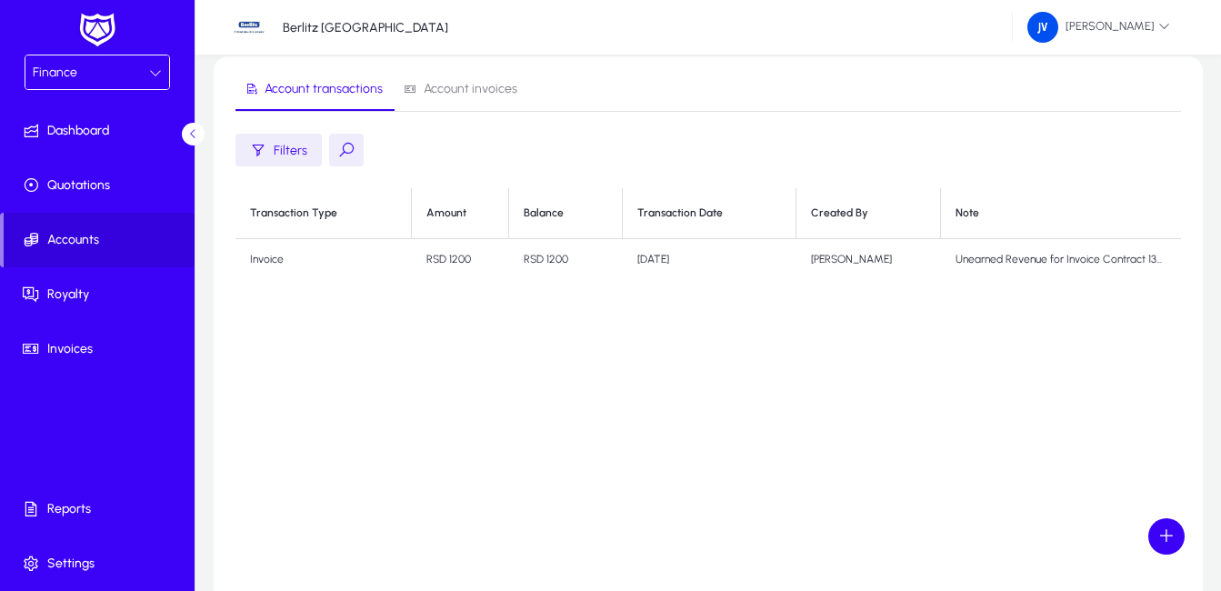
click at [196, 130] on icon at bounding box center [193, 134] width 12 height 12
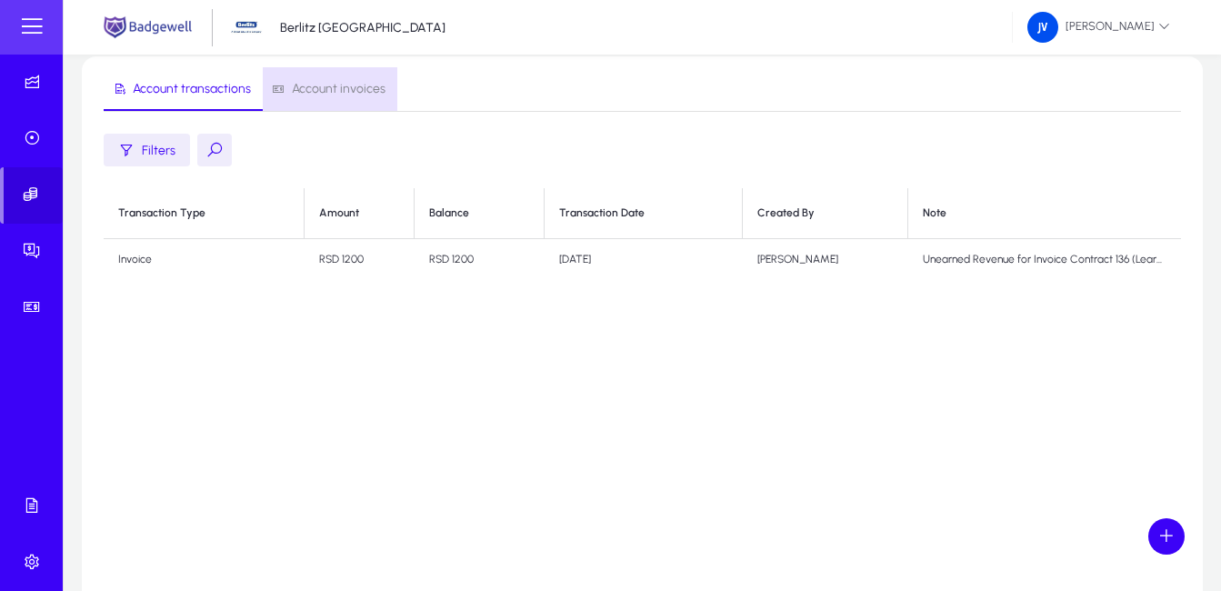
click at [345, 85] on span "Account invoices" at bounding box center [339, 89] width 94 height 13
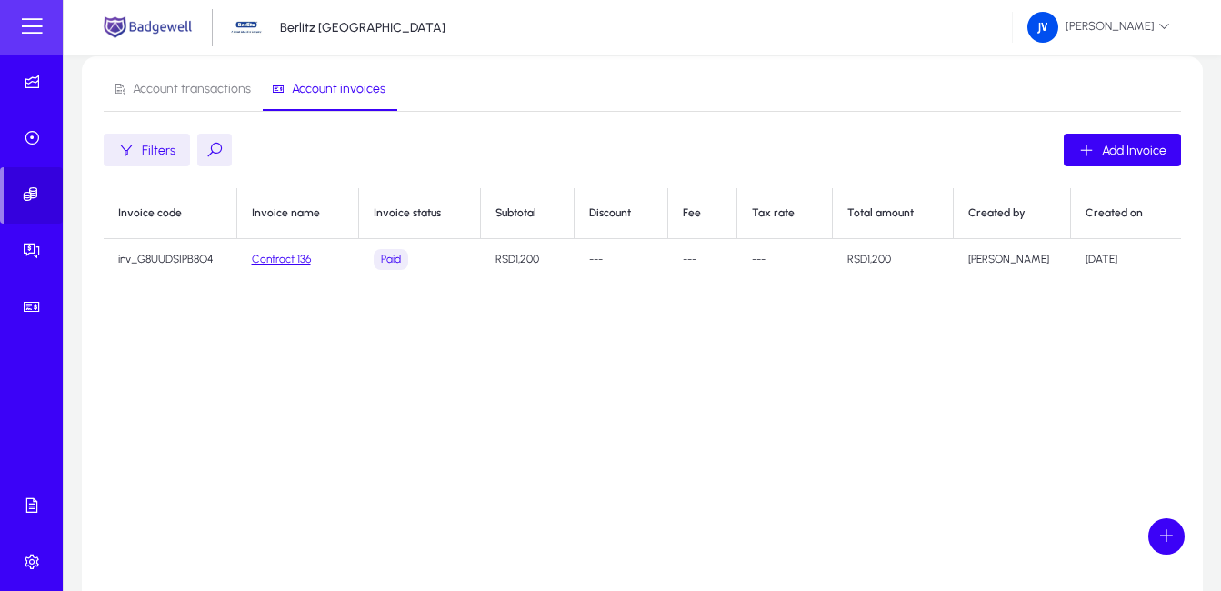
click at [215, 83] on span "Account transactions" at bounding box center [192, 89] width 118 height 13
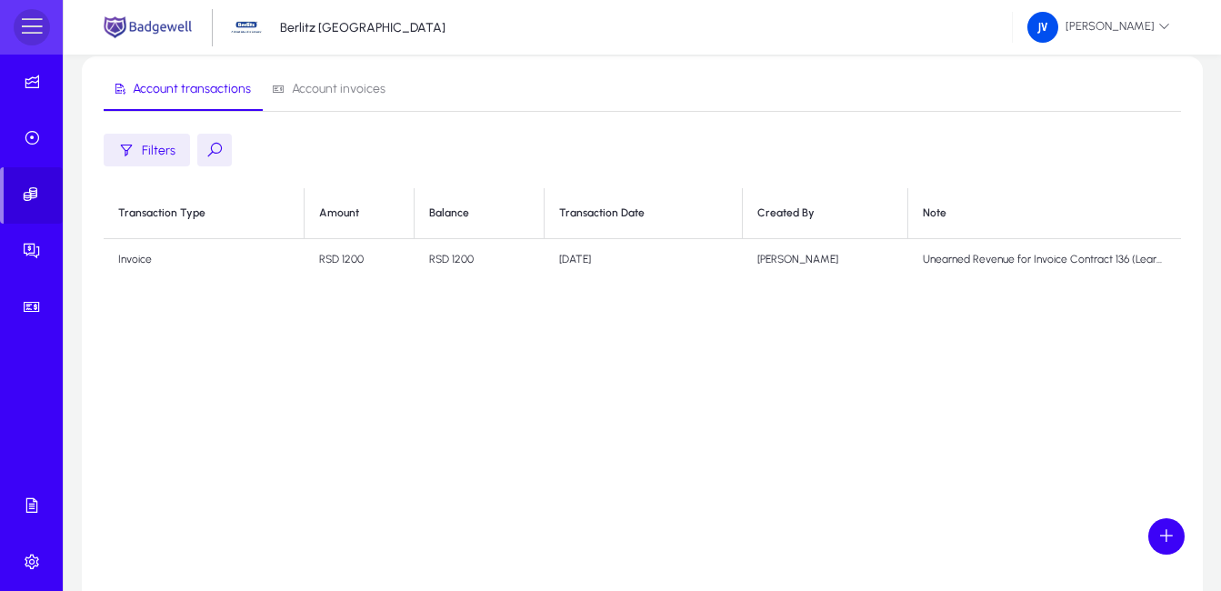
click at [35, 20] on span at bounding box center [32, 27] width 36 height 36
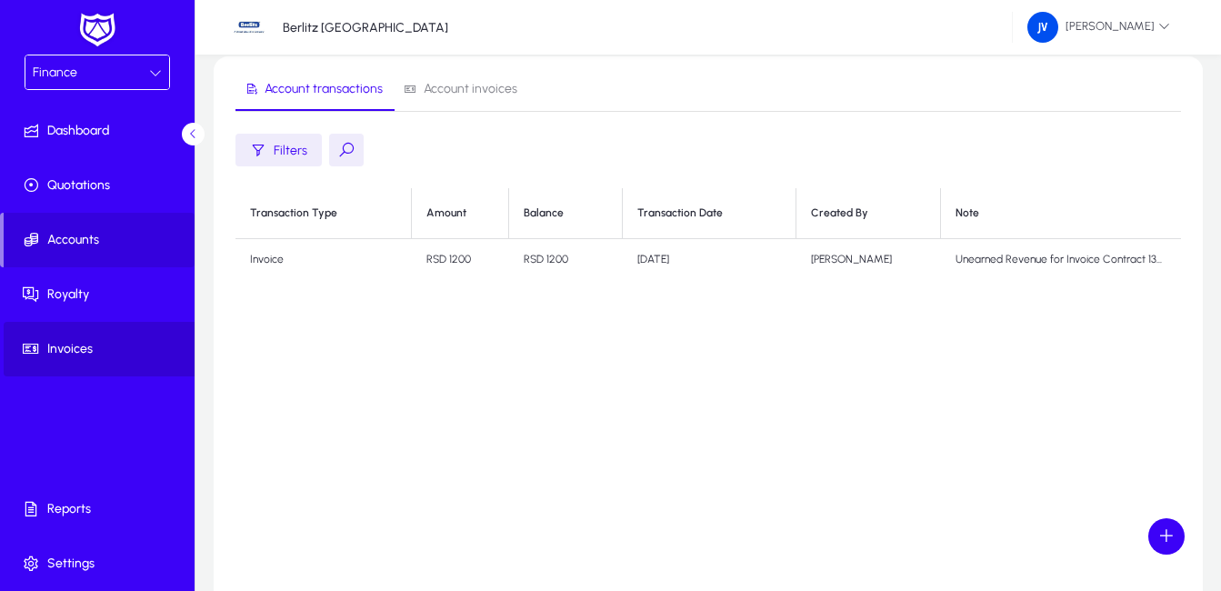
click at [85, 343] on span "Invoices" at bounding box center [101, 349] width 195 height 18
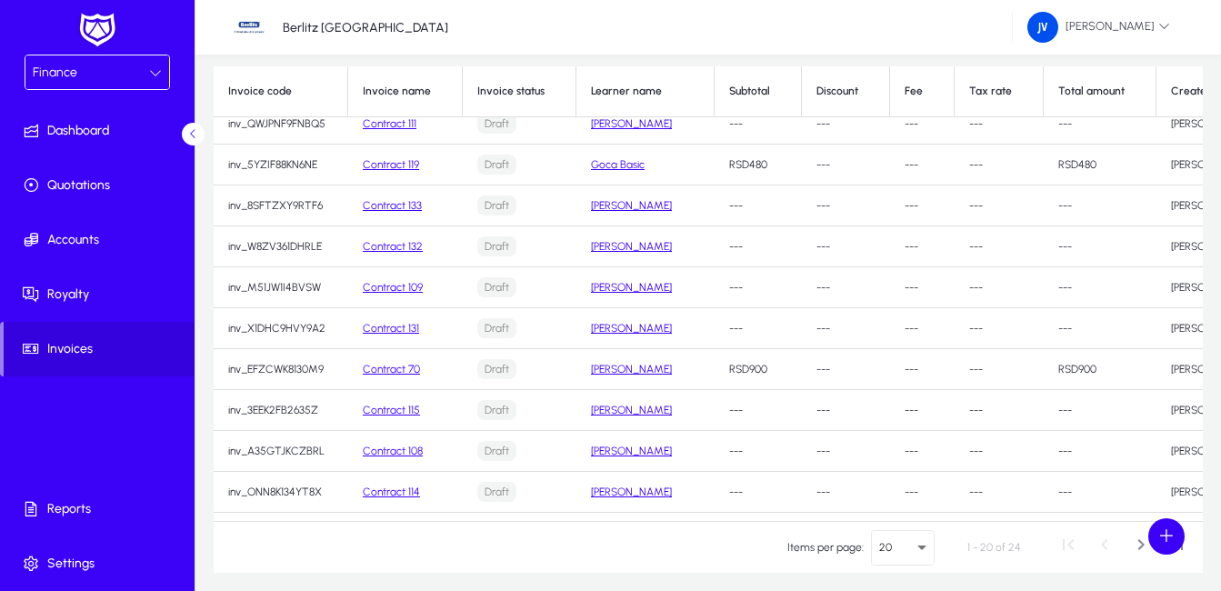
scroll to position [364, 0]
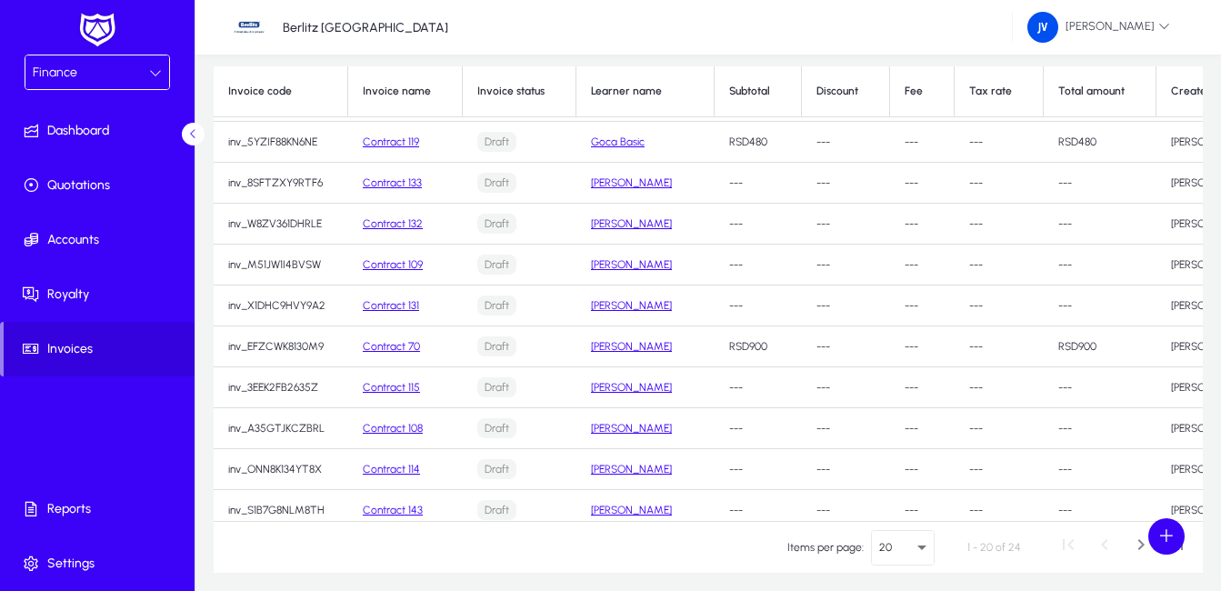
click at [387, 142] on link "Contract 119" at bounding box center [391, 141] width 56 height 13
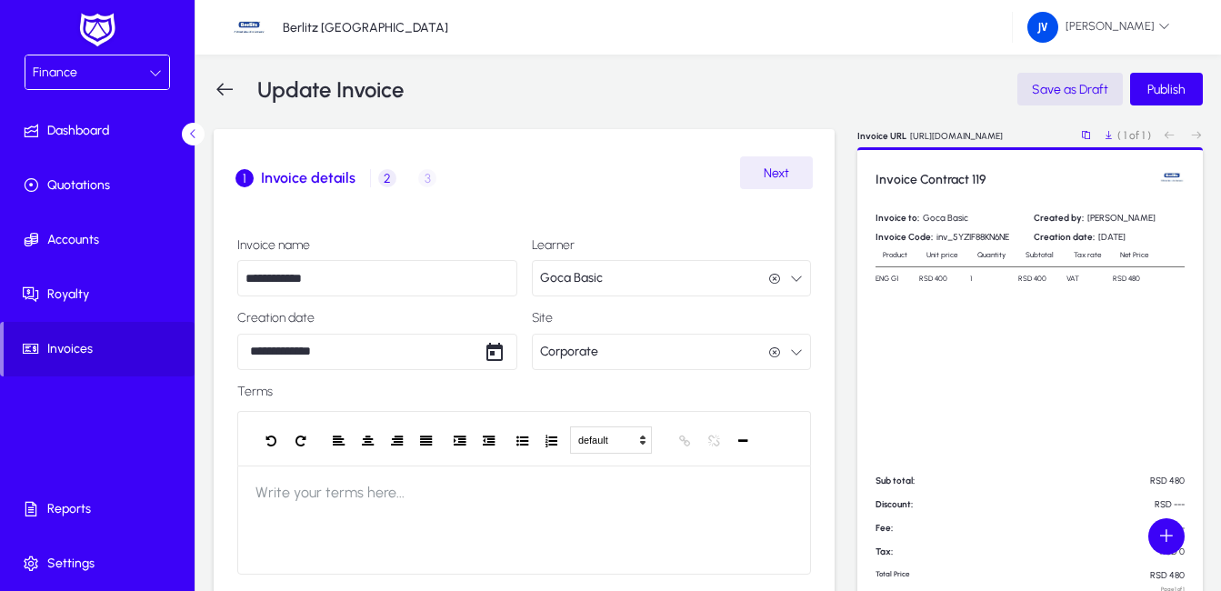
click at [797, 275] on icon "button" at bounding box center [796, 278] width 13 height 13
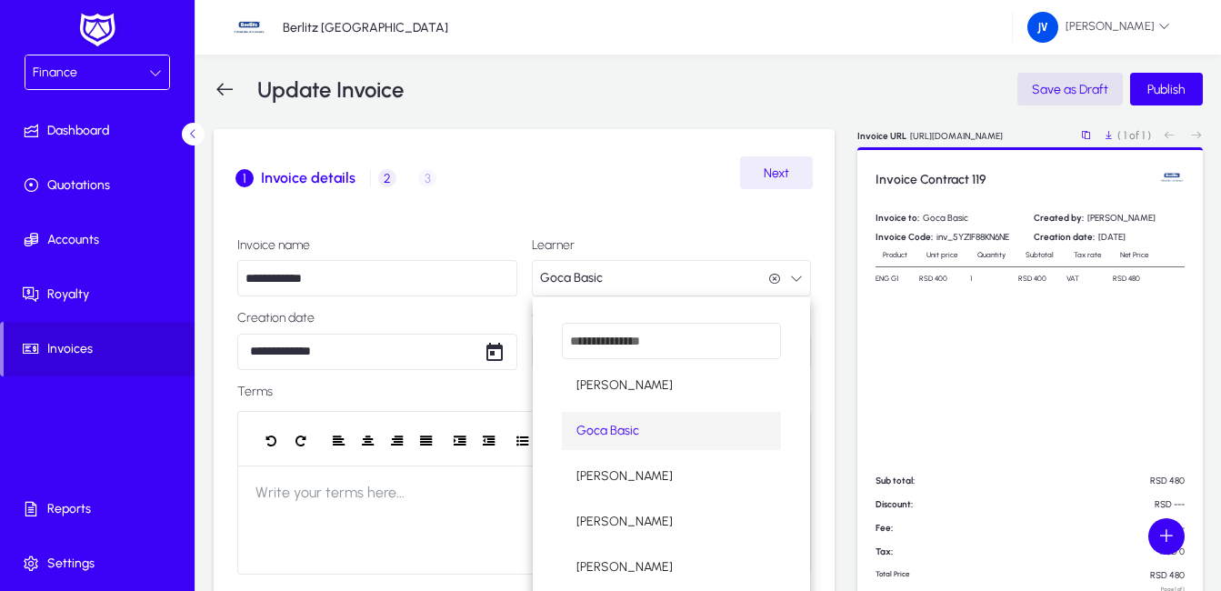
click at [797, 275] on div at bounding box center [610, 295] width 1221 height 591
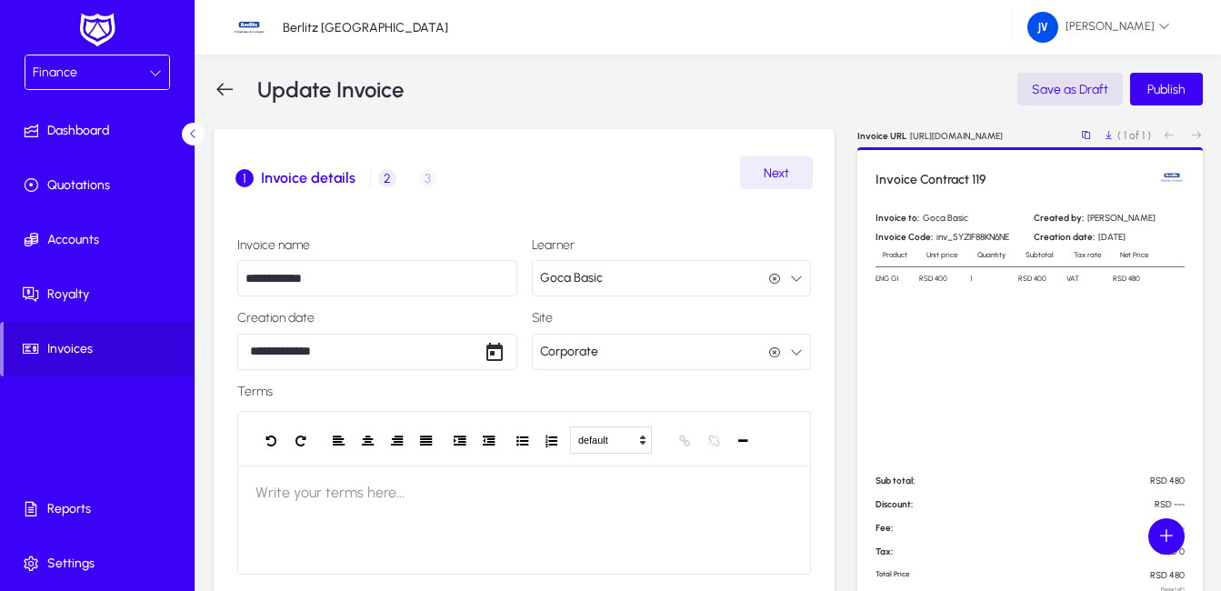
click at [796, 349] on icon "button" at bounding box center [796, 351] width 13 height 13
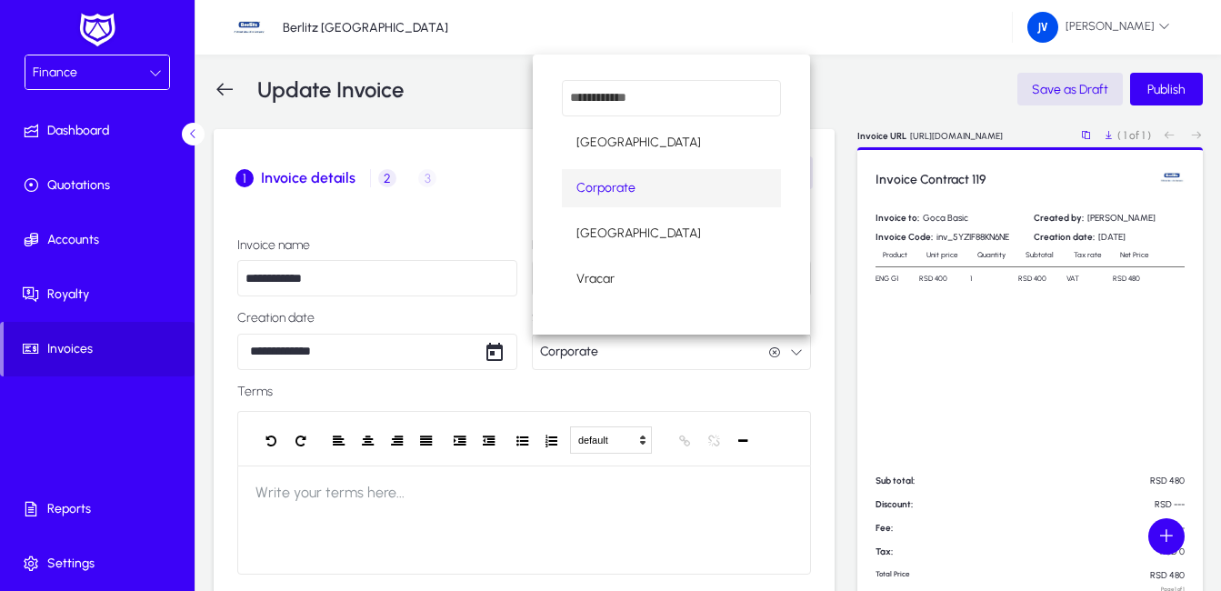
click at [720, 351] on div at bounding box center [610, 295] width 1221 height 591
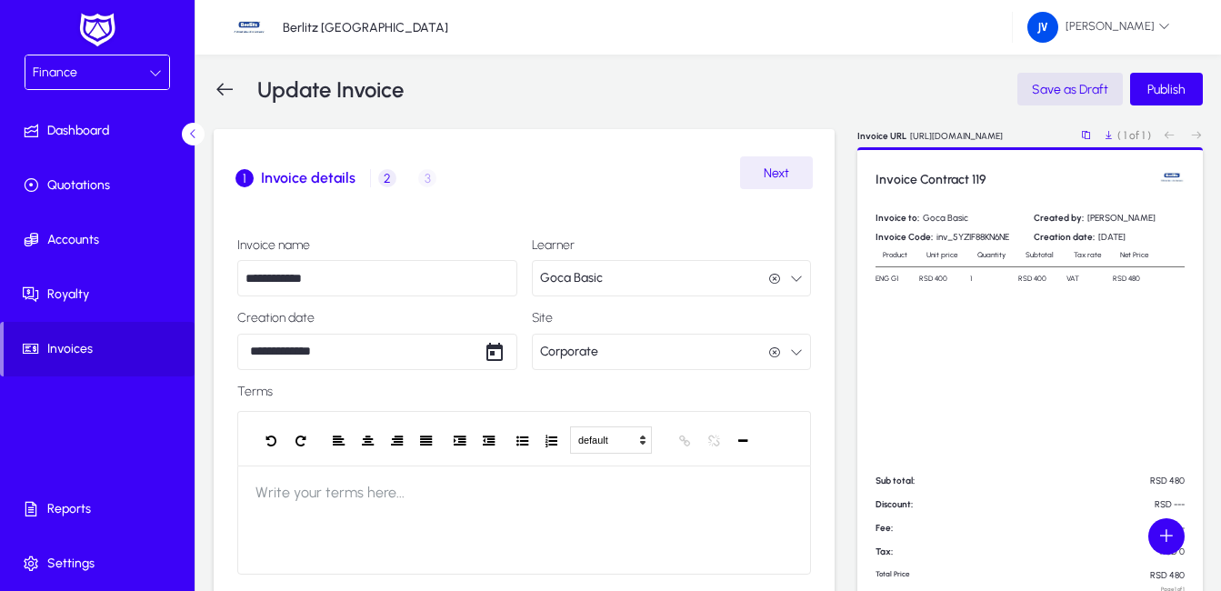
click at [725, 396] on label "Terms" at bounding box center [524, 392] width 574 height 15
click at [393, 179] on span "2" at bounding box center [387, 178] width 18 height 18
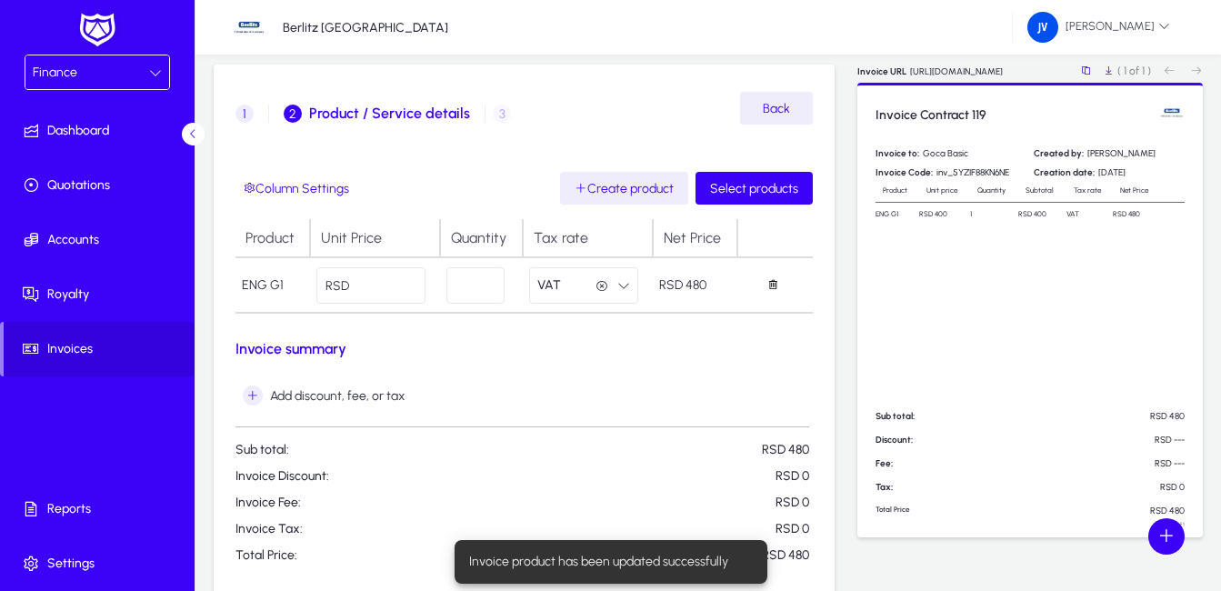
scroll to position [91, 0]
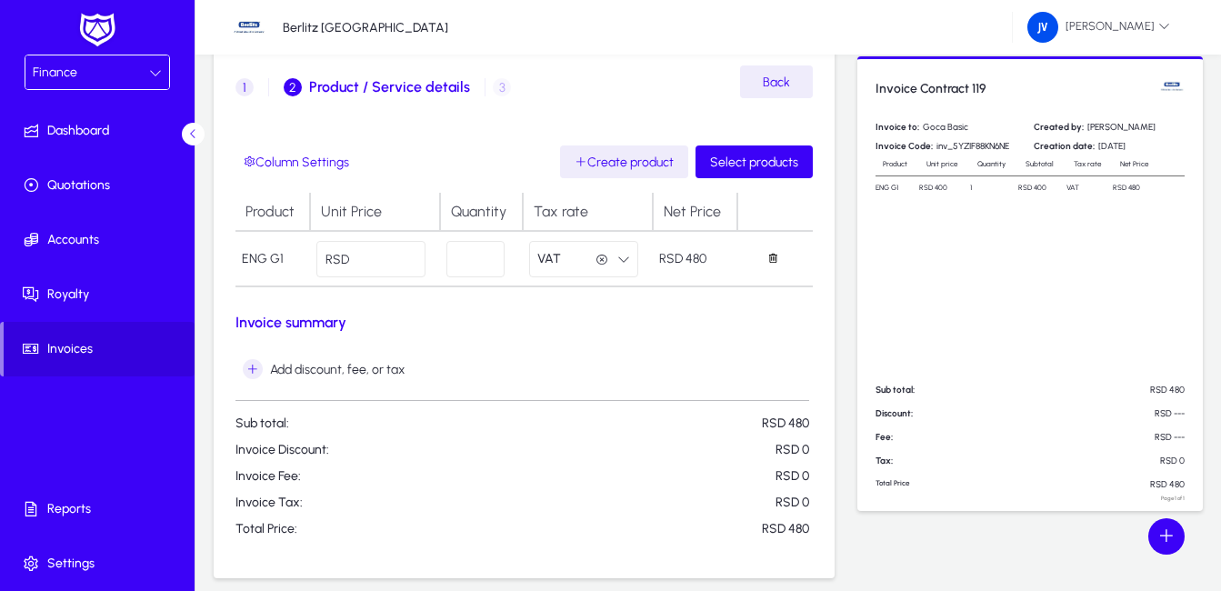
click at [379, 263] on input "***" at bounding box center [370, 259] width 109 height 36
click at [421, 298] on form "Column Settings Create product Select products Product Unit Price Quantity Tax …" at bounding box center [523, 340] width 577 height 391
click at [626, 261] on icon "button" at bounding box center [623, 259] width 13 height 13
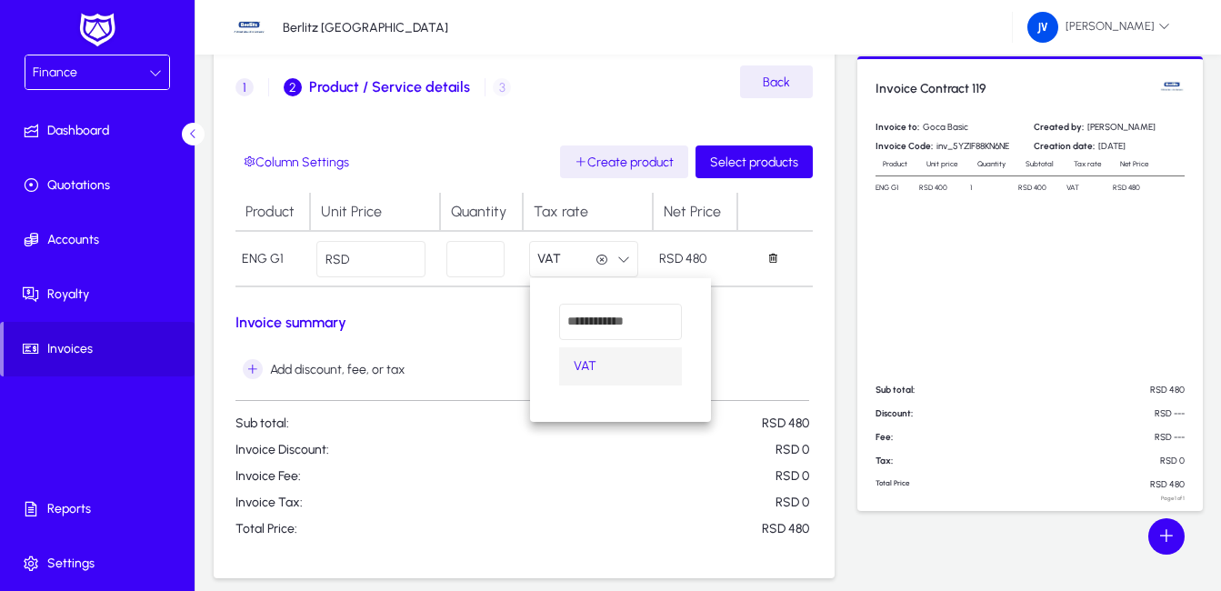
click at [626, 261] on div at bounding box center [610, 295] width 1221 height 591
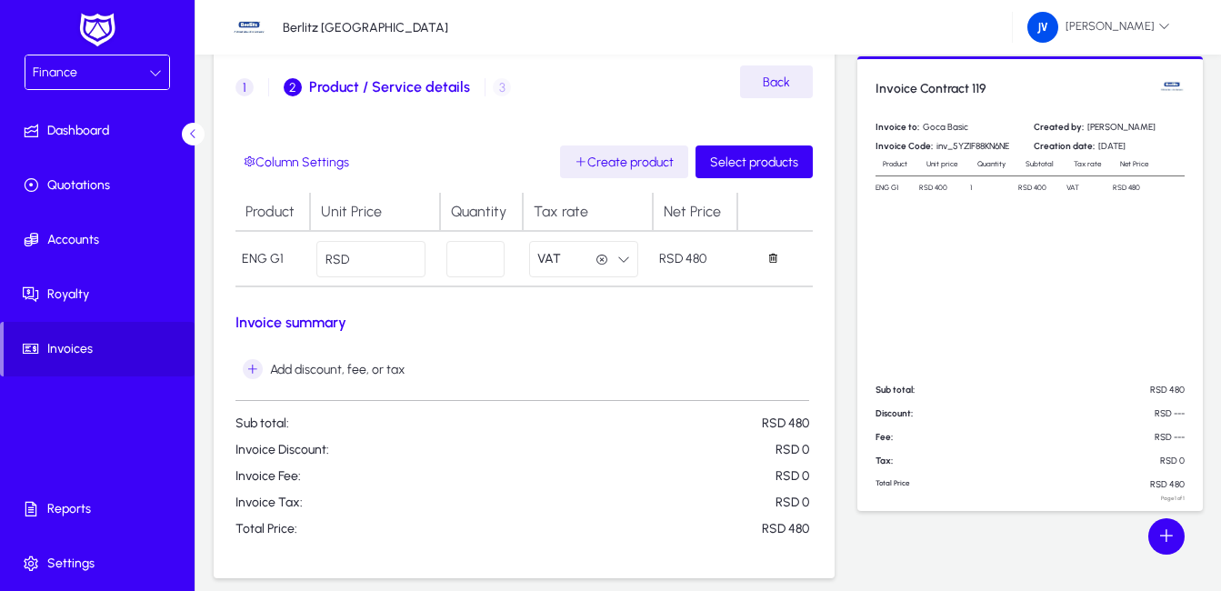
click at [282, 262] on td "ENG G1" at bounding box center [272, 258] width 75 height 55
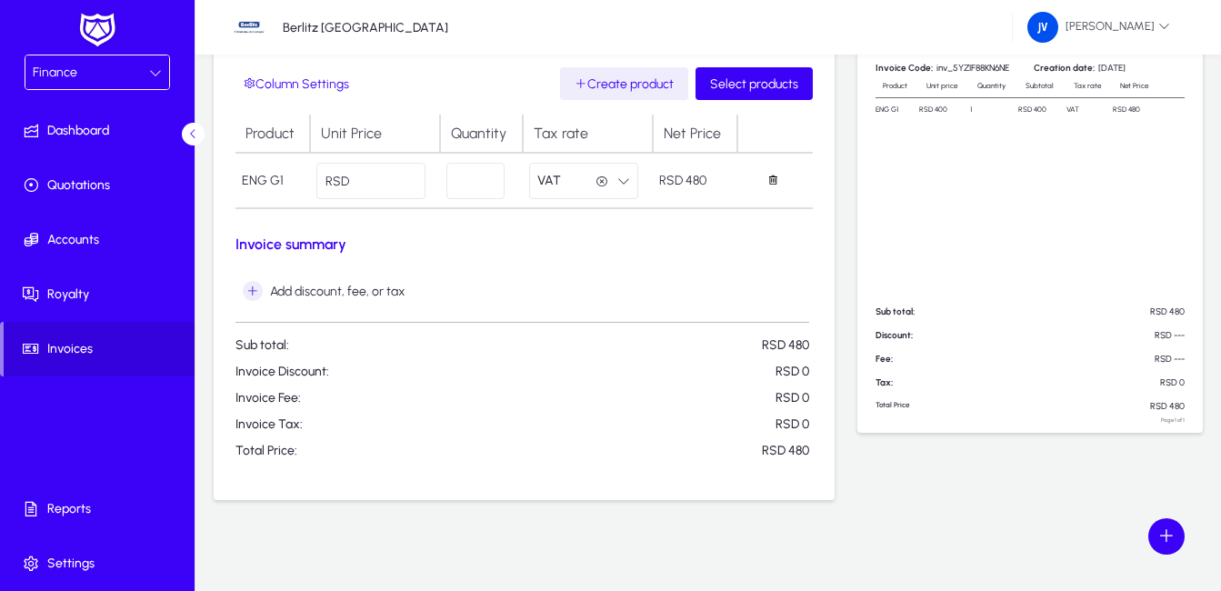
scroll to position [0, 0]
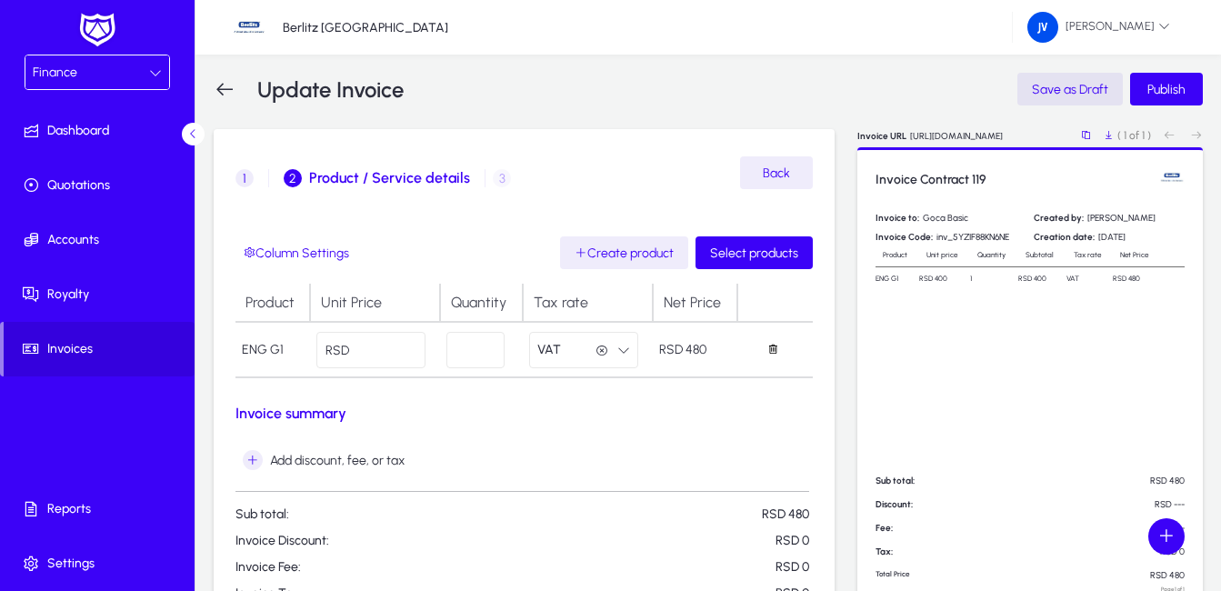
click at [332, 176] on span "Product / Service details" at bounding box center [389, 178] width 161 height 15
click at [436, 176] on span "Product / Service details" at bounding box center [389, 178] width 161 height 15
click at [496, 176] on div "1 Invoice details 2 Product / Service details 3 Record payment" at bounding box center [523, 178] width 577 height 44
click at [401, 175] on span "Product / Service details" at bounding box center [389, 178] width 161 height 15
click at [249, 177] on span "1" at bounding box center [244, 178] width 18 height 18
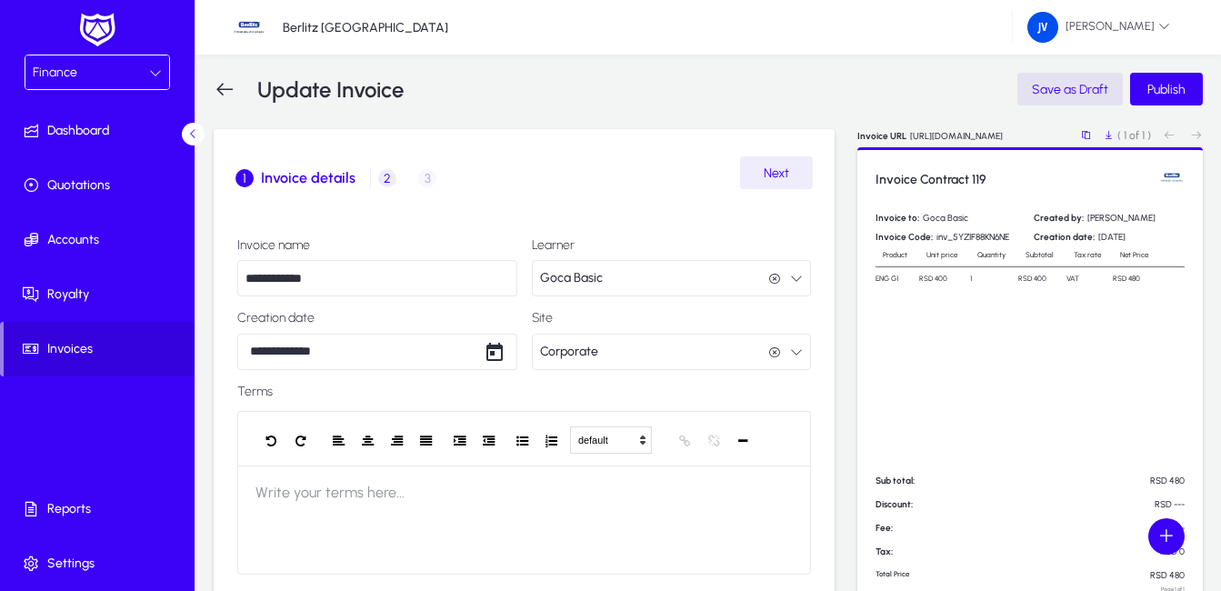
click at [388, 181] on span "2" at bounding box center [387, 178] width 18 height 18
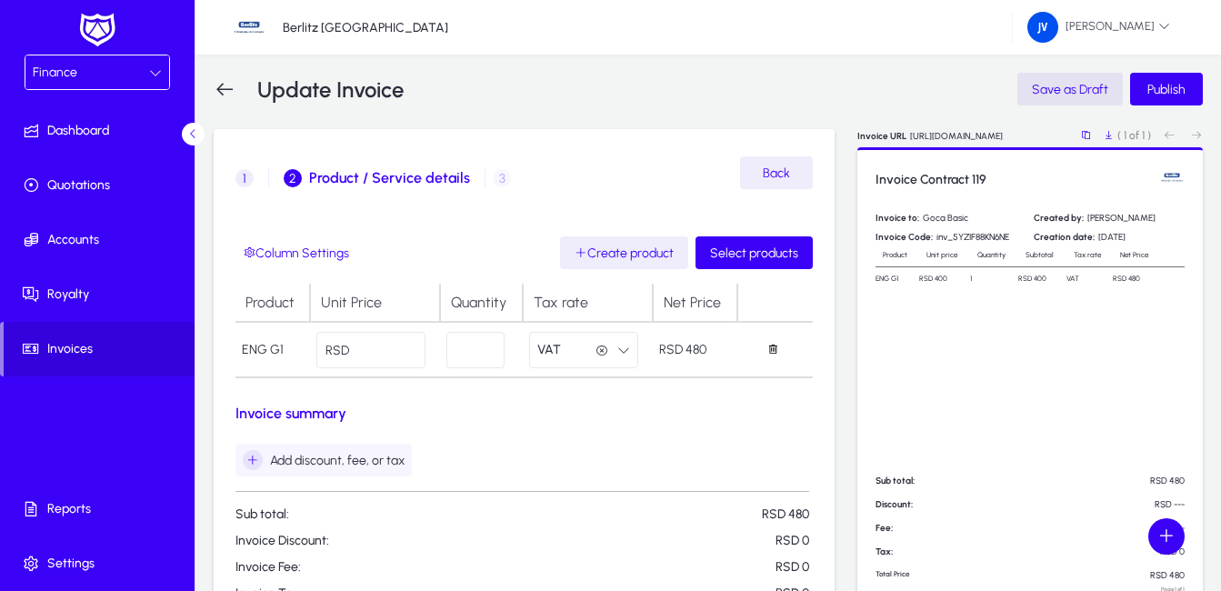
click at [255, 457] on icon "button" at bounding box center [253, 460] width 20 height 20
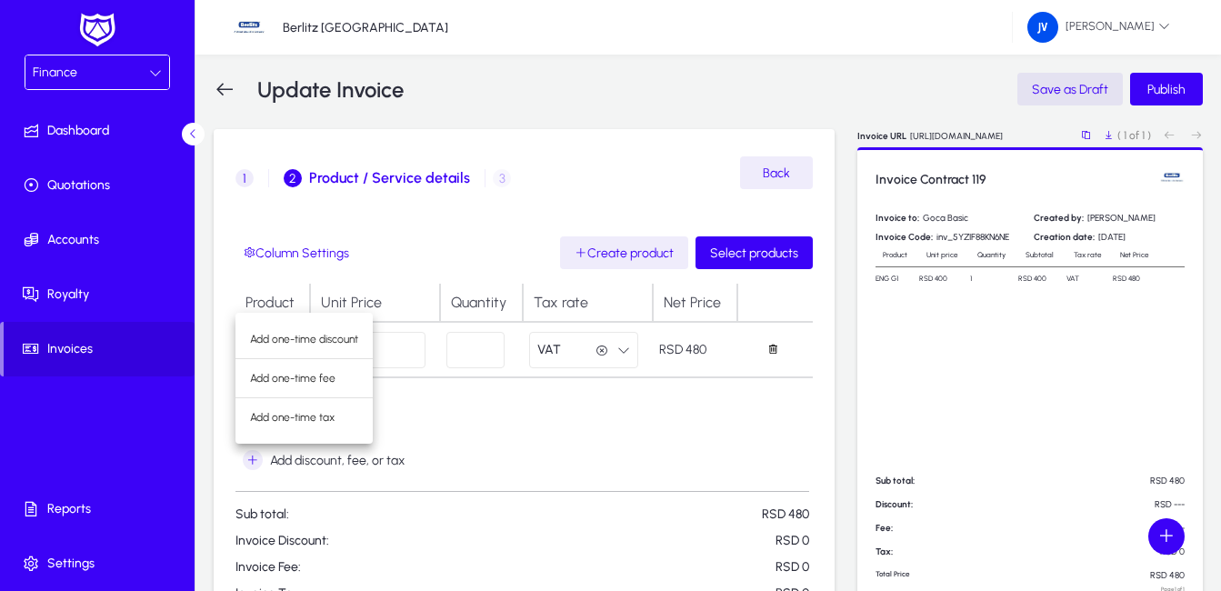
click at [573, 413] on div at bounding box center [610, 295] width 1221 height 591
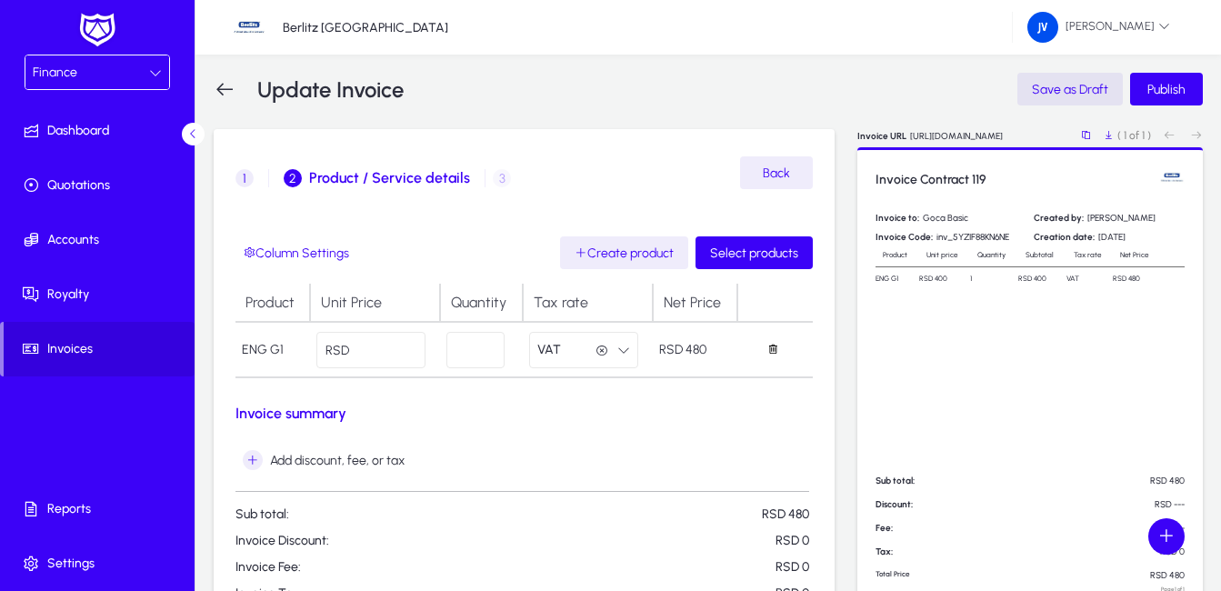
click at [221, 85] on icon at bounding box center [225, 89] width 22 height 22
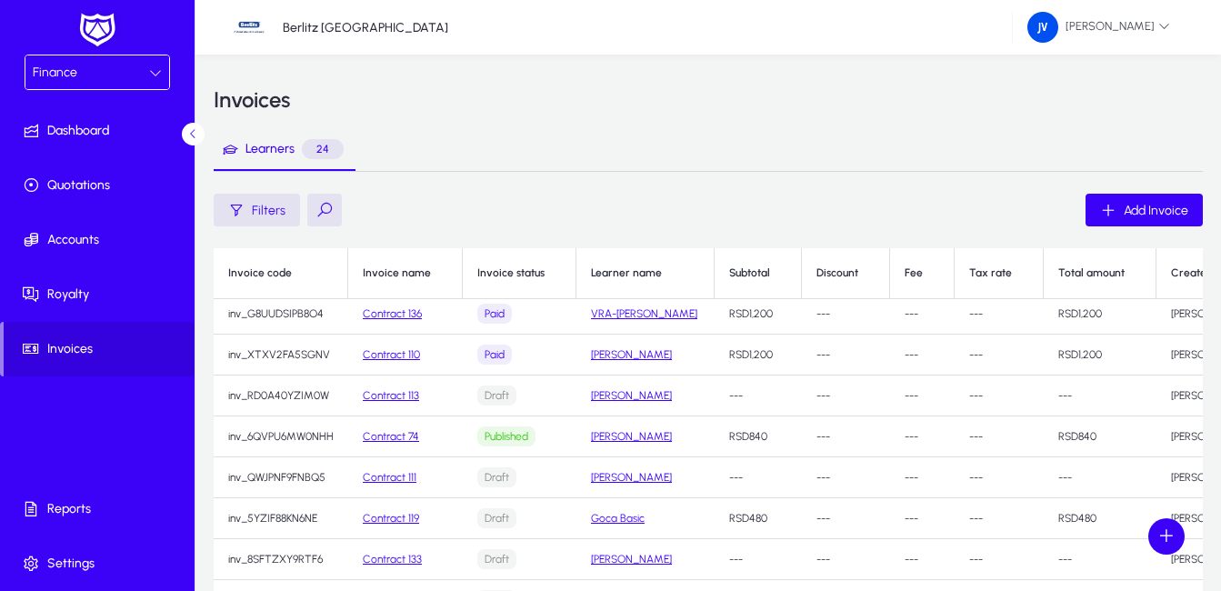
scroll to position [364, 0]
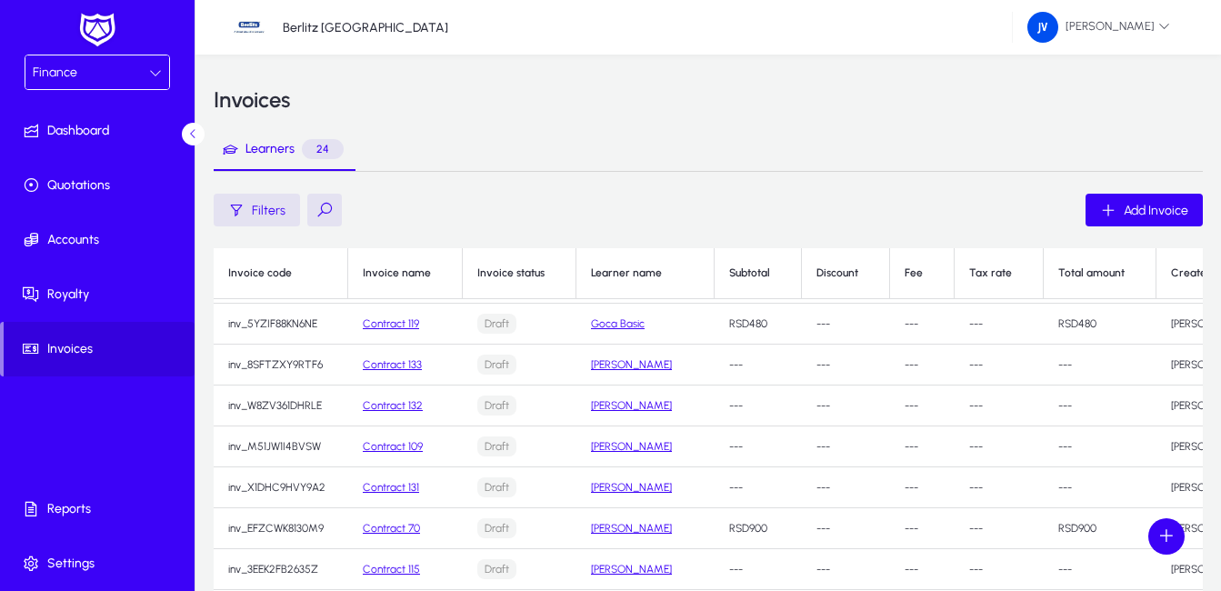
click at [621, 325] on link "Goca Basic" at bounding box center [618, 323] width 54 height 13
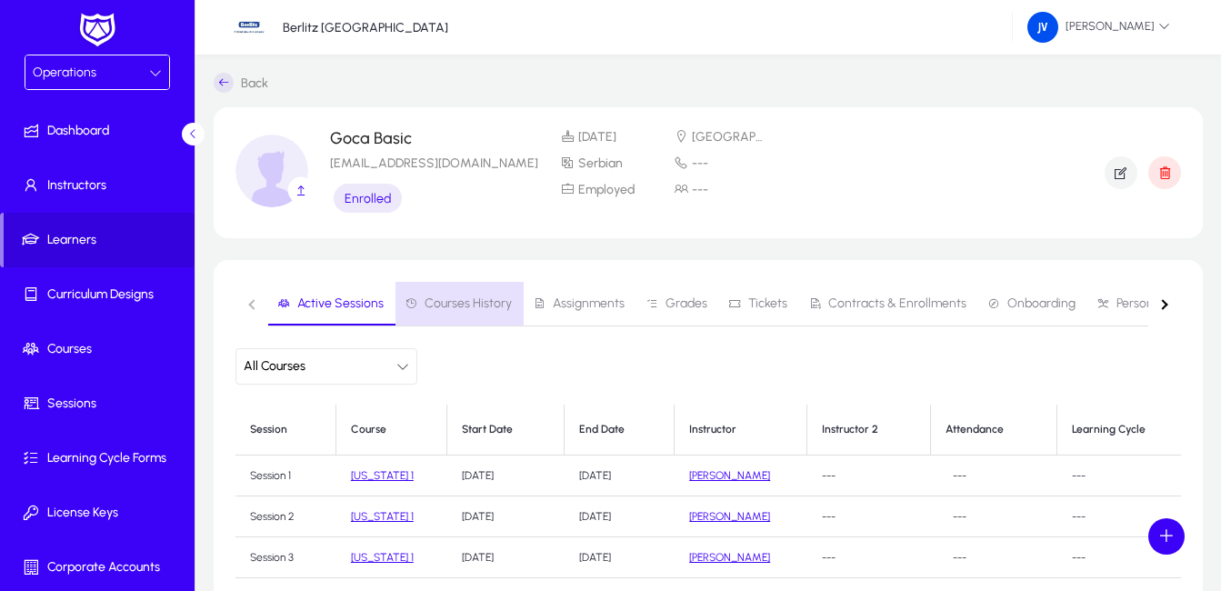
click at [477, 301] on span "Courses History" at bounding box center [468, 303] width 87 height 13
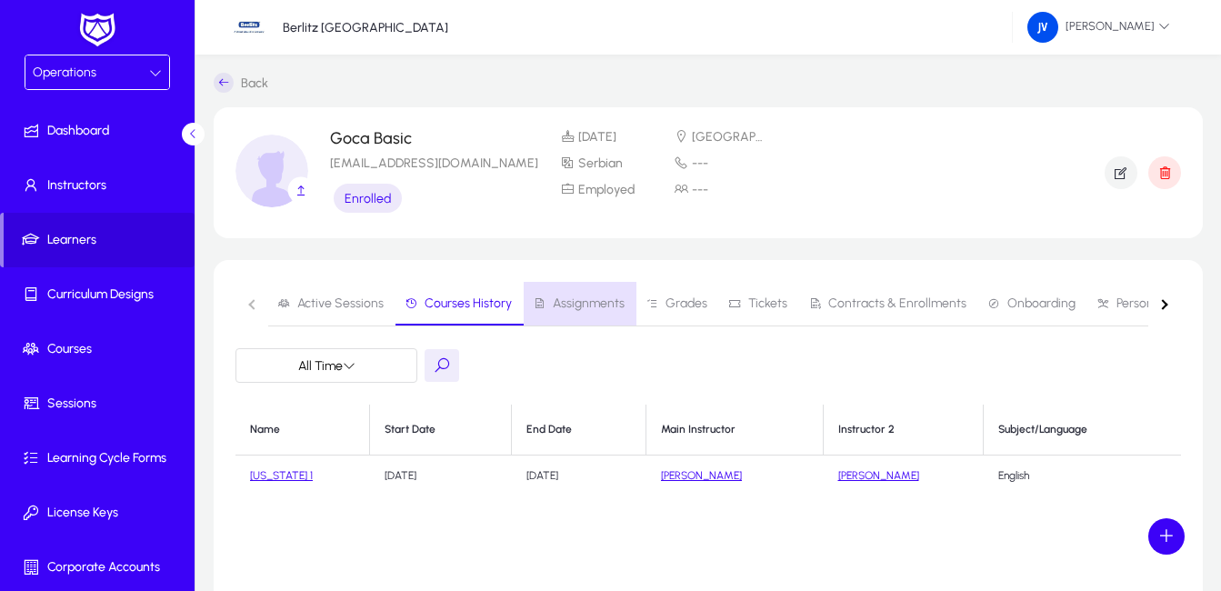
click at [581, 306] on span "Assignments" at bounding box center [589, 303] width 72 height 13
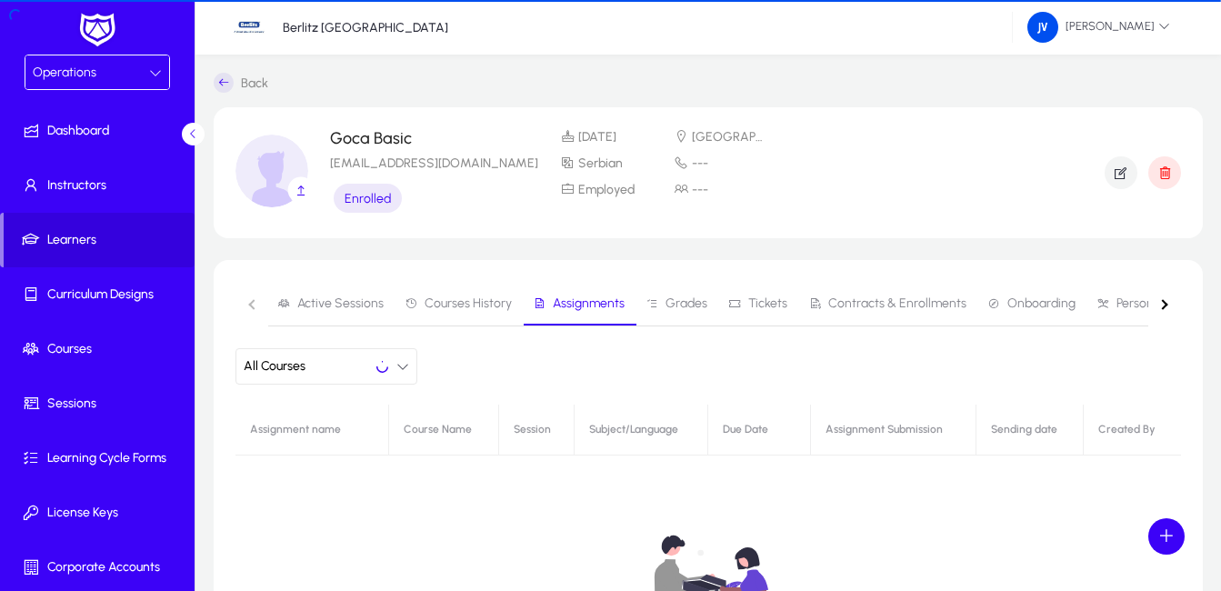
click at [666, 306] on span "Grades" at bounding box center [687, 303] width 42 height 13
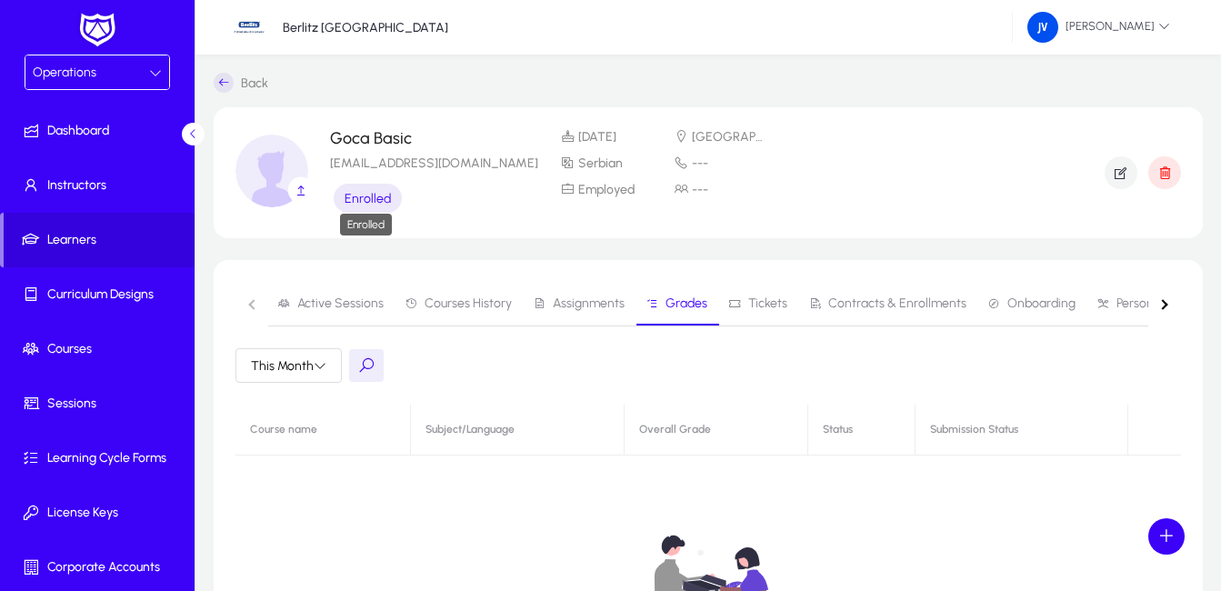
click at [364, 205] on span "Enrolled" at bounding box center [368, 198] width 46 height 15
click at [357, 195] on span "Enrolled" at bounding box center [368, 198] width 46 height 15
click at [962, 310] on link "Contracts & Enrollments" at bounding box center [888, 304] width 179 height 44
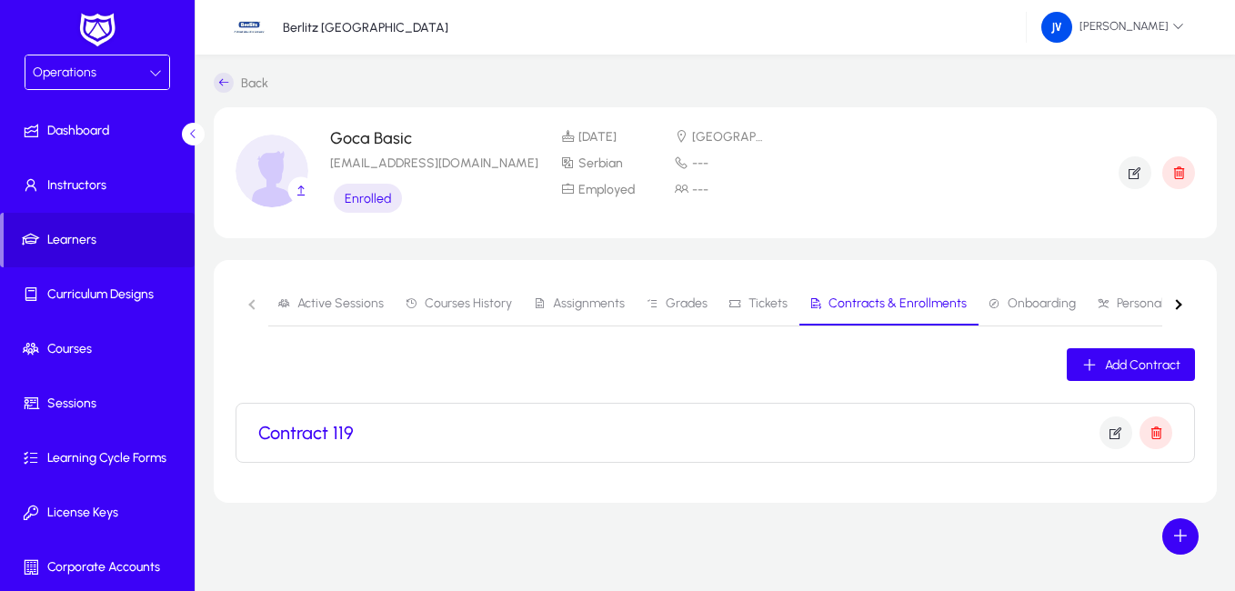
click at [332, 427] on h3 "Contract 119" at bounding box center [305, 433] width 95 height 22
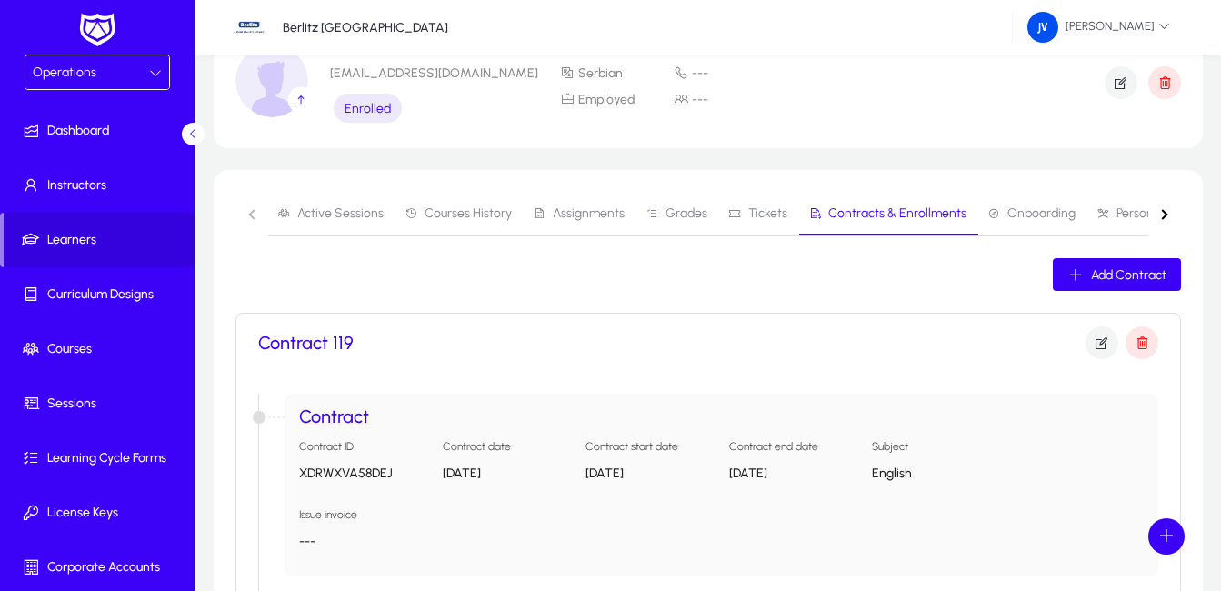
scroll to position [91, 0]
click at [1097, 342] on icon "button" at bounding box center [1102, 342] width 16 height 16
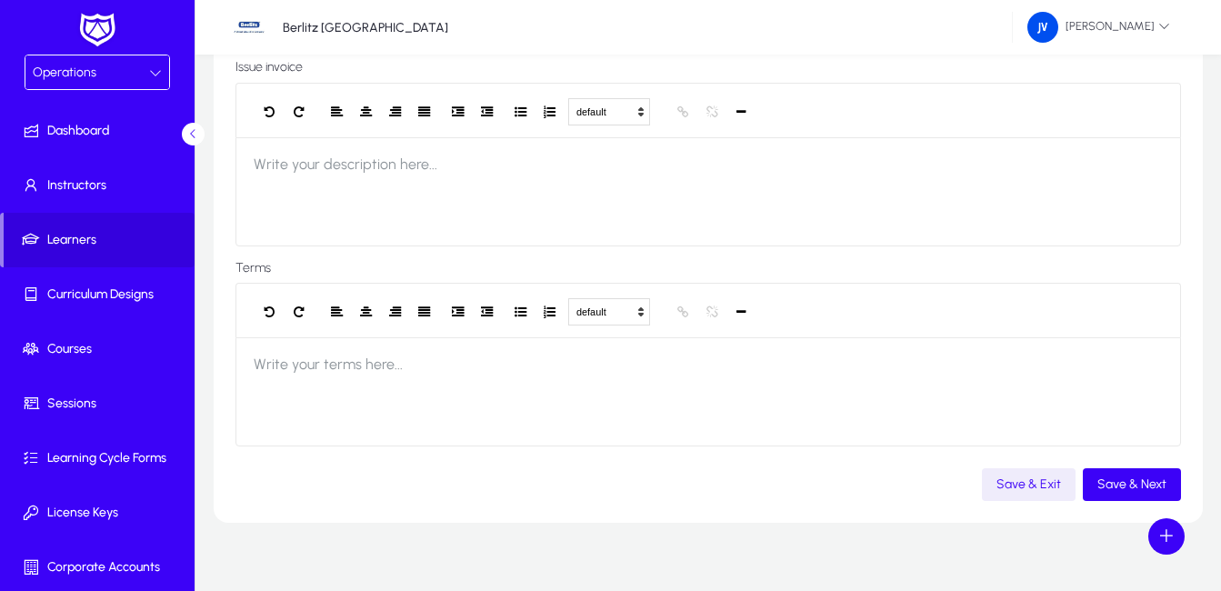
scroll to position [344, 0]
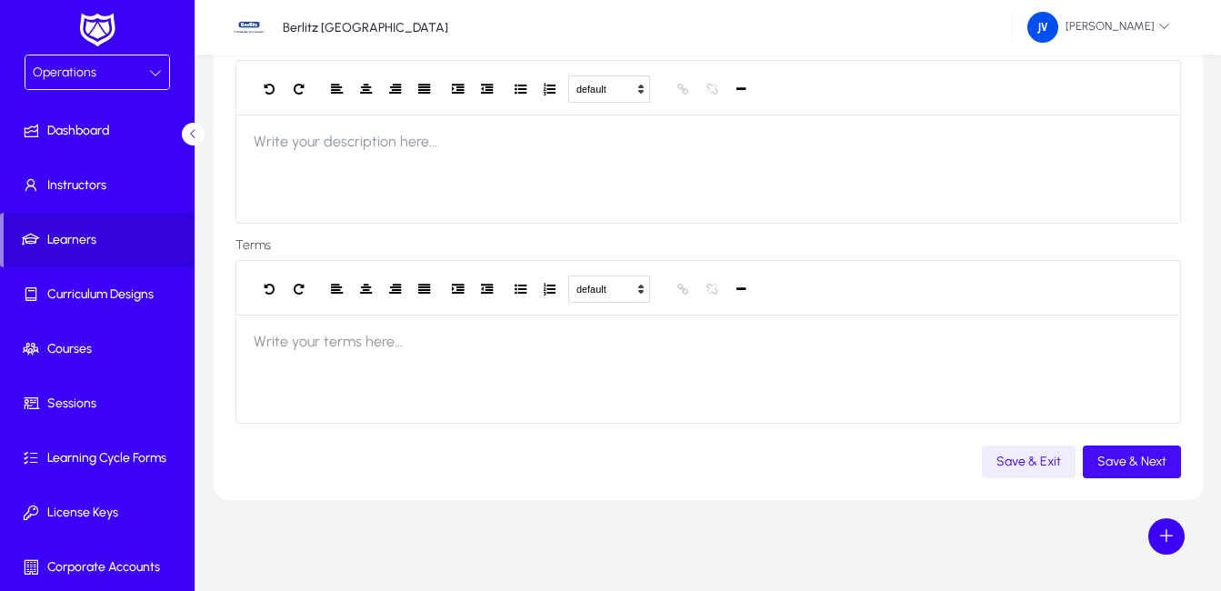
click at [1146, 463] on span "Save & Next" at bounding box center [1131, 461] width 69 height 15
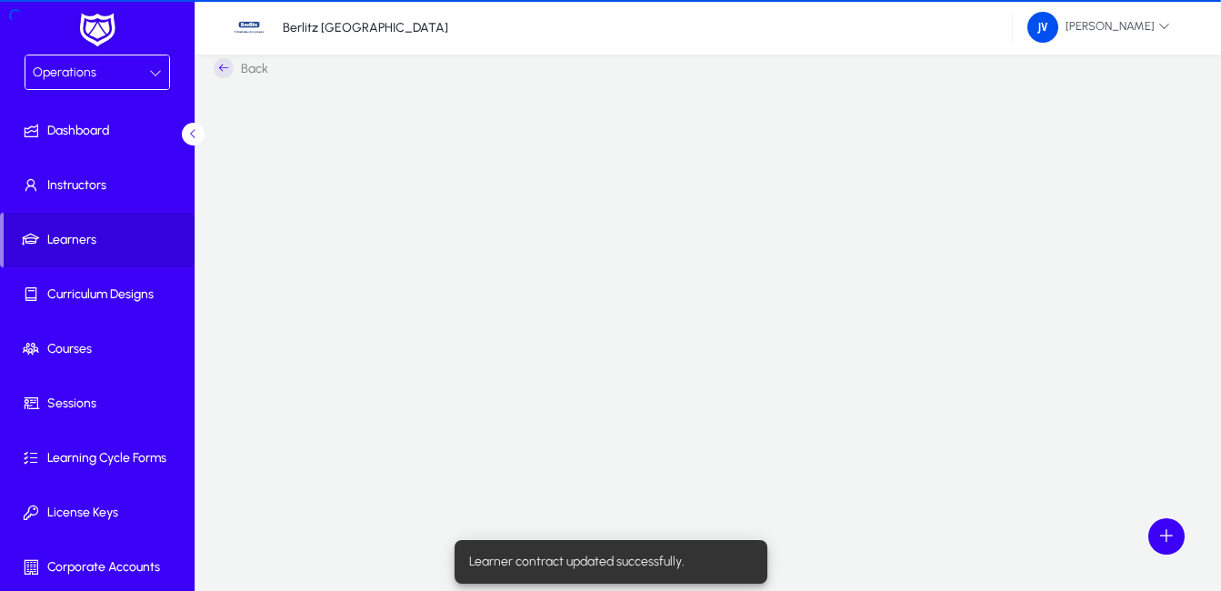
scroll to position [15, 0]
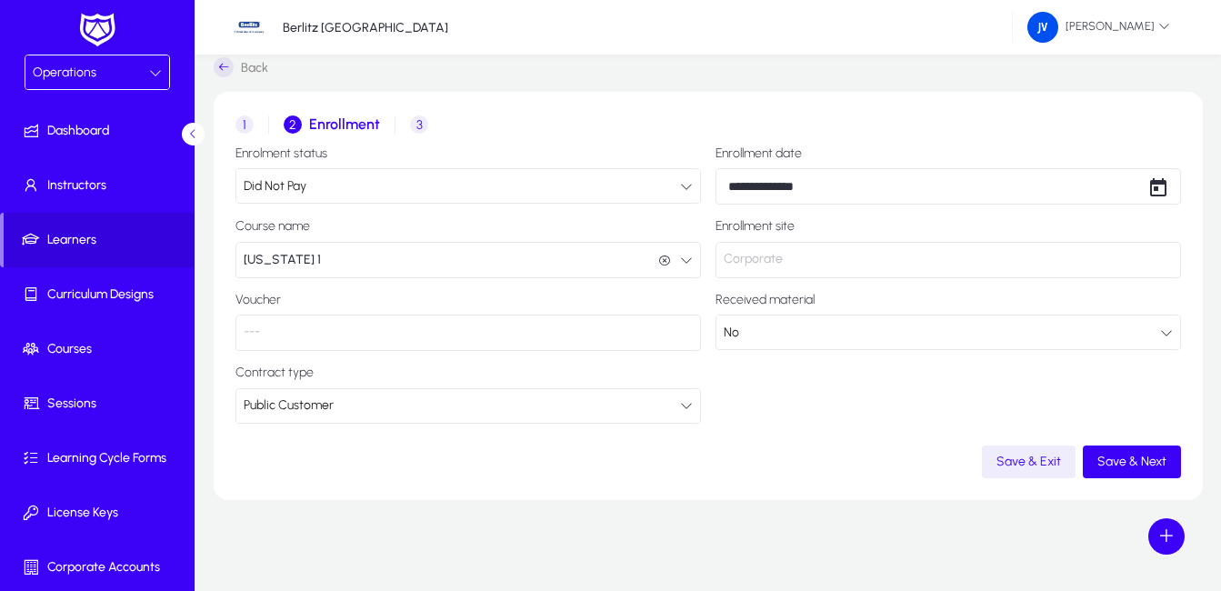
click at [692, 181] on icon at bounding box center [686, 186] width 13 height 13
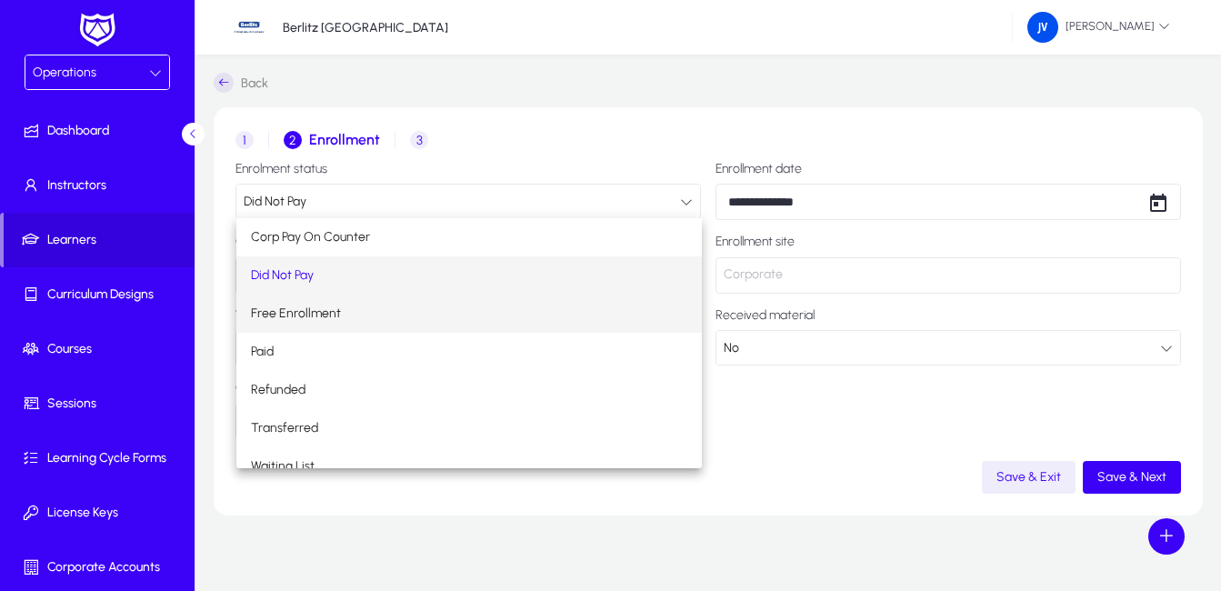
scroll to position [55, 0]
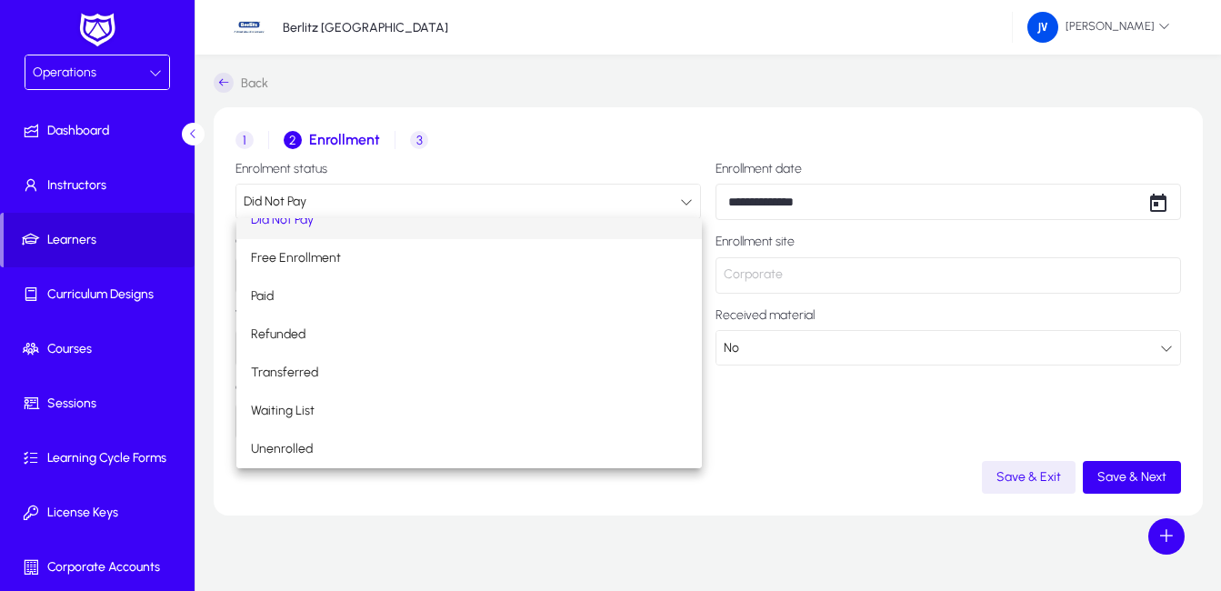
click at [804, 396] on div at bounding box center [610, 295] width 1221 height 591
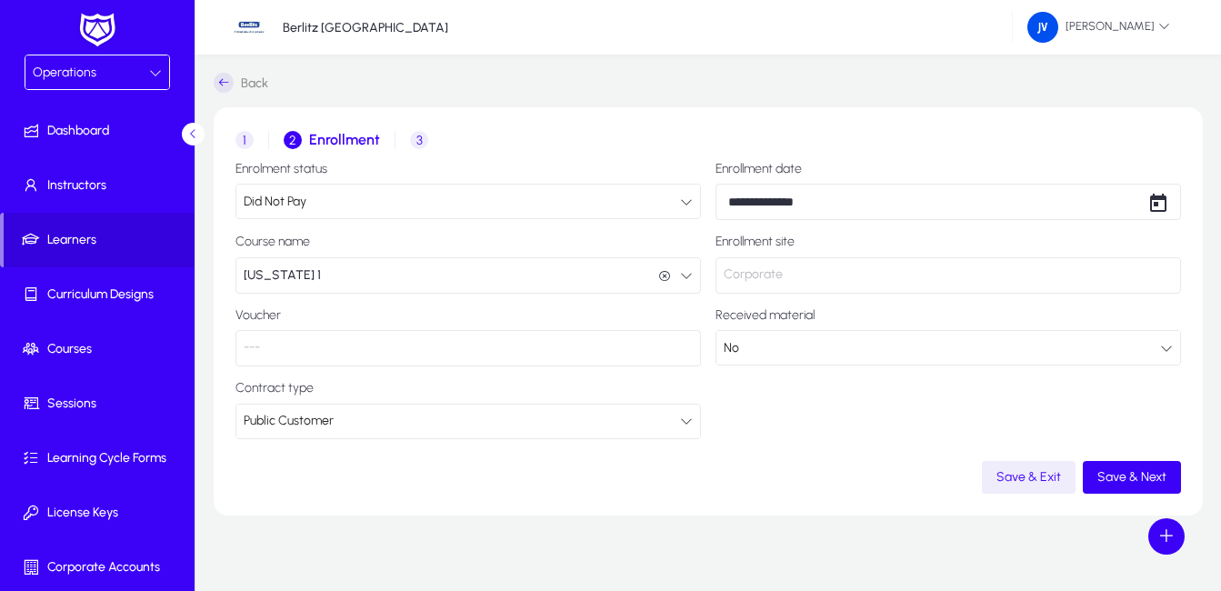
click at [581, 345] on p "---" at bounding box center [467, 348] width 465 height 36
click at [374, 421] on div "Public Customer" at bounding box center [462, 421] width 436 height 24
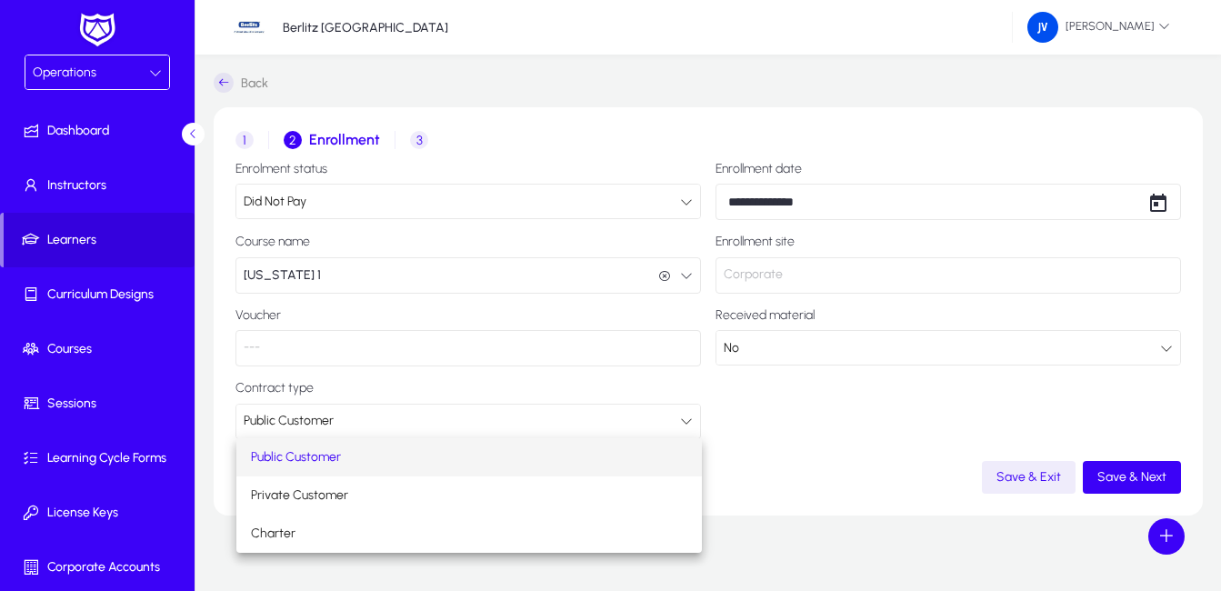
click at [808, 446] on div at bounding box center [610, 295] width 1221 height 591
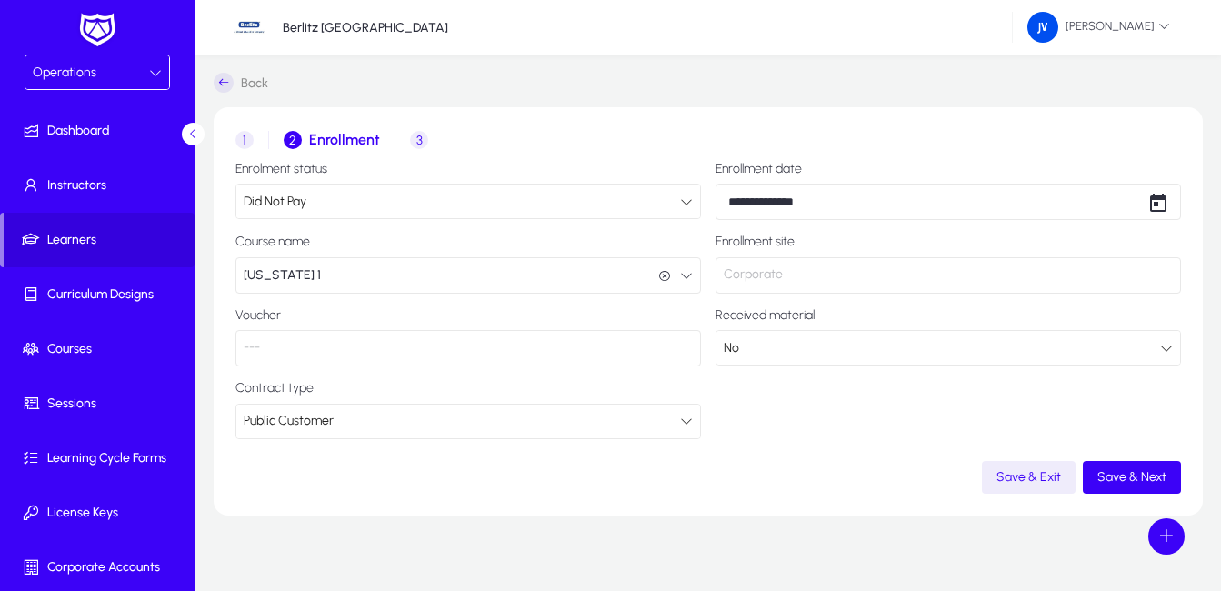
click at [827, 268] on p "Corporate" at bounding box center [948, 275] width 465 height 36
click at [1165, 346] on icon at bounding box center [1166, 348] width 13 height 13
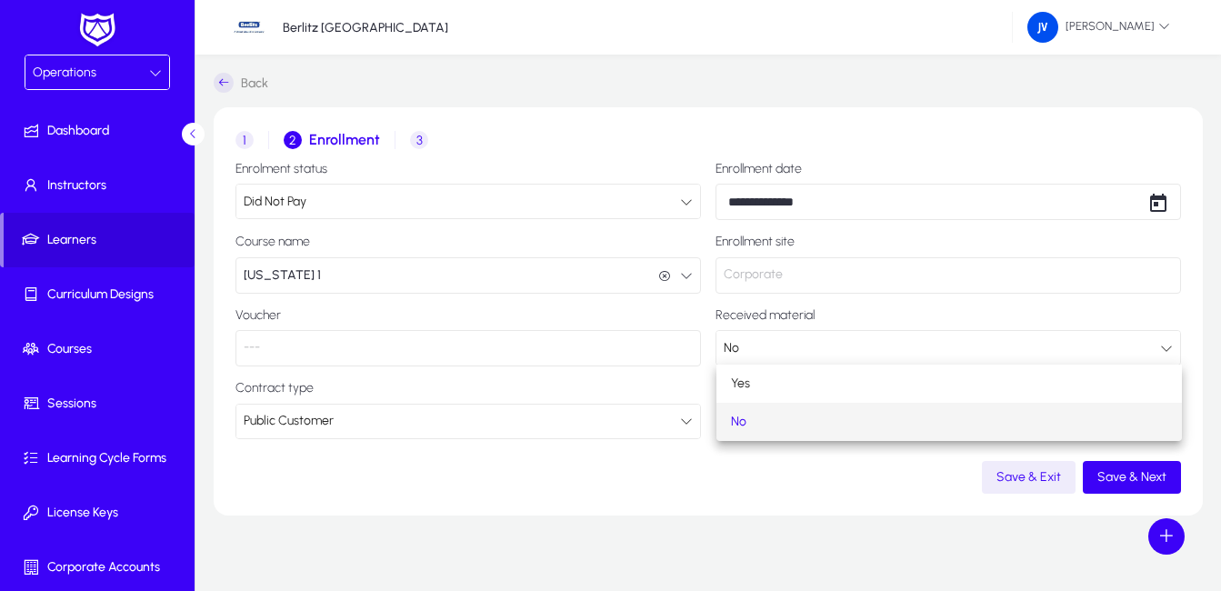
click at [814, 488] on div at bounding box center [610, 295] width 1221 height 591
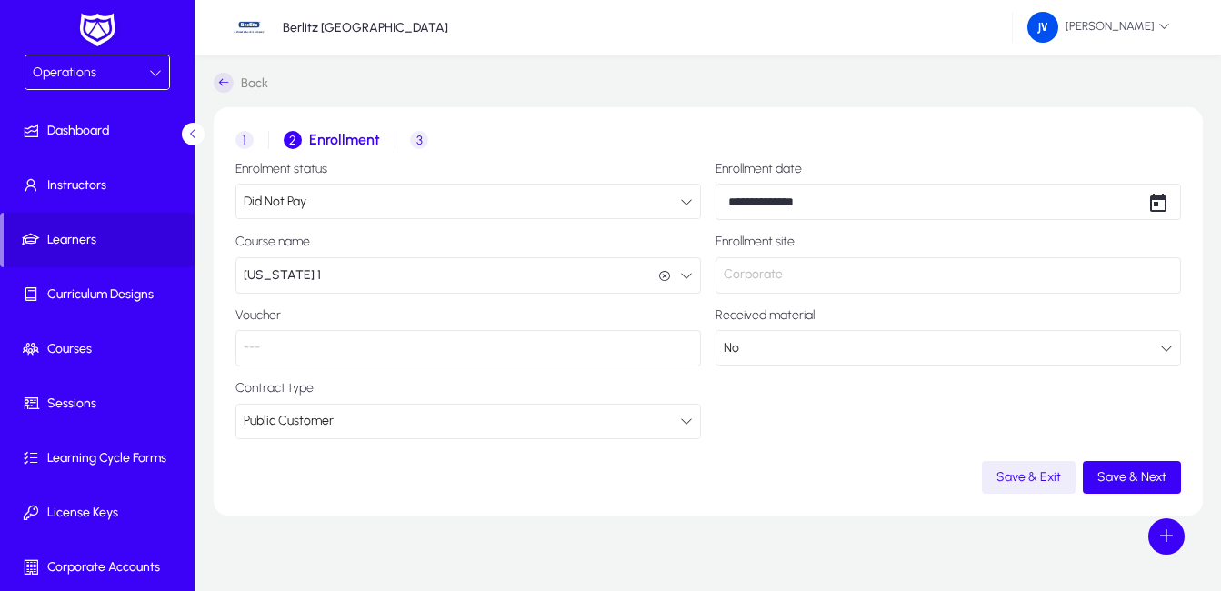
click at [330, 270] on button "New York 1 New York 1" at bounding box center [467, 275] width 465 height 36
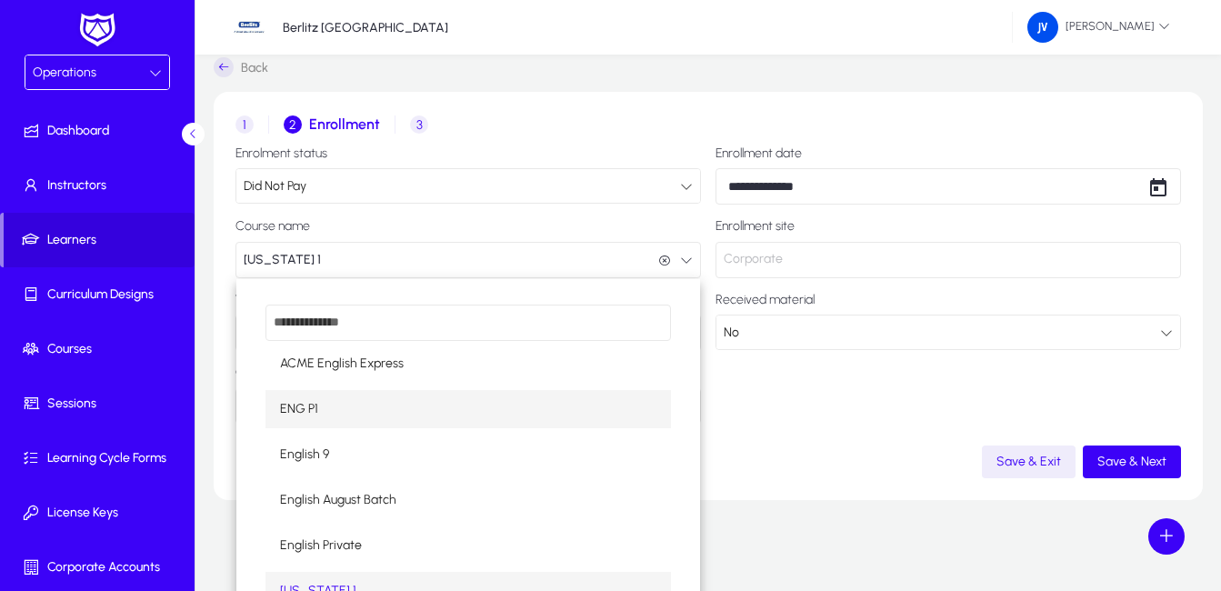
scroll to position [0, 0]
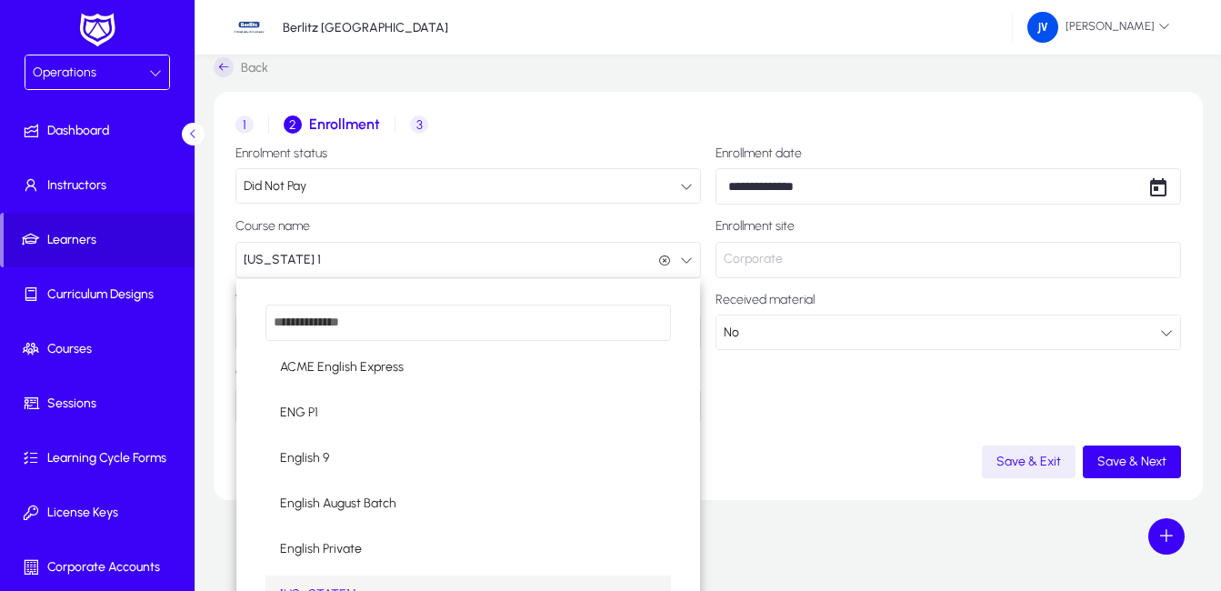
click at [791, 400] on div at bounding box center [610, 295] width 1221 height 591
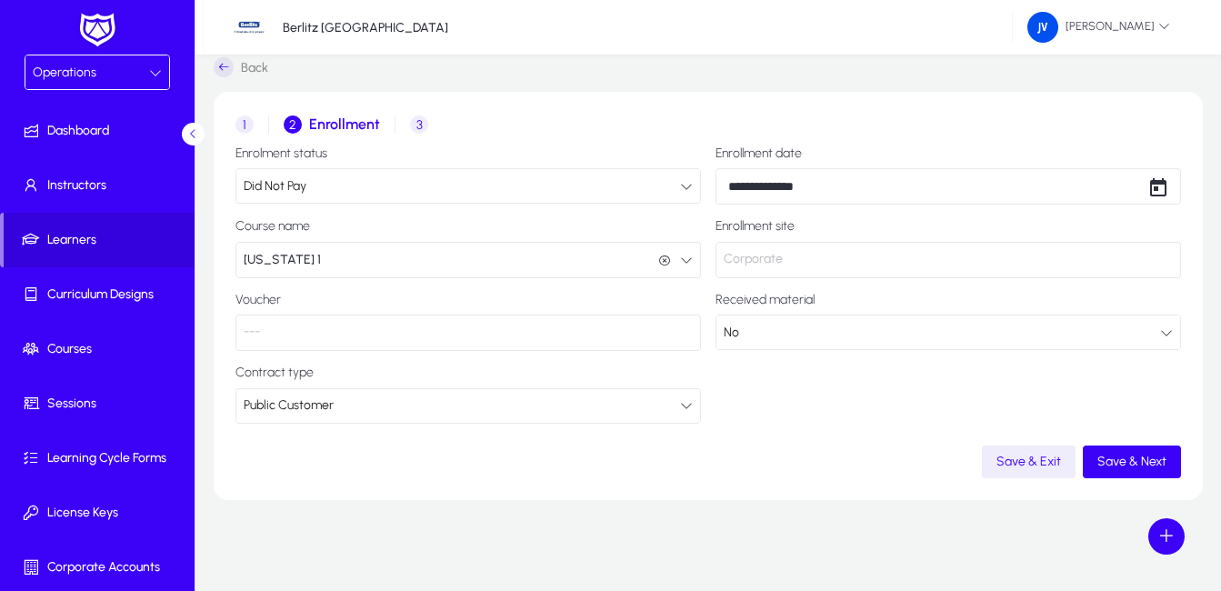
click at [353, 254] on button "New York 1 New York 1" at bounding box center [467, 260] width 465 height 36
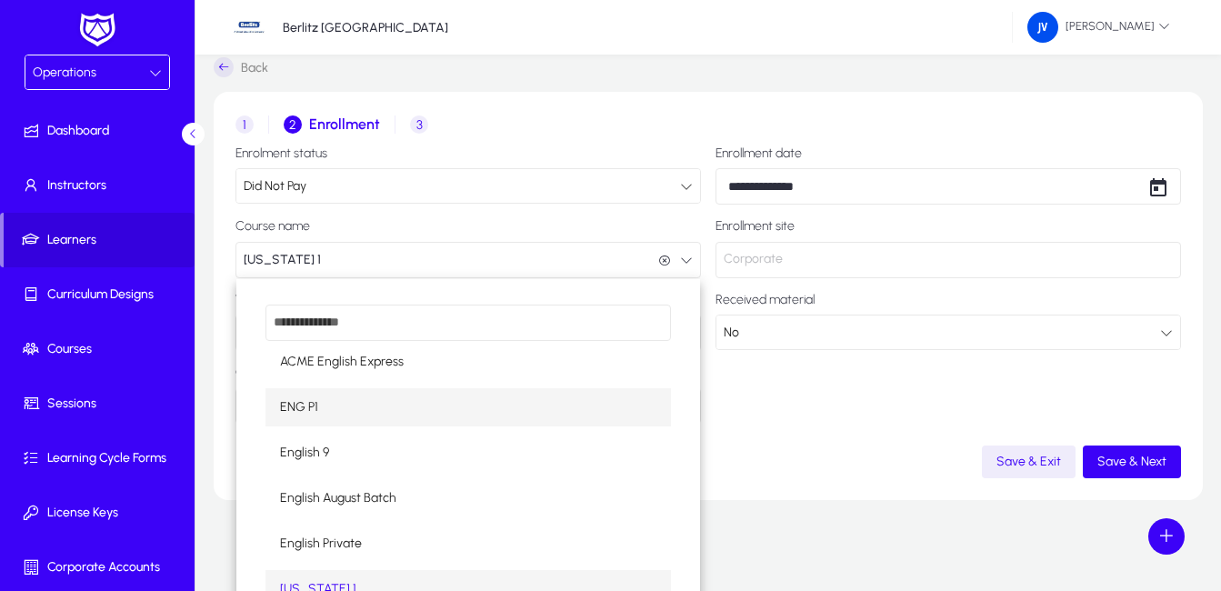
scroll to position [15, 0]
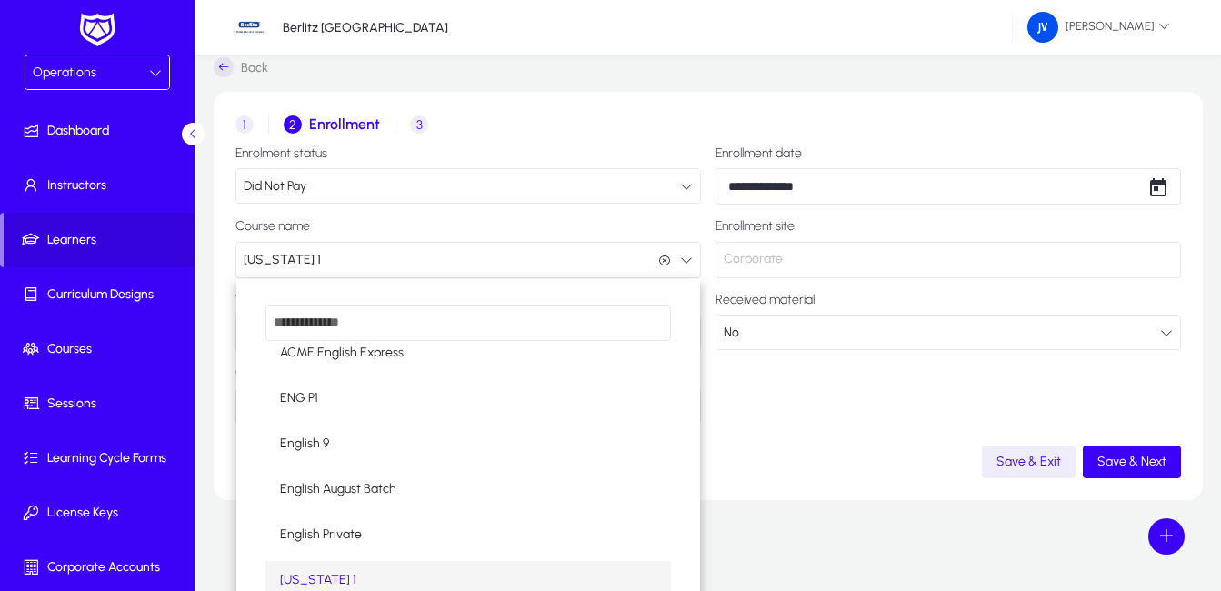
click at [810, 420] on div at bounding box center [610, 295] width 1221 height 591
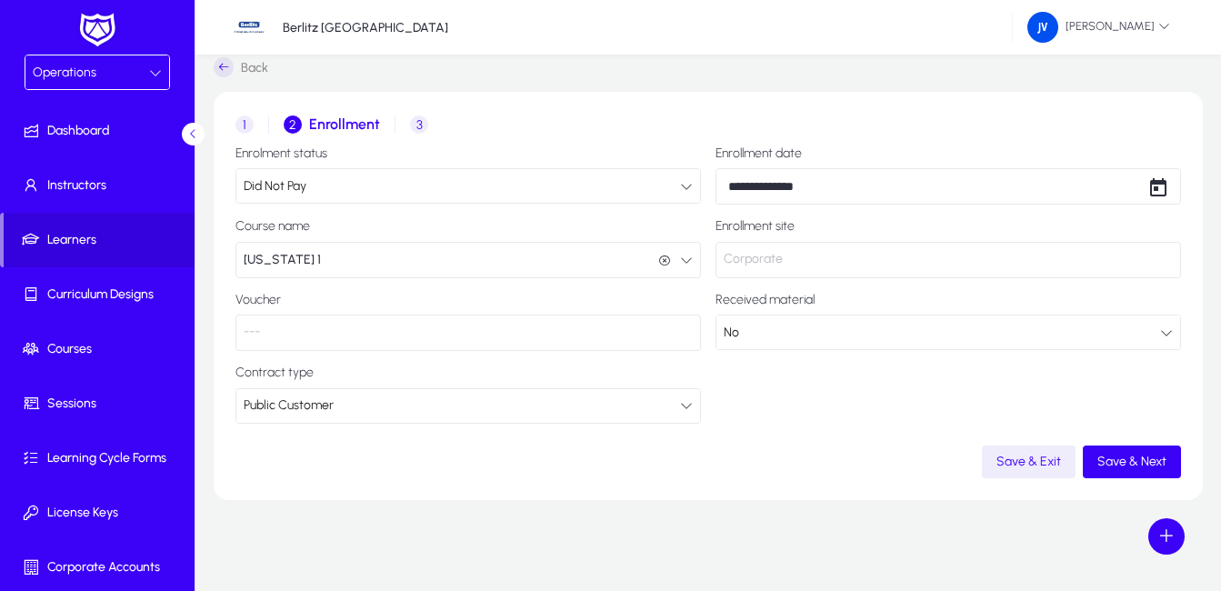
click at [243, 124] on span "1" at bounding box center [244, 124] width 18 height 18
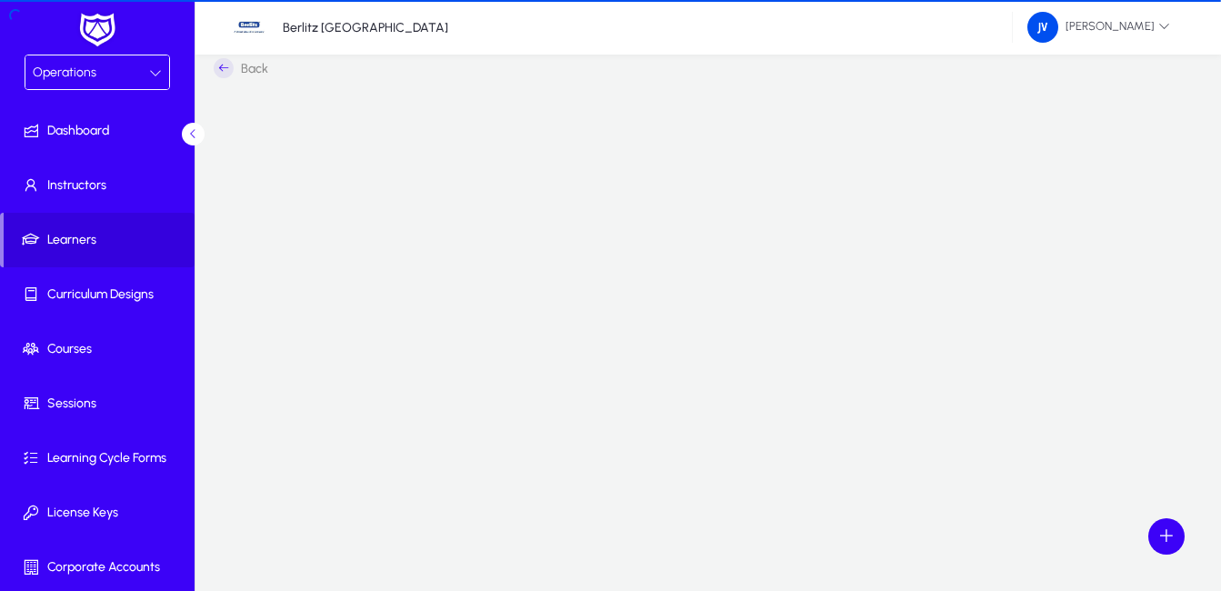
scroll to position [15, 0]
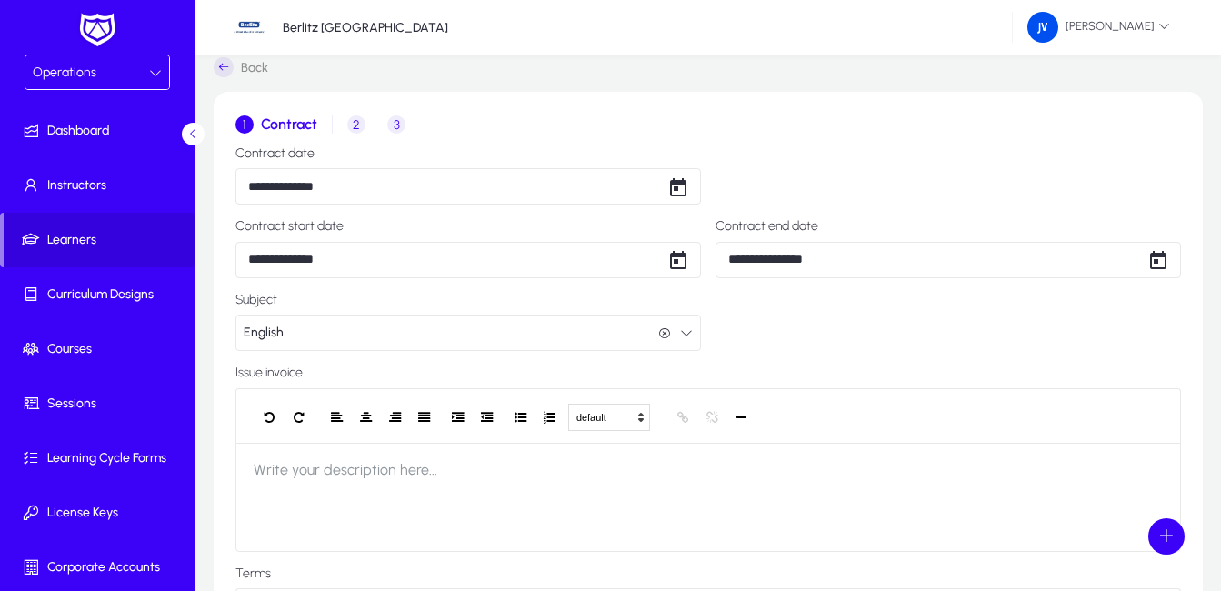
click at [396, 122] on span "3" at bounding box center [396, 124] width 18 height 18
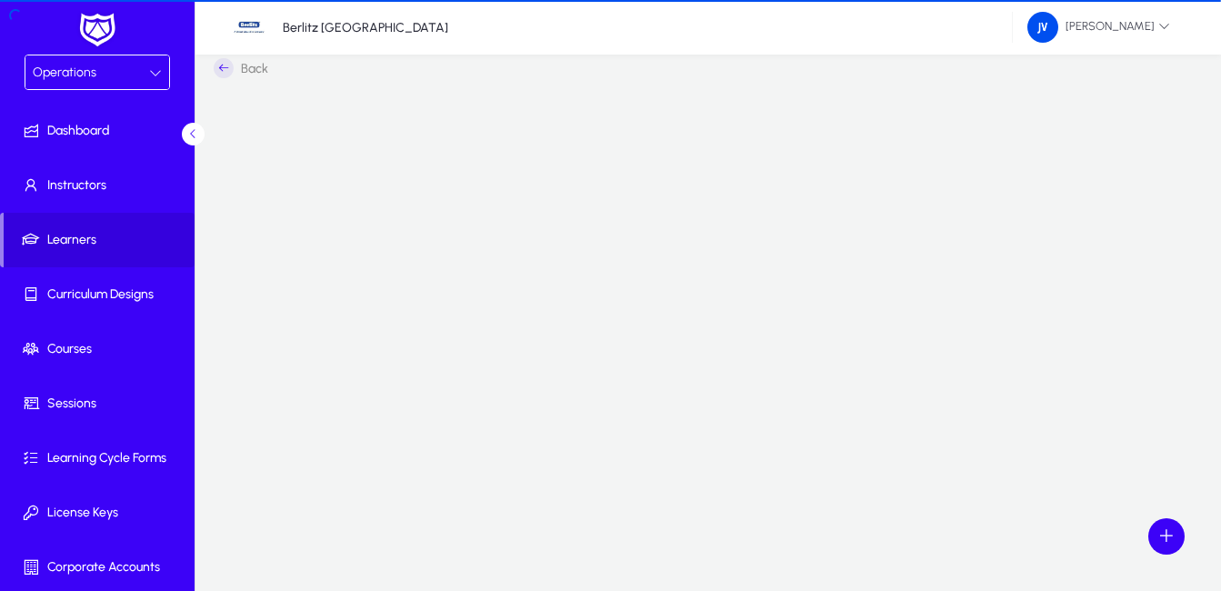
scroll to position [15, 0]
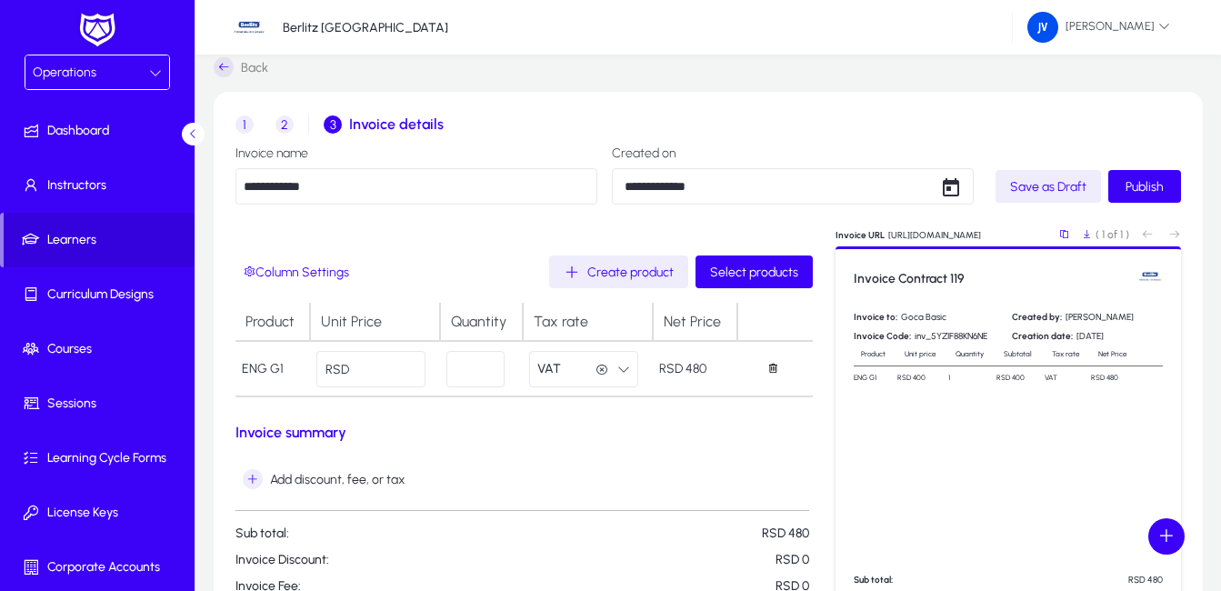
click at [393, 321] on td "Unit Price" at bounding box center [375, 322] width 130 height 38
click at [596, 267] on span "Create product" at bounding box center [630, 272] width 86 height 15
